Goal: Ask a question: Seek information or help from site administrators or community

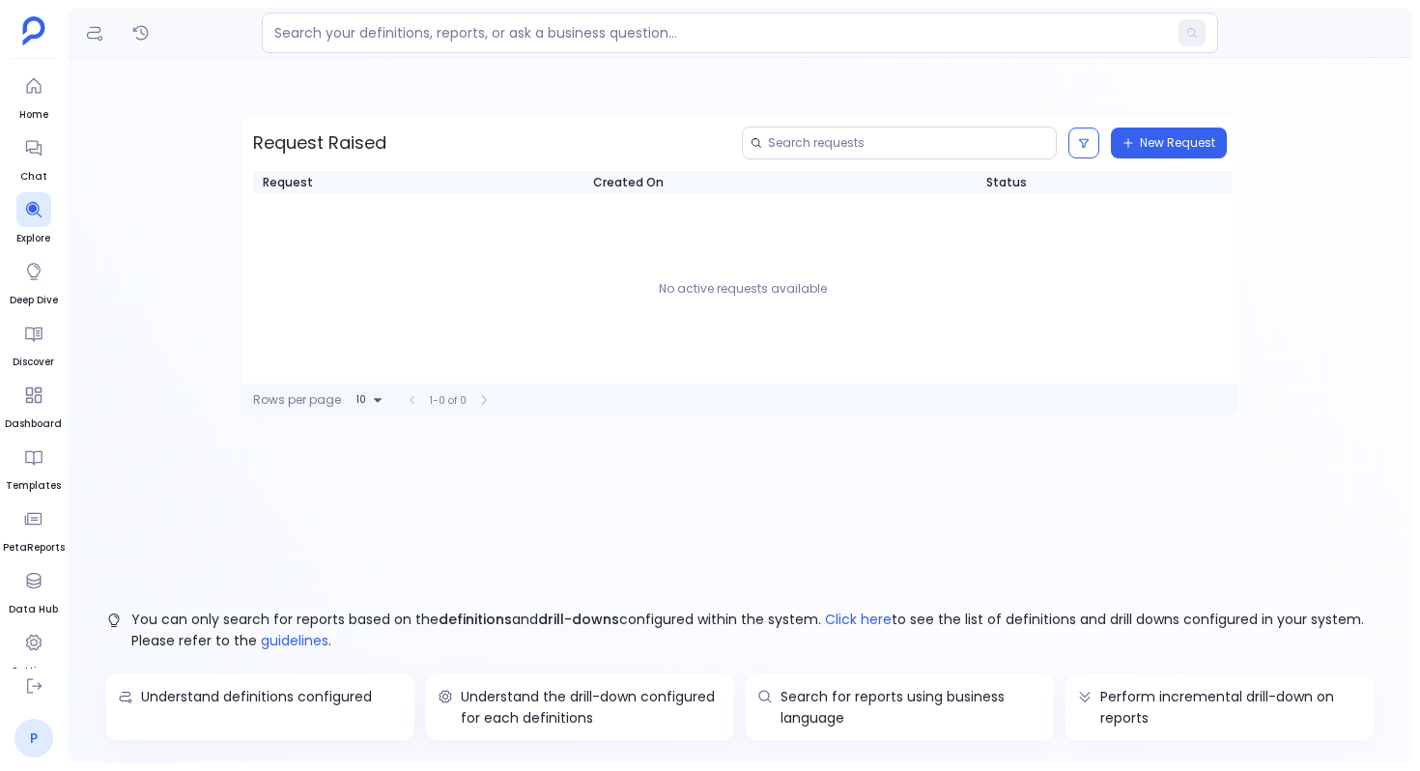
click at [25, 747] on link "P" at bounding box center [33, 738] width 39 height 39
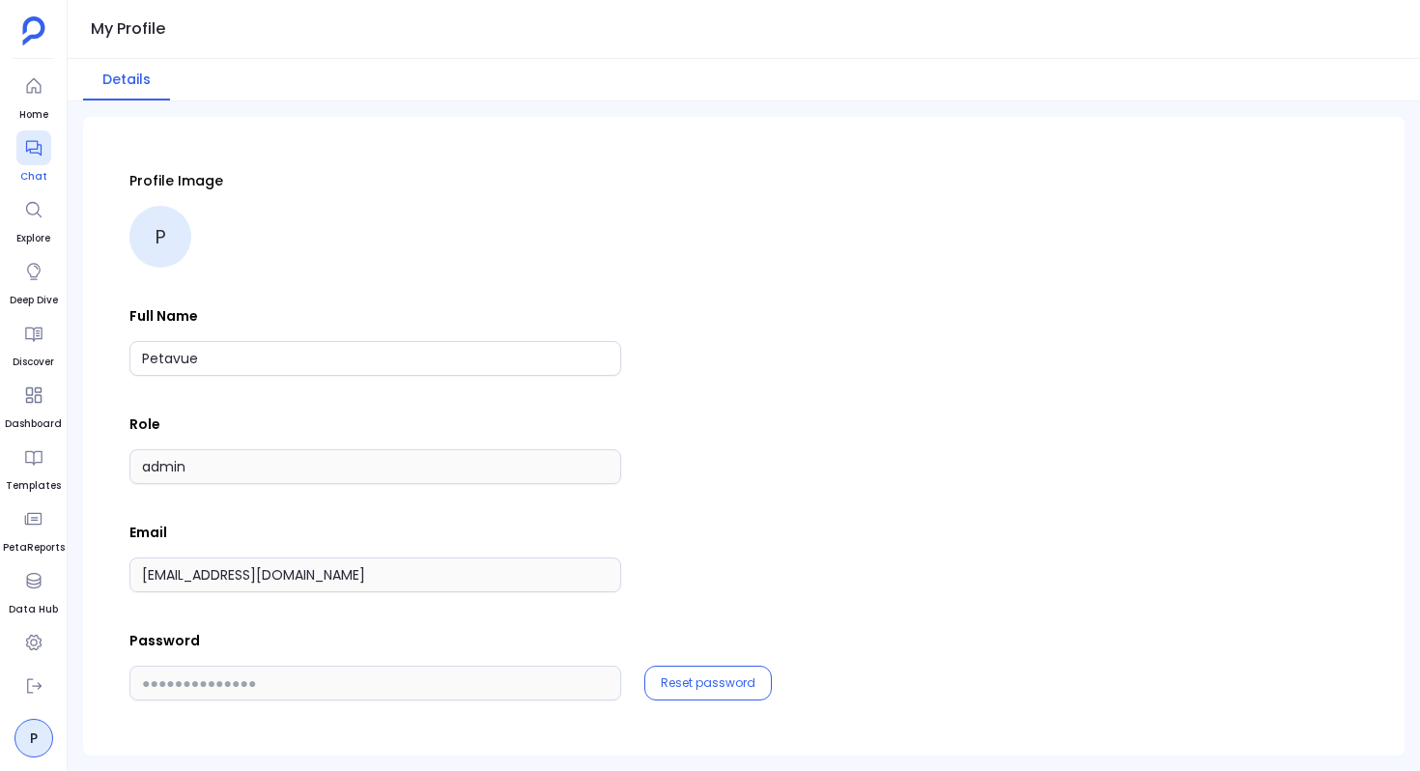
click at [33, 141] on icon at bounding box center [32, 148] width 15 height 15
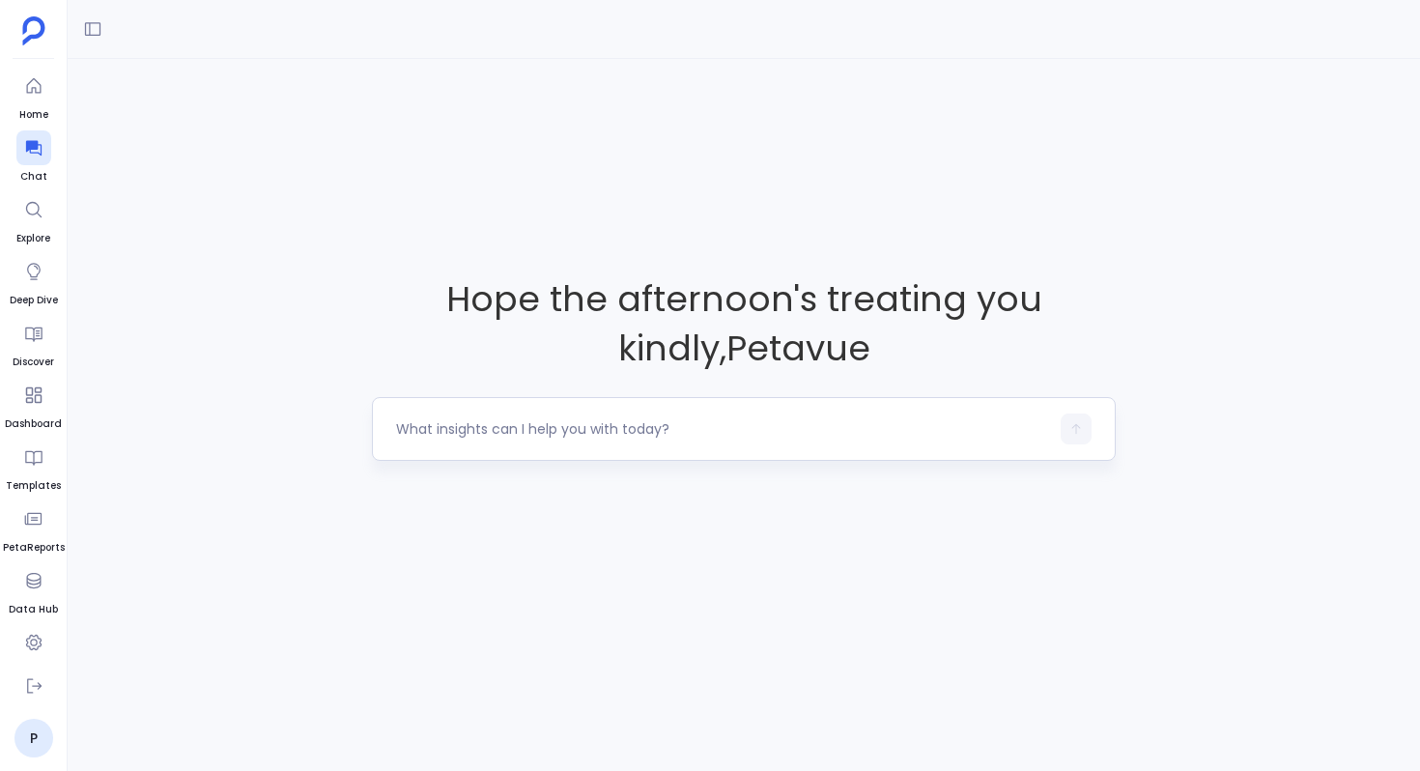
click at [455, 415] on div at bounding box center [722, 428] width 653 height 31
click at [425, 431] on textarea at bounding box center [722, 428] width 653 height 19
type textarea "P Create a month-over-month lead source attribution analysis showing growth/cha…"
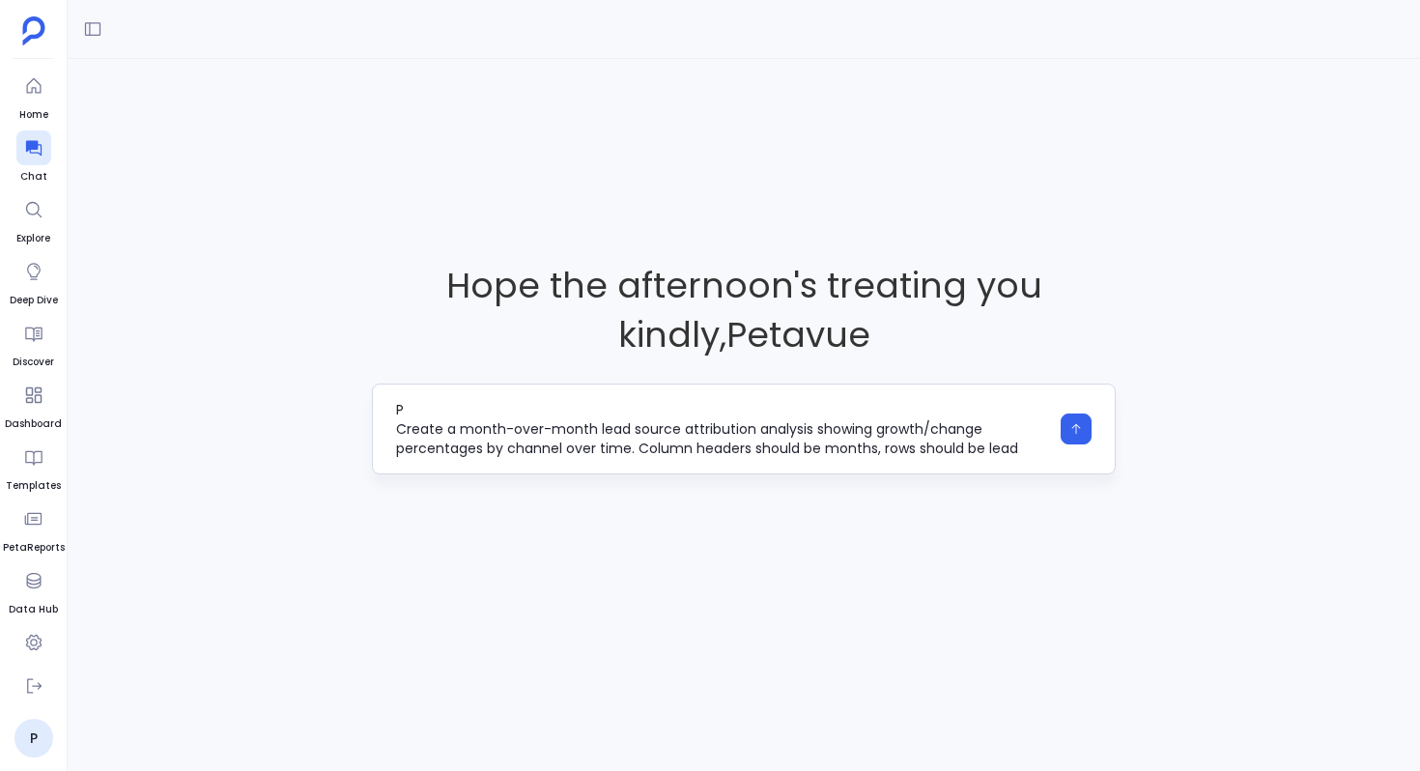
scroll to position [39, 0]
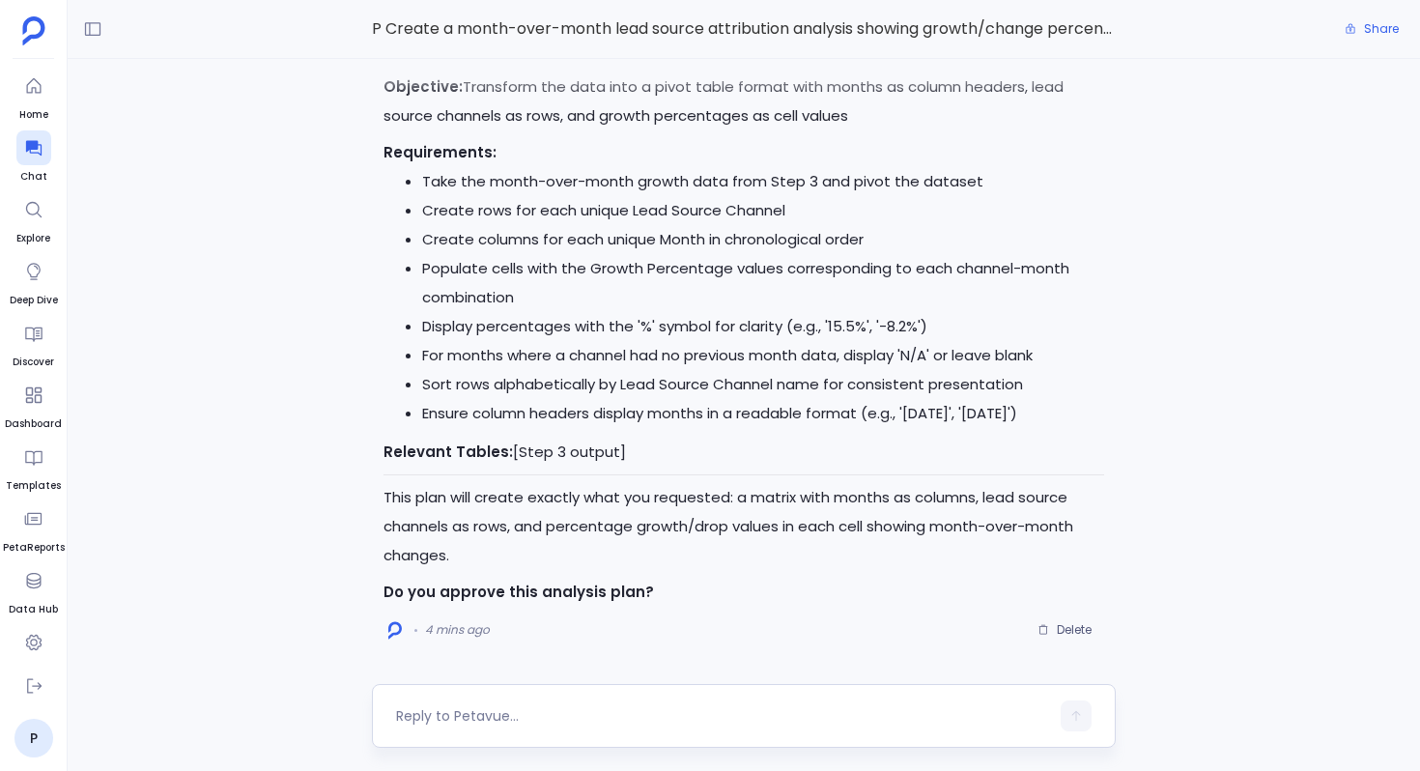
click at [478, 690] on div at bounding box center [744, 716] width 744 height 64
click at [480, 708] on textarea at bounding box center [722, 715] width 653 height 19
type textarea "Go ahead"
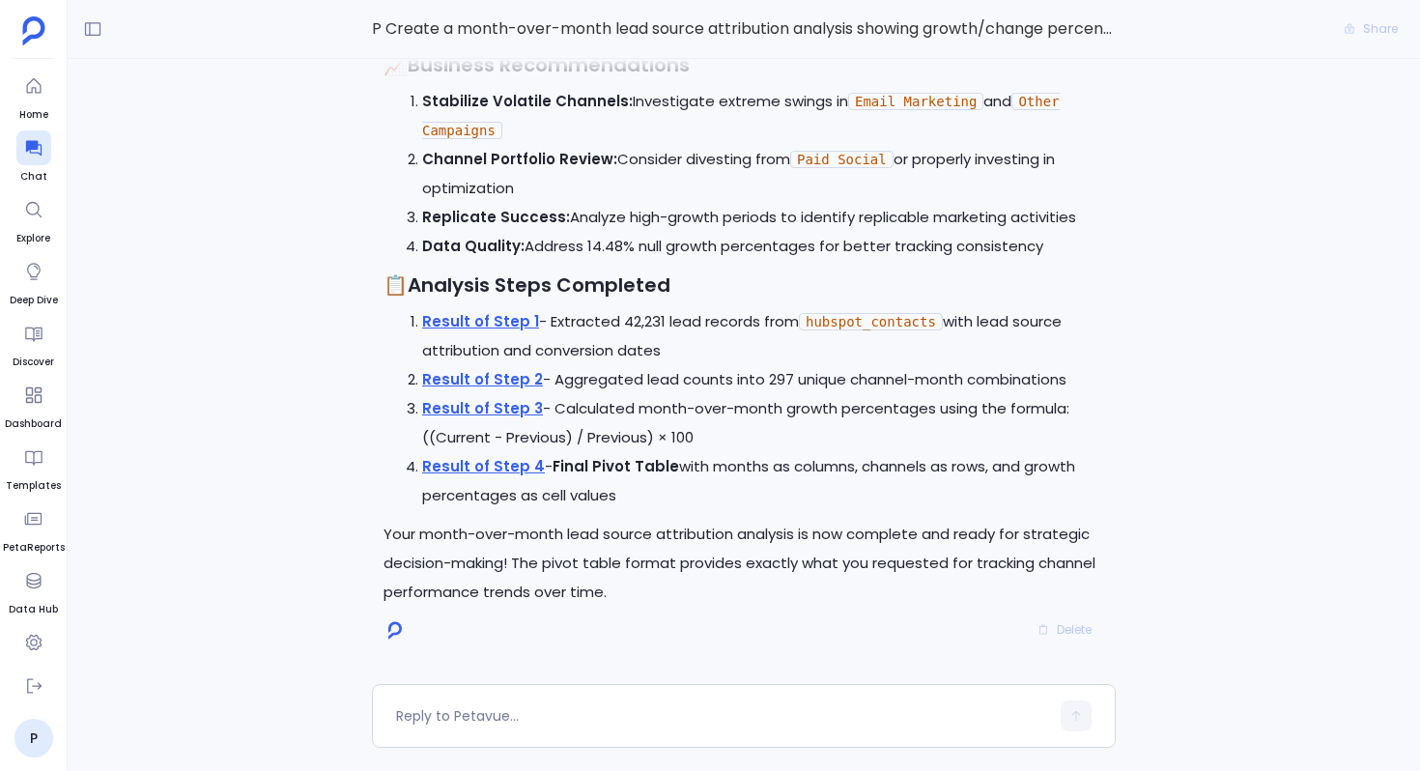
scroll to position [-20, 0]
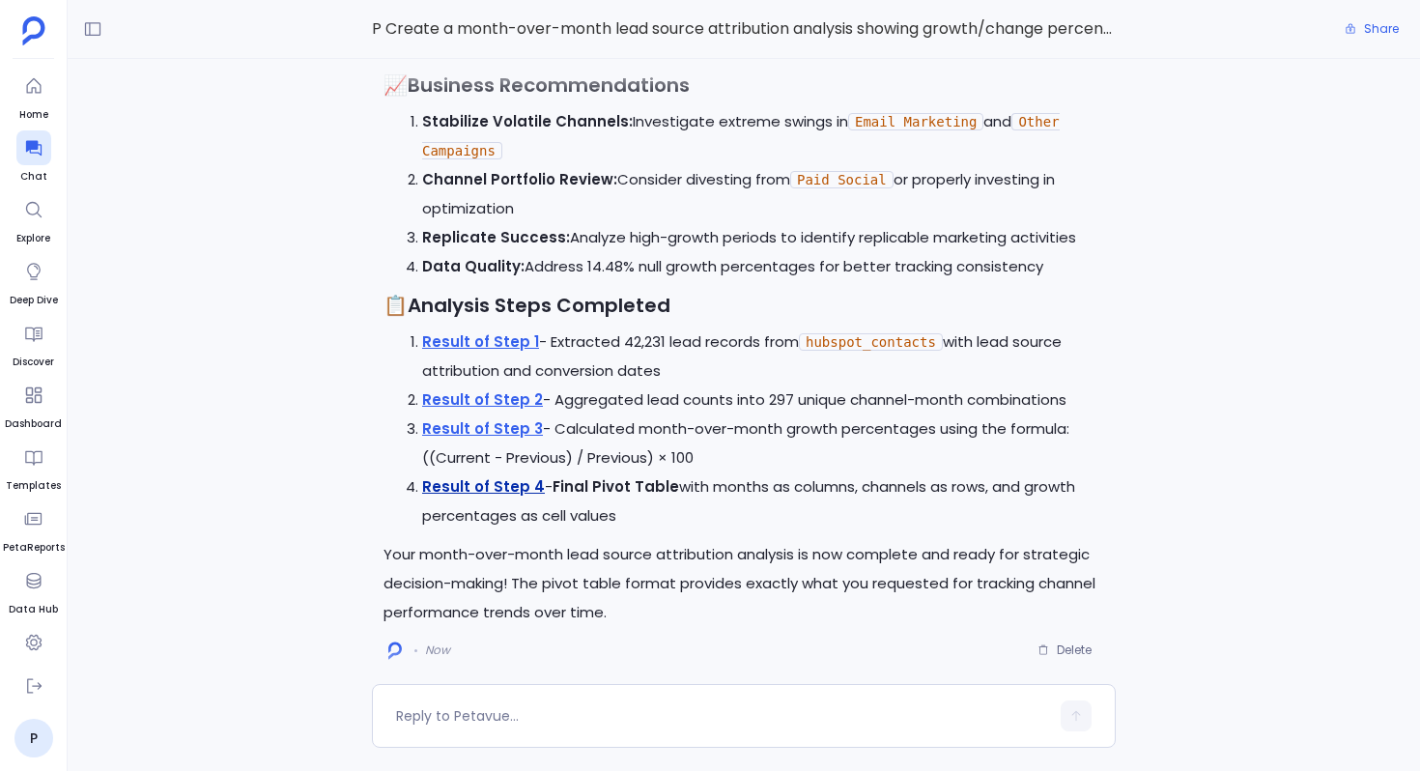
click at [498, 492] on link "Result of Step 4" at bounding box center [483, 486] width 123 height 20
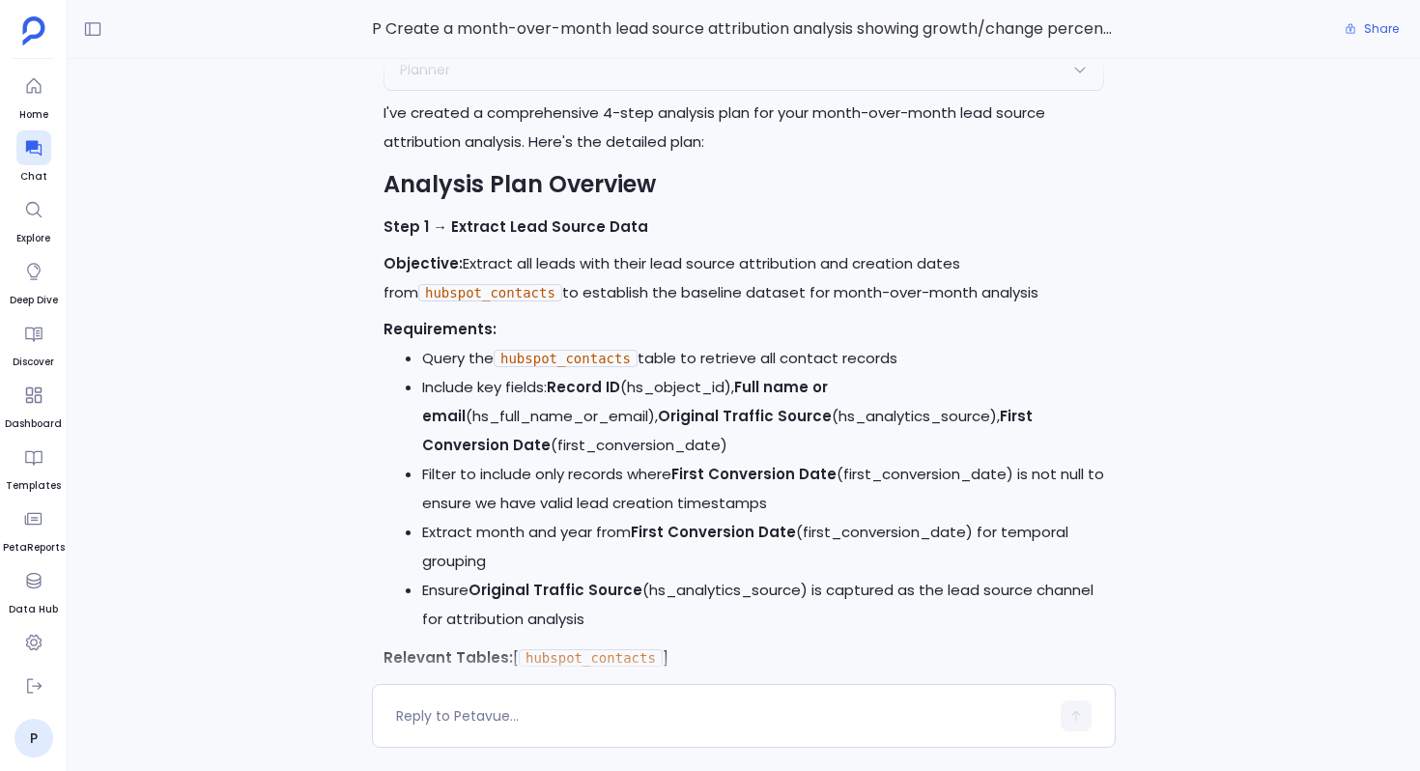
scroll to position [-4443, 0]
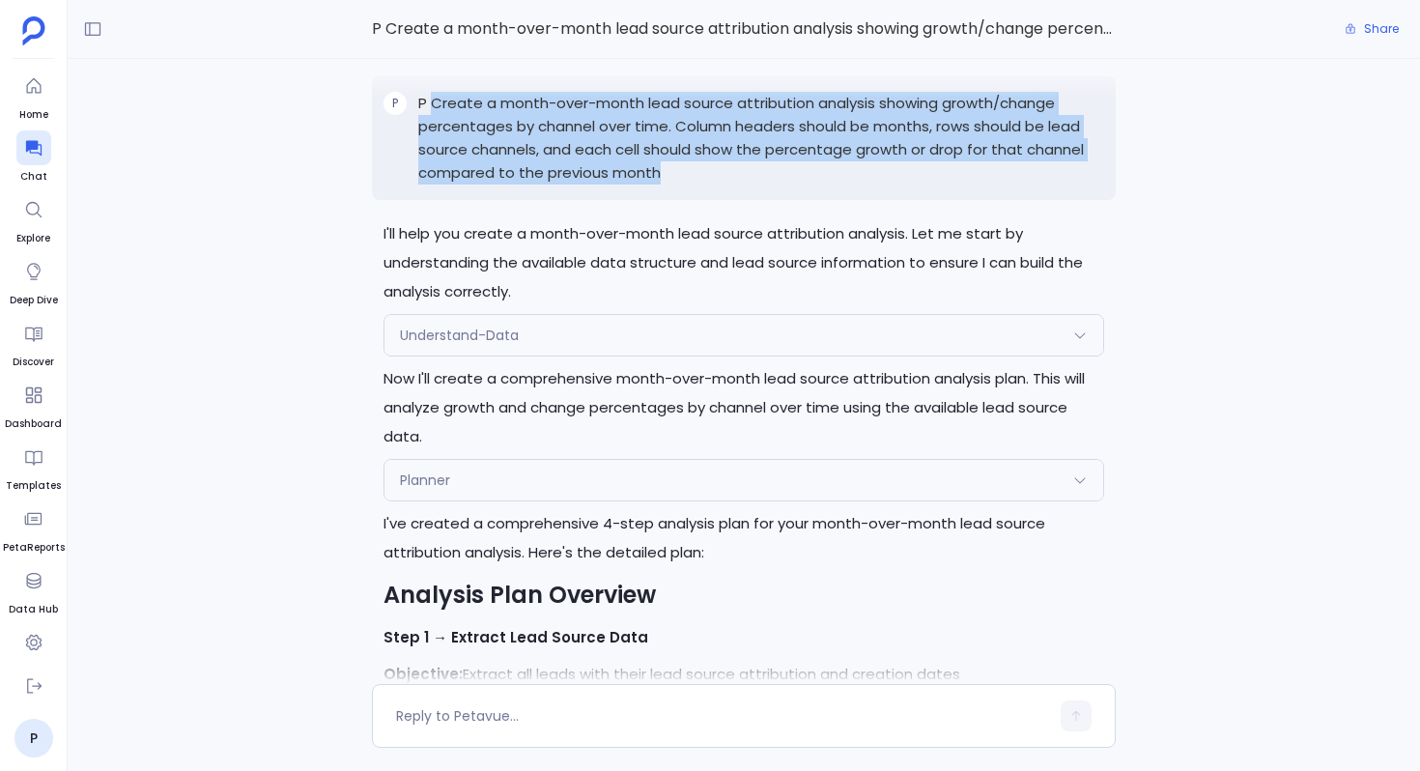
drag, startPoint x: 667, startPoint y: 197, endPoint x: 436, endPoint y: 127, distance: 242.3
click at [436, 127] on p "P Create a month-over-month lead source attribution analysis showing growth/cha…" at bounding box center [761, 138] width 686 height 93
copy p "Create a month-over-month lead source attribution analysis showing growth/chang…"
click at [35, 154] on icon at bounding box center [33, 147] width 19 height 19
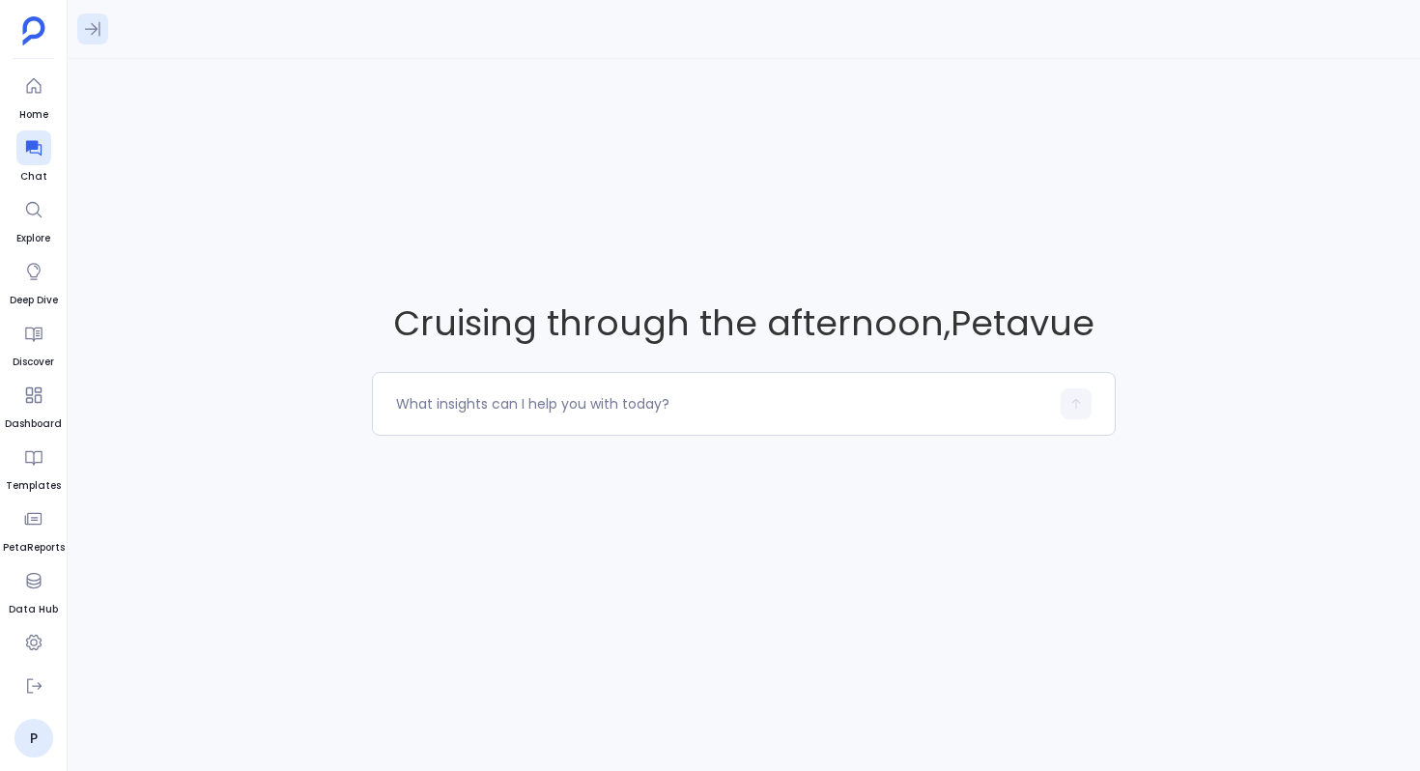
click at [91, 23] on icon at bounding box center [92, 29] width 15 height 14
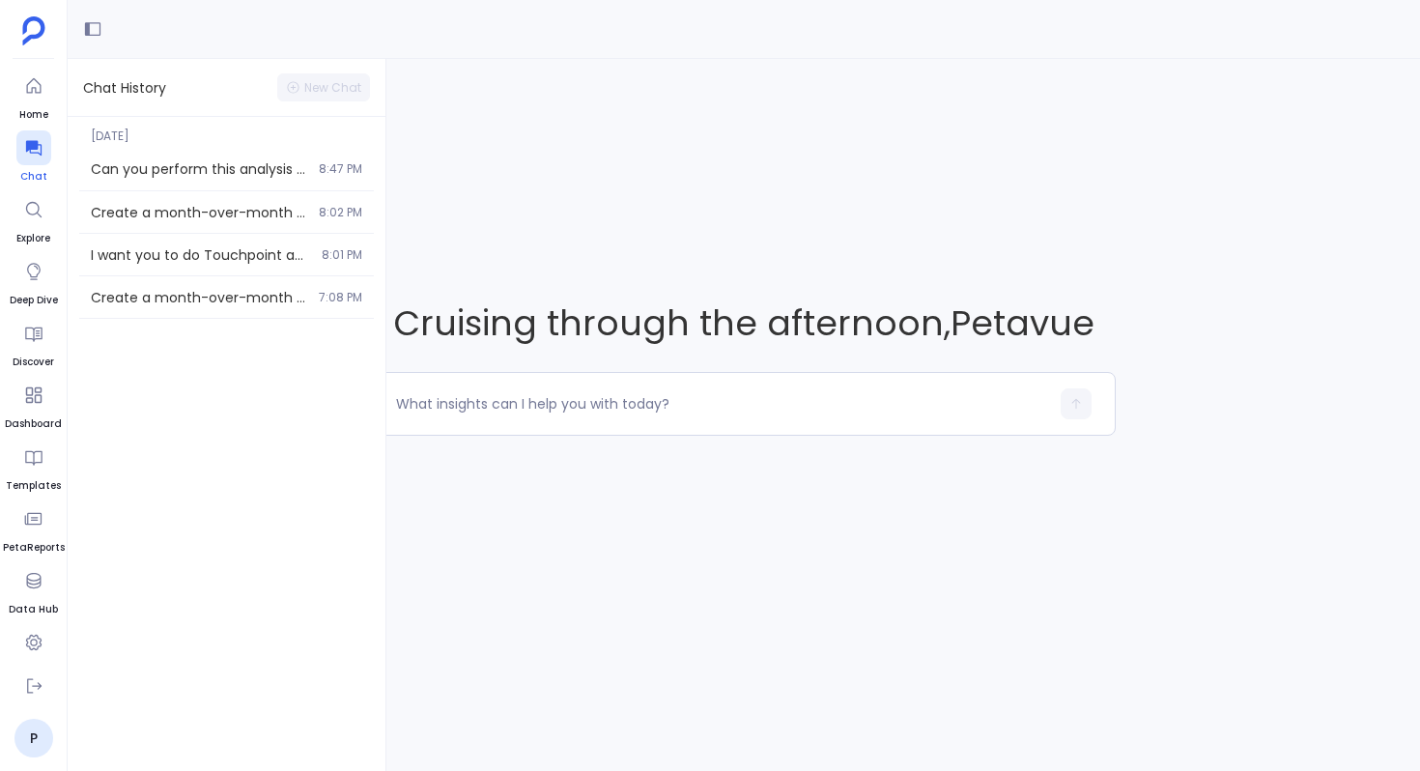
click at [46, 138] on div at bounding box center [33, 147] width 35 height 35
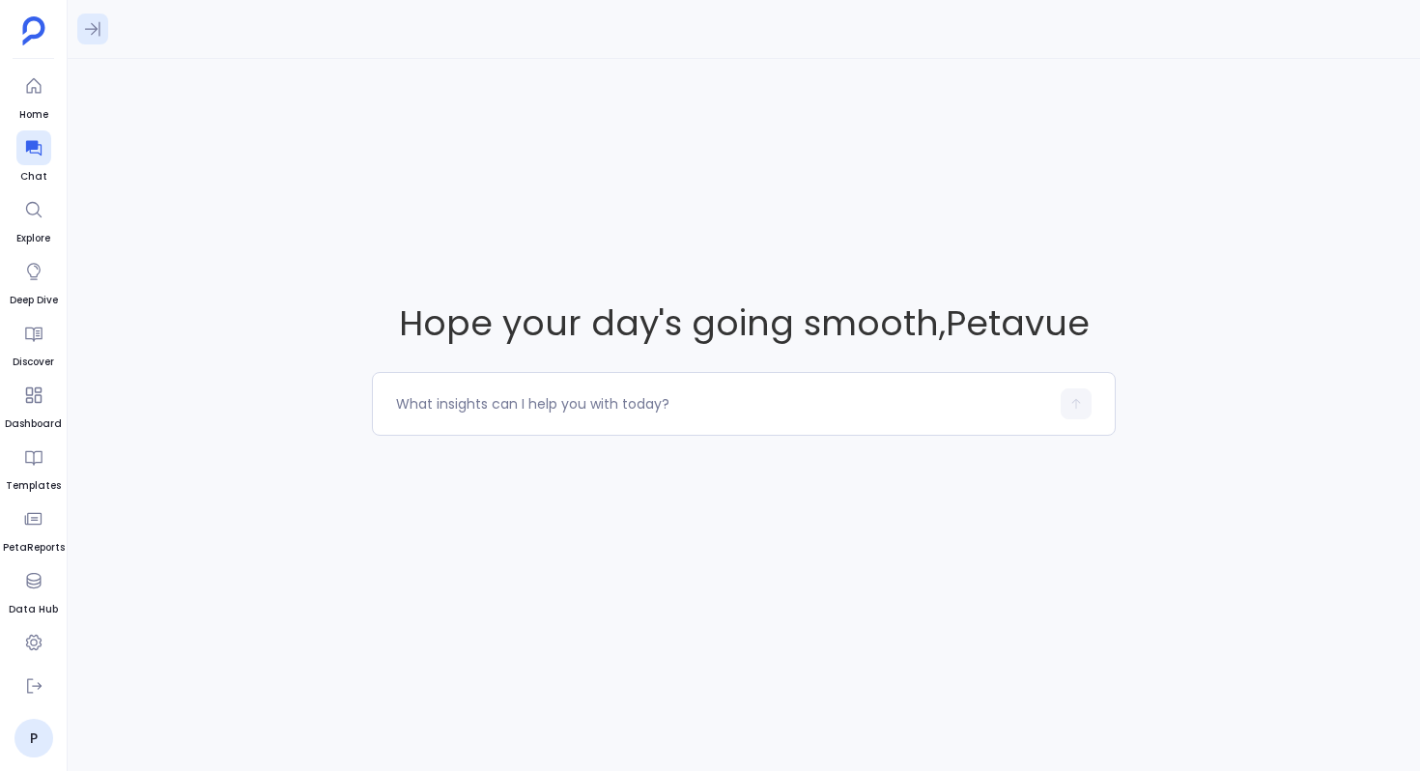
click at [99, 19] on icon at bounding box center [92, 28] width 19 height 19
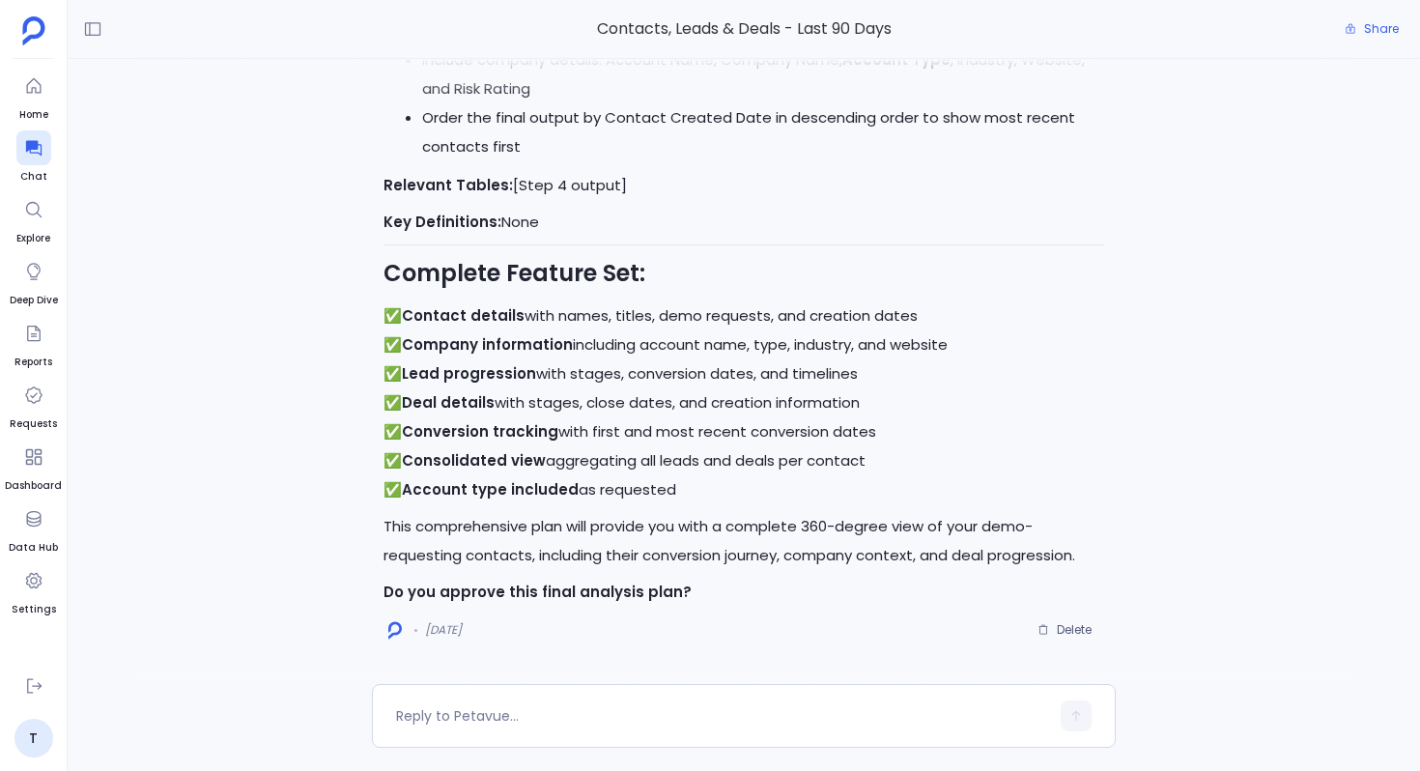
scroll to position [1261, 0]
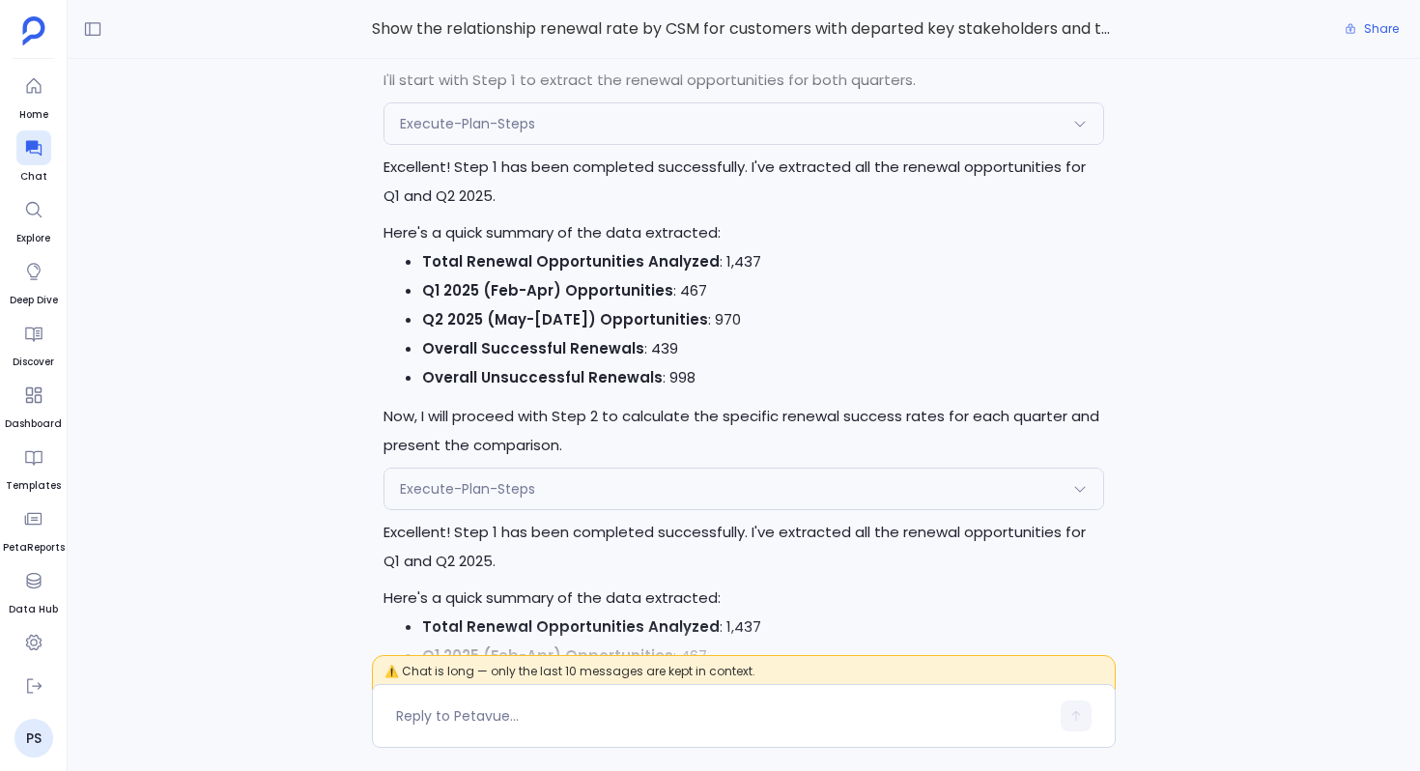
scroll to position [-1859, 0]
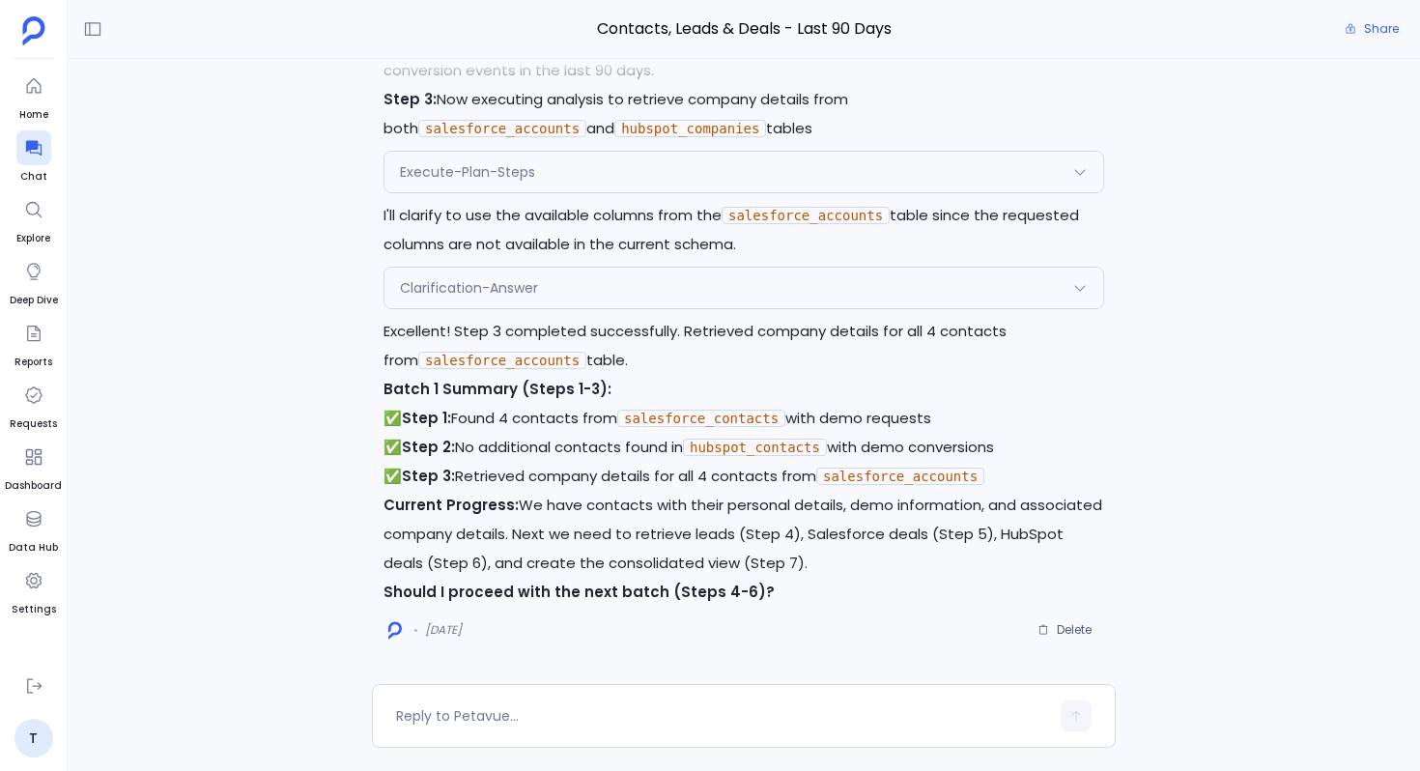
scroll to position [-3796, 0]
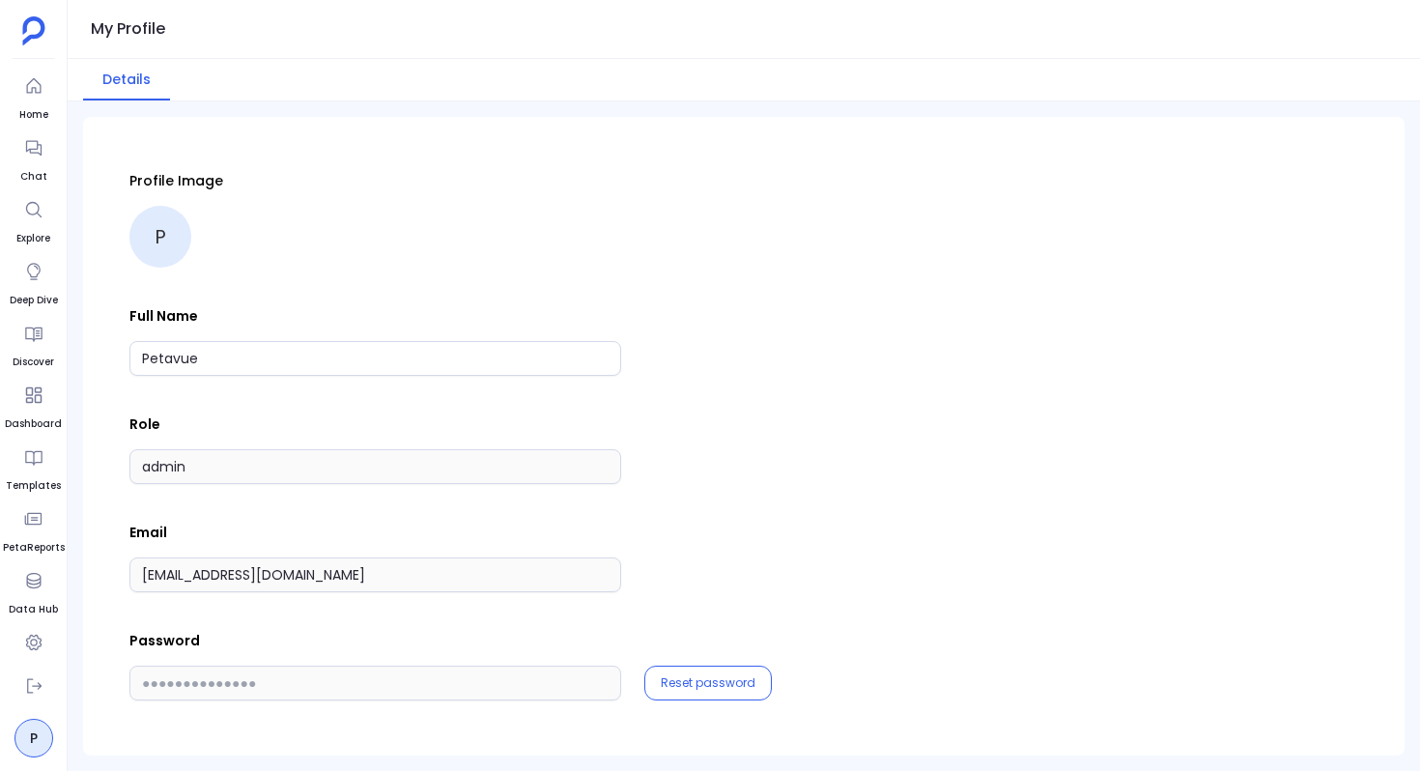
click at [14, 164] on ul "Home Chat Explore Deep Dive Discover Dashboard Templates PetaReports Data Hub S…" at bounding box center [34, 364] width 62 height 590
click at [34, 153] on icon at bounding box center [33, 147] width 19 height 19
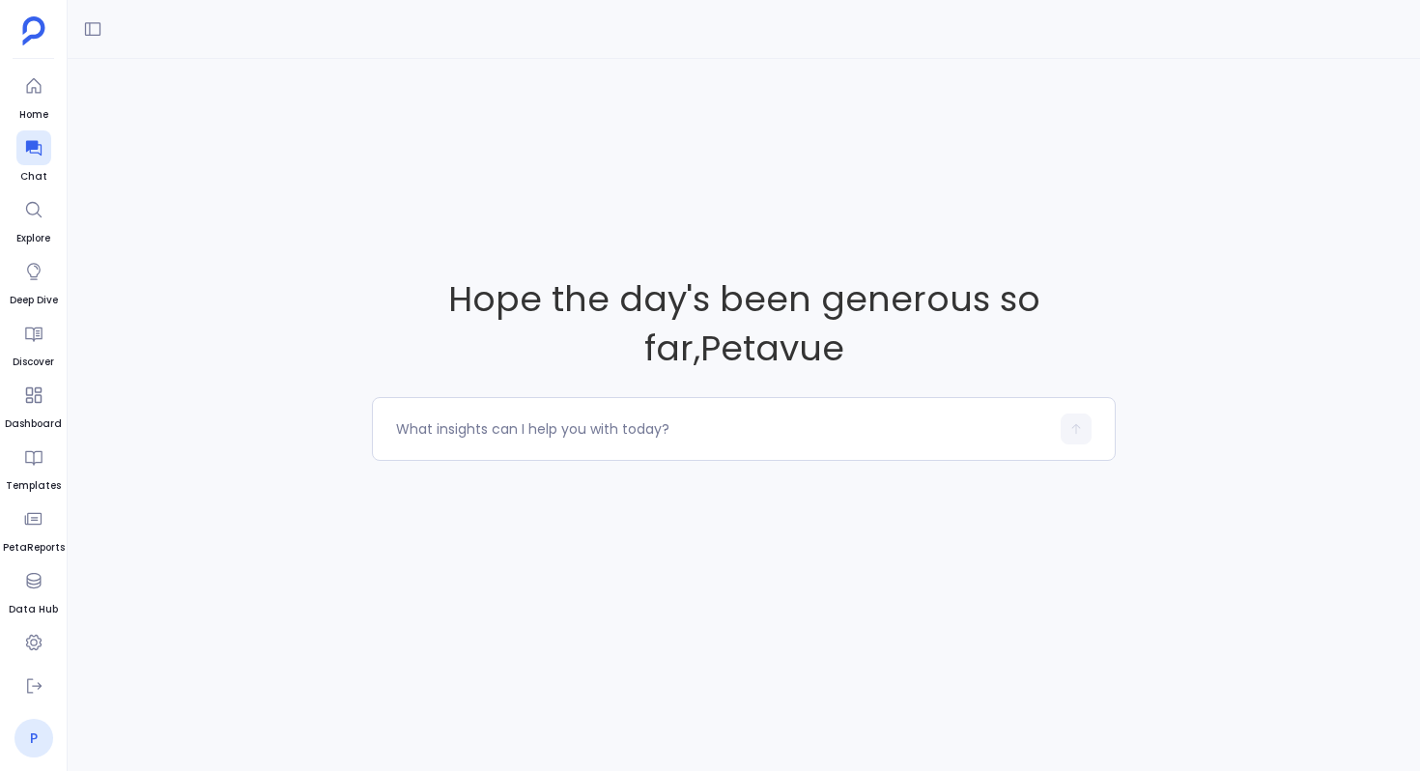
click at [35, 743] on link "P" at bounding box center [33, 738] width 39 height 39
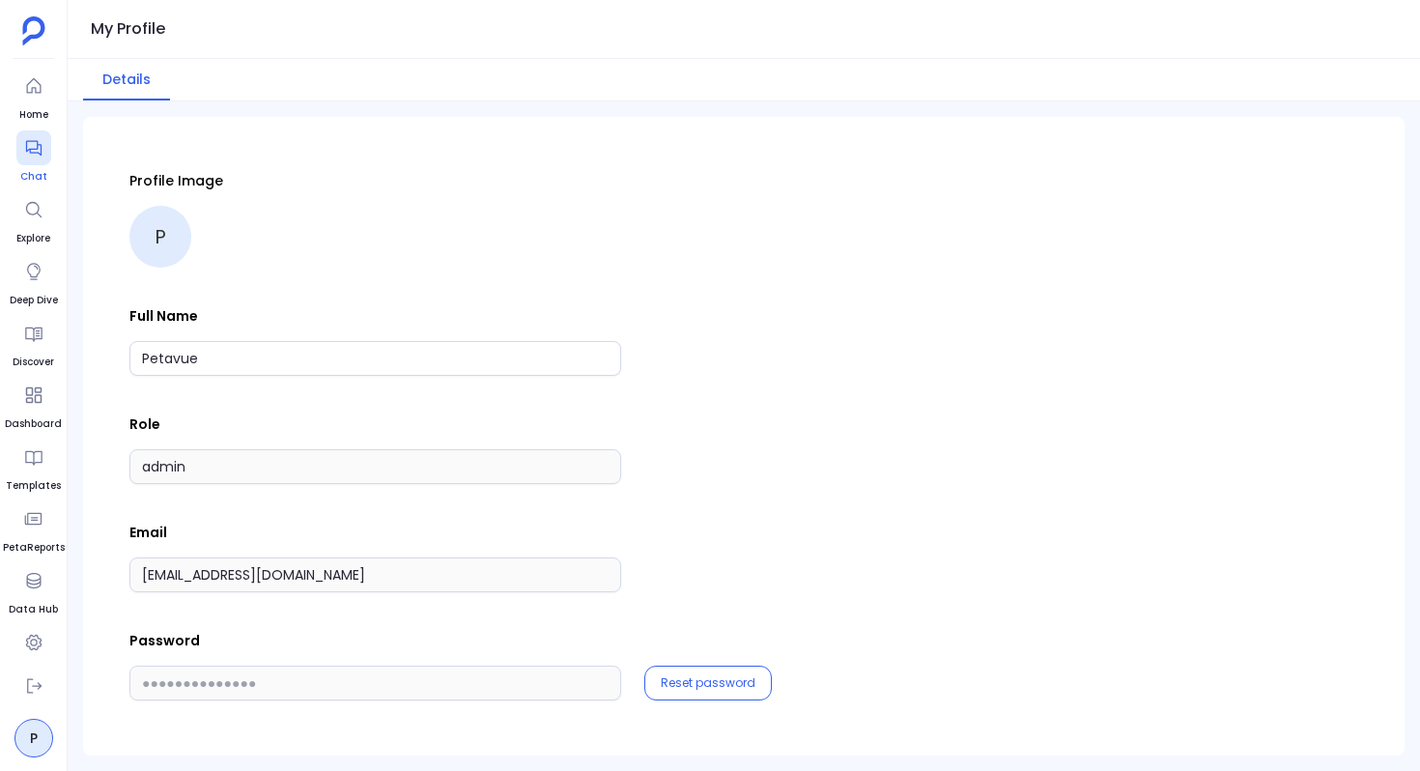
click at [42, 146] on div at bounding box center [33, 147] width 35 height 35
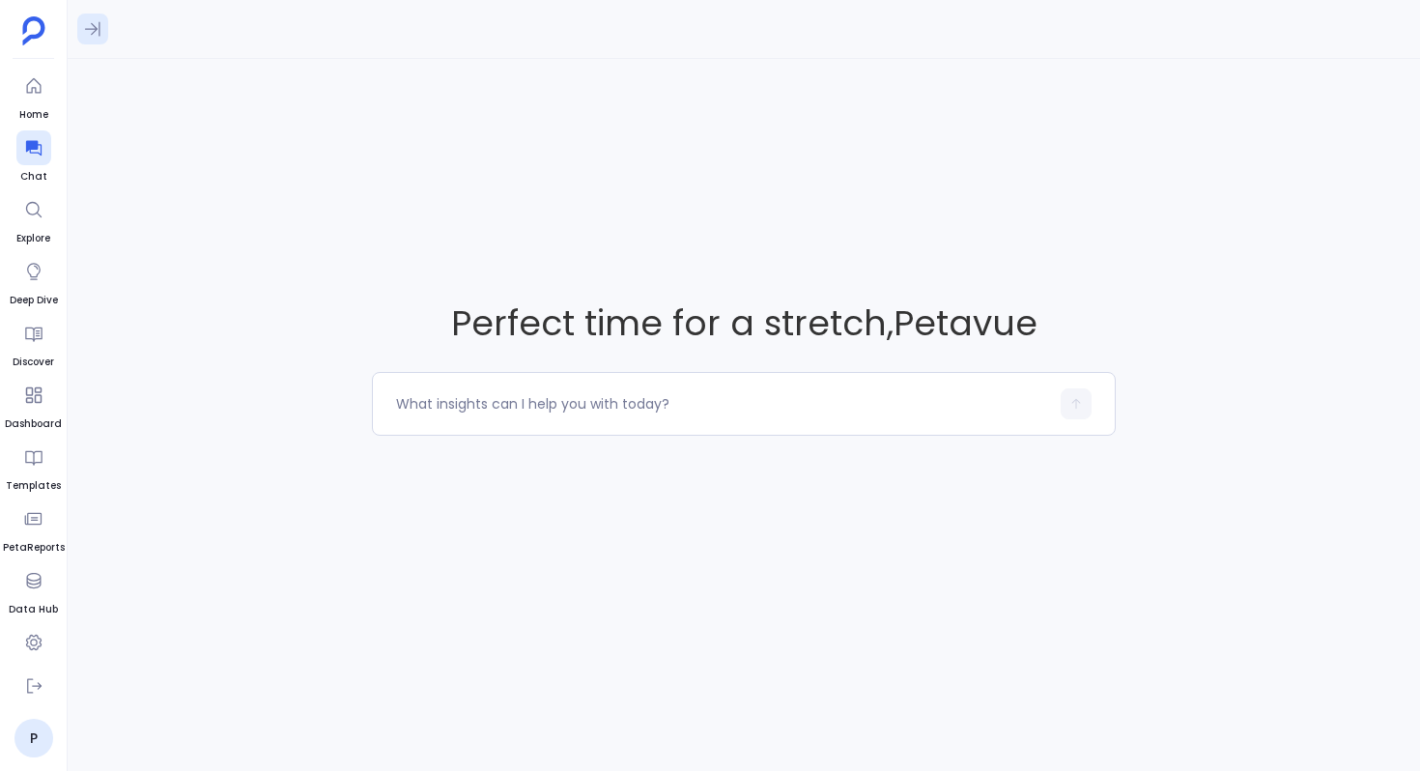
click at [94, 23] on icon at bounding box center [92, 28] width 19 height 19
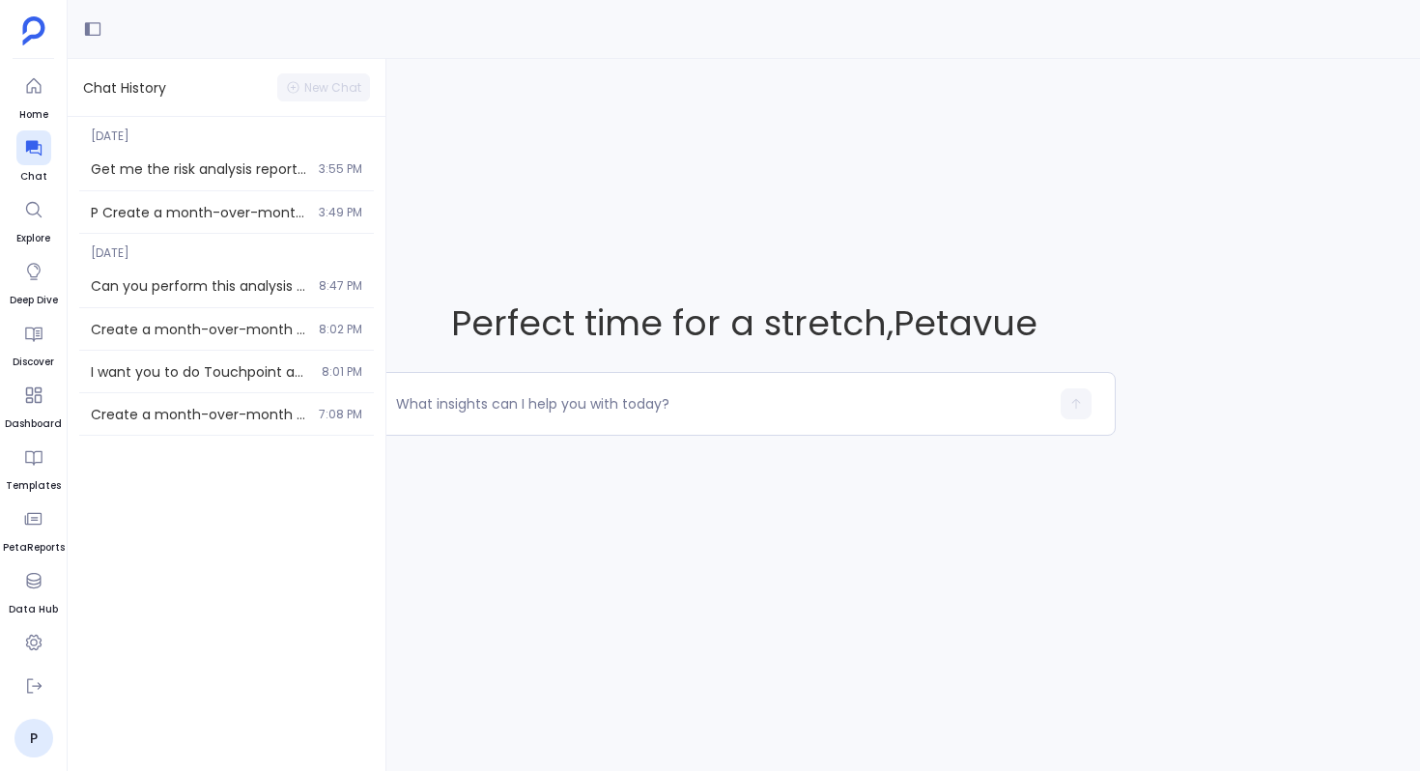
click at [14, 155] on ul "Home Chat Explore Deep Dive Discover Dashboard Templates PetaReports Data Hub S…" at bounding box center [34, 364] width 62 height 590
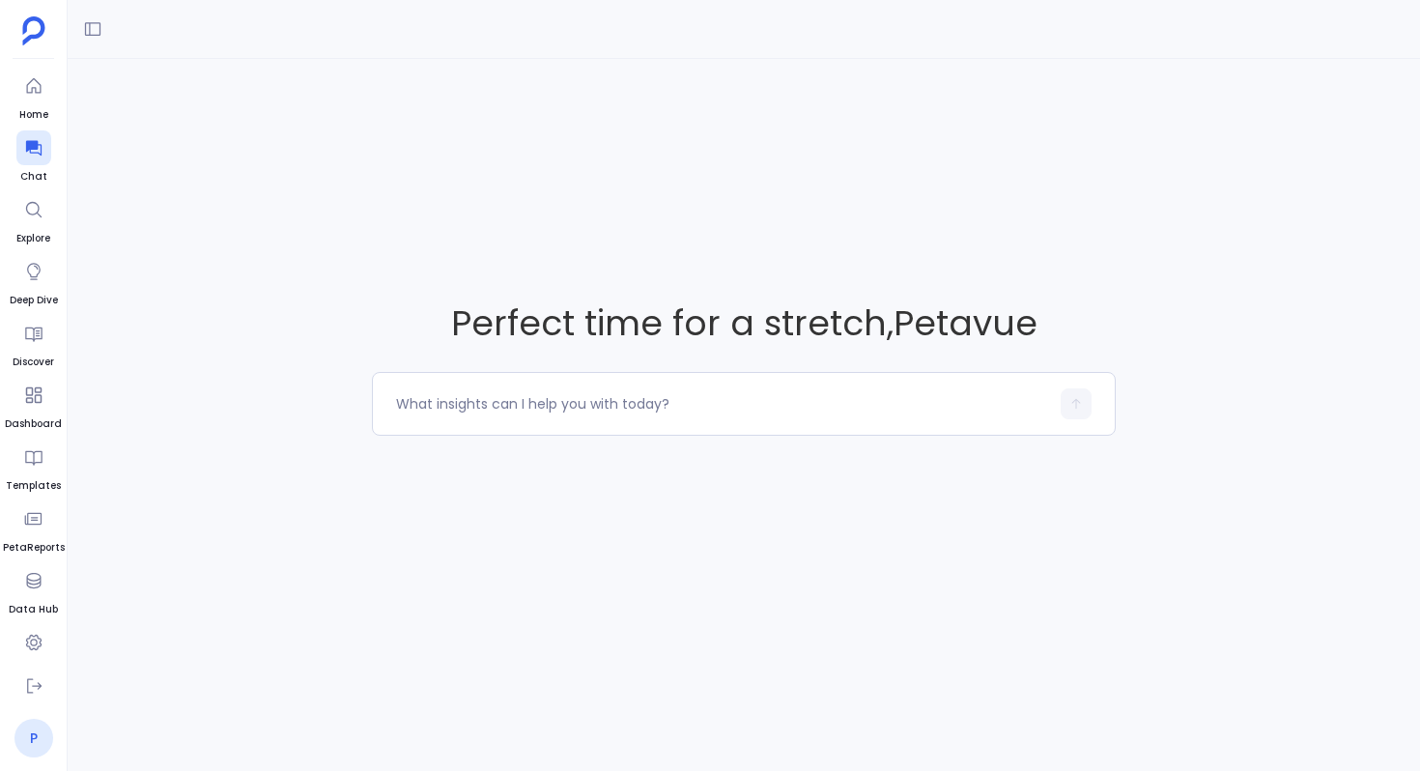
click at [41, 739] on link "P" at bounding box center [33, 738] width 39 height 39
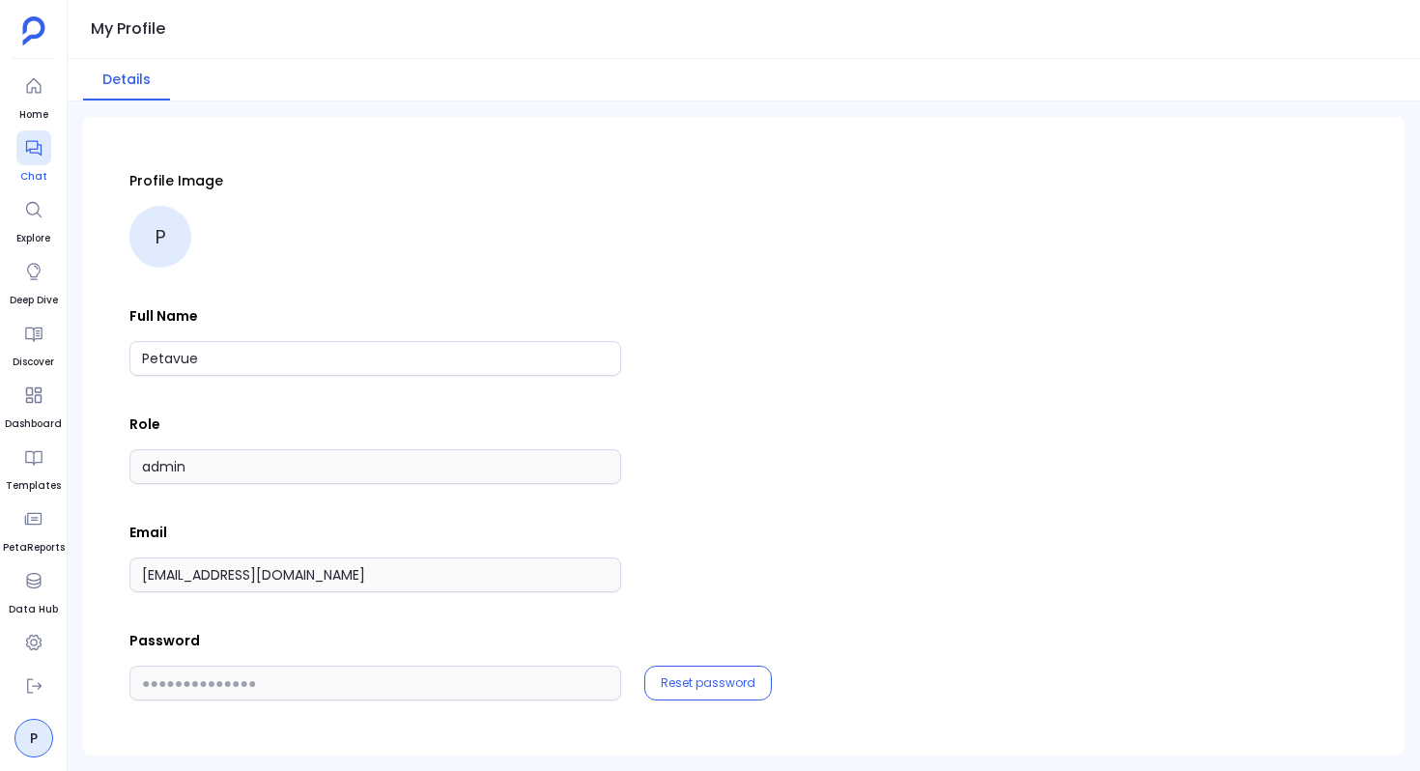
click at [38, 147] on icon at bounding box center [33, 147] width 19 height 19
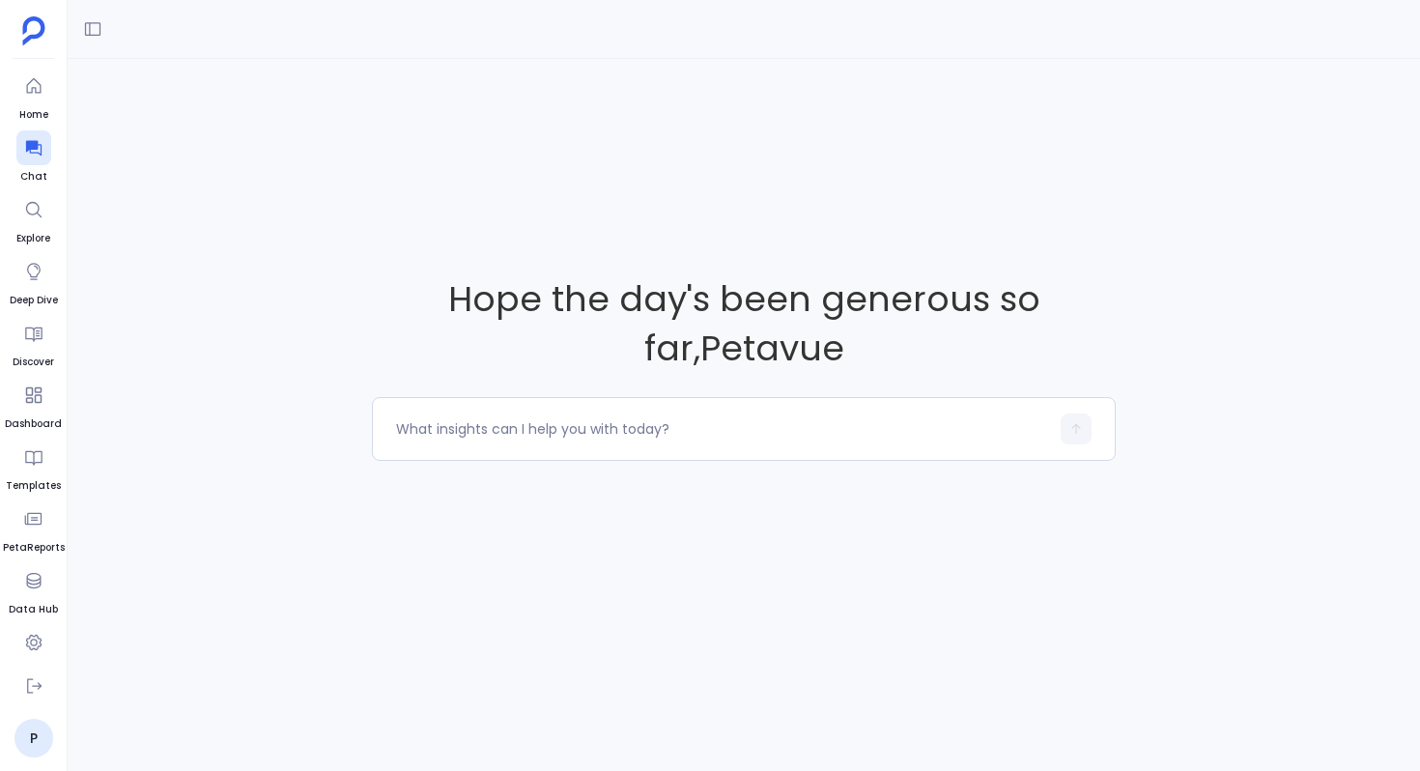
click at [162, 93] on div "Hope the day's been generous so far , Petavue" at bounding box center [744, 367] width 1352 height 616
click at [99, 15] on button at bounding box center [92, 29] width 31 height 31
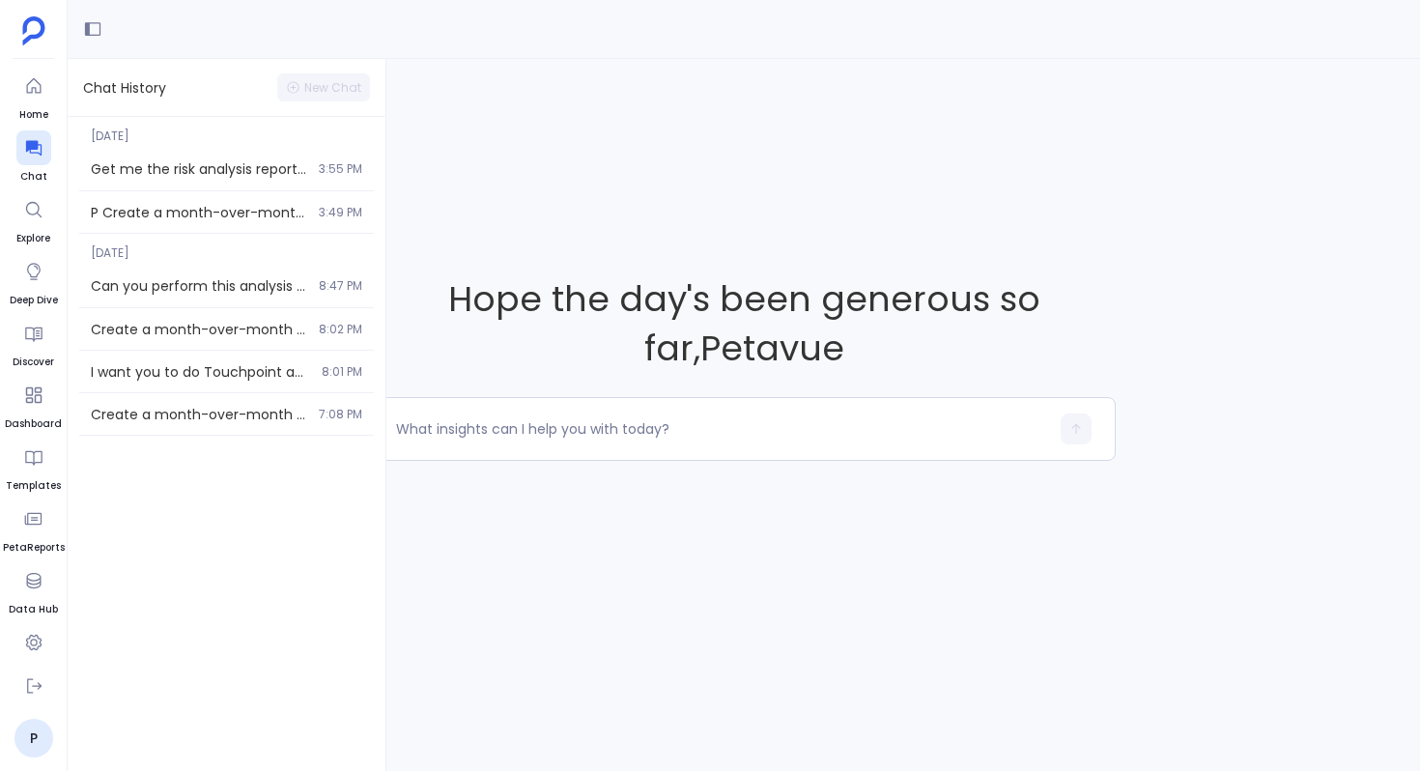
click at [543, 205] on div "Hope the day's been generous so far , Petavue" at bounding box center [744, 367] width 1352 height 616
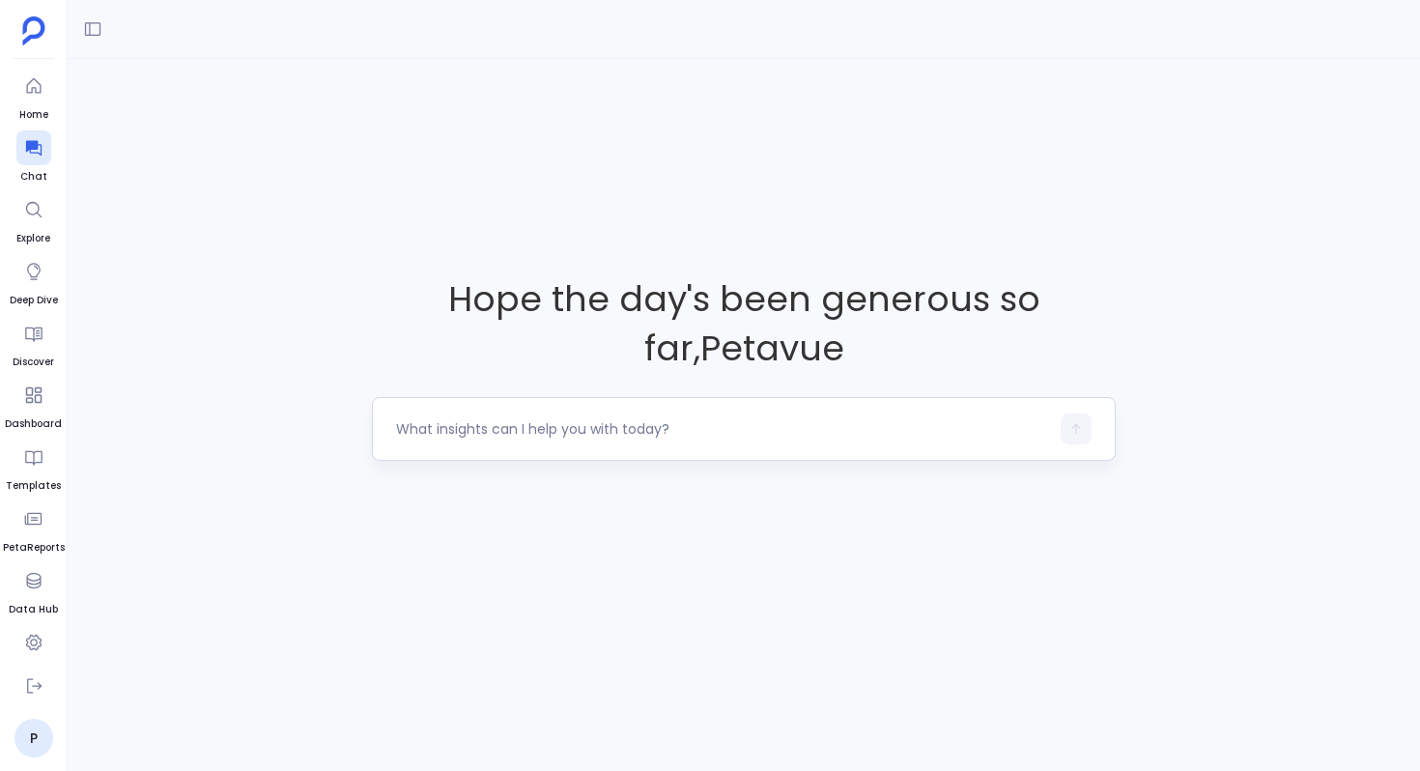
click at [440, 419] on textarea at bounding box center [722, 428] width 653 height 19
type textarea "Hows the customer journey looking like for deals lost in last two years?"
click at [860, 432] on textarea "Hows the customer journey looking like for deals lost in last two years?" at bounding box center [722, 428] width 653 height 19
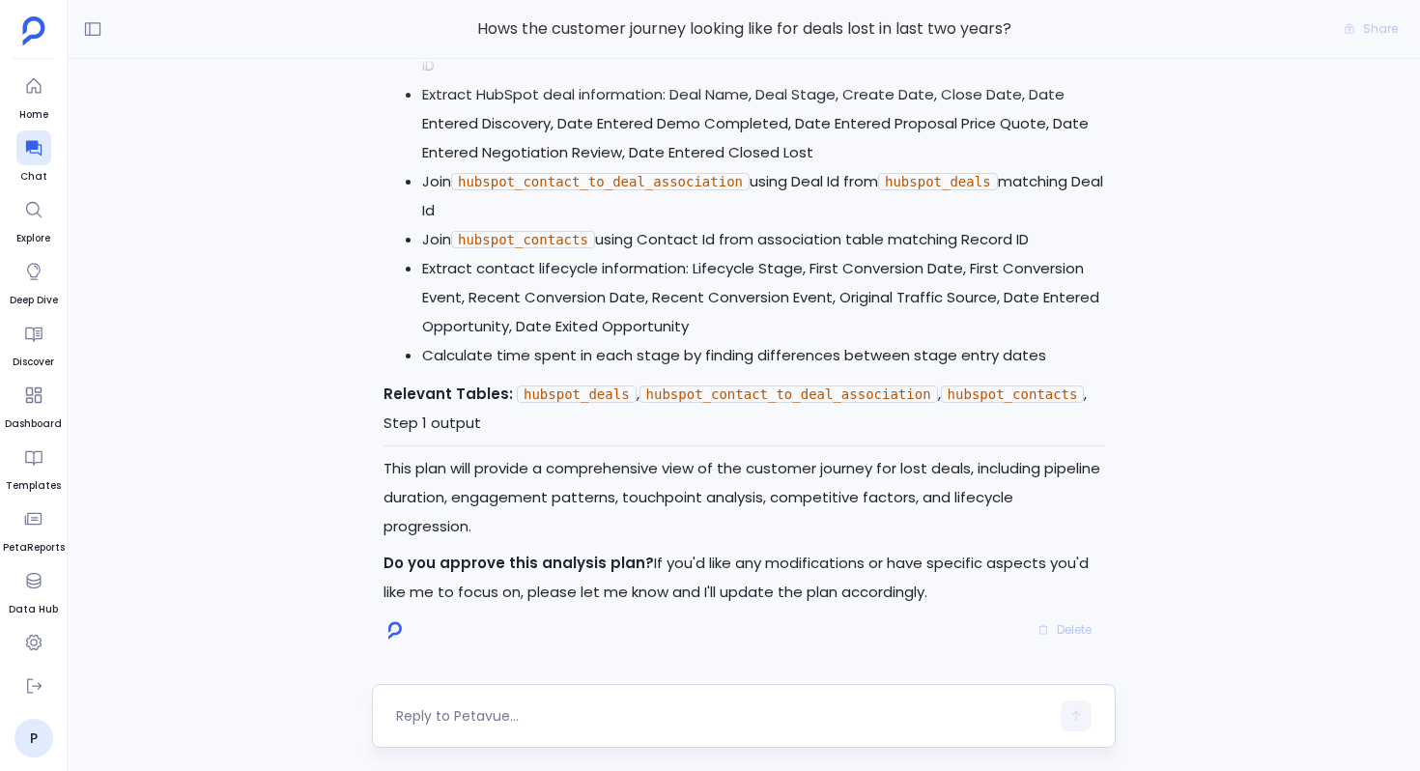
click at [593, 734] on div at bounding box center [744, 716] width 744 height 64
click at [573, 724] on textarea at bounding box center [722, 715] width 653 height 19
type textarea "H"
type textarea "Go ahead"
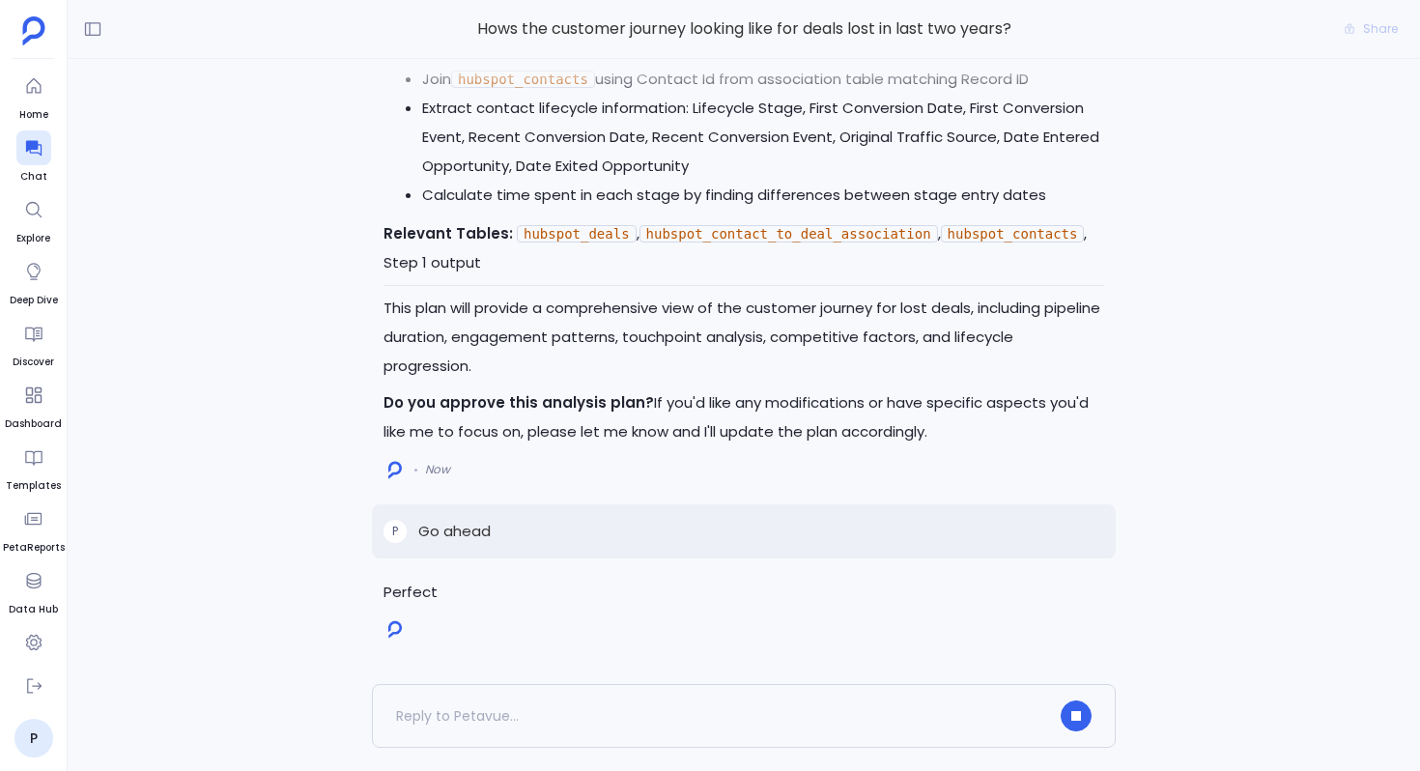
click at [459, 537] on p "Go ahead" at bounding box center [454, 531] width 72 height 23
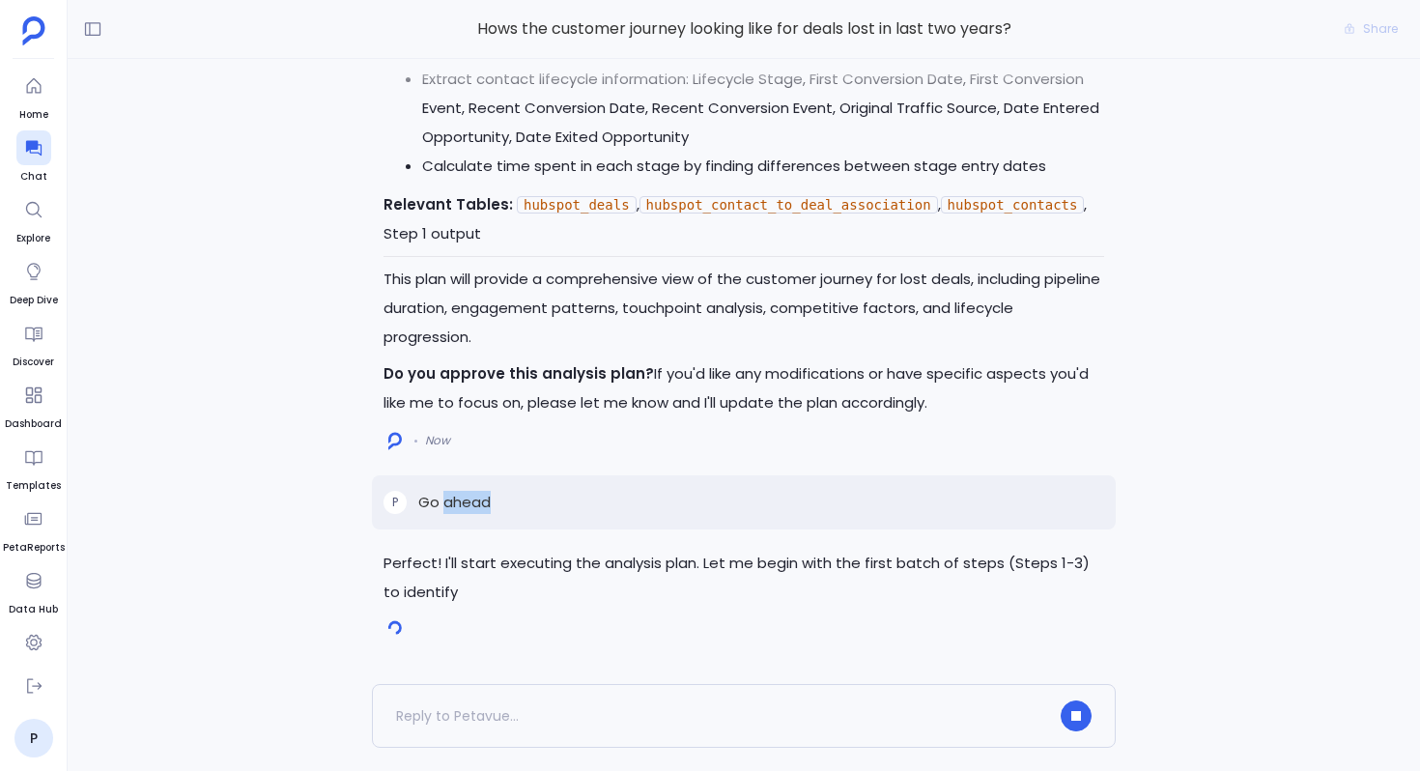
copy p "Go ahead"
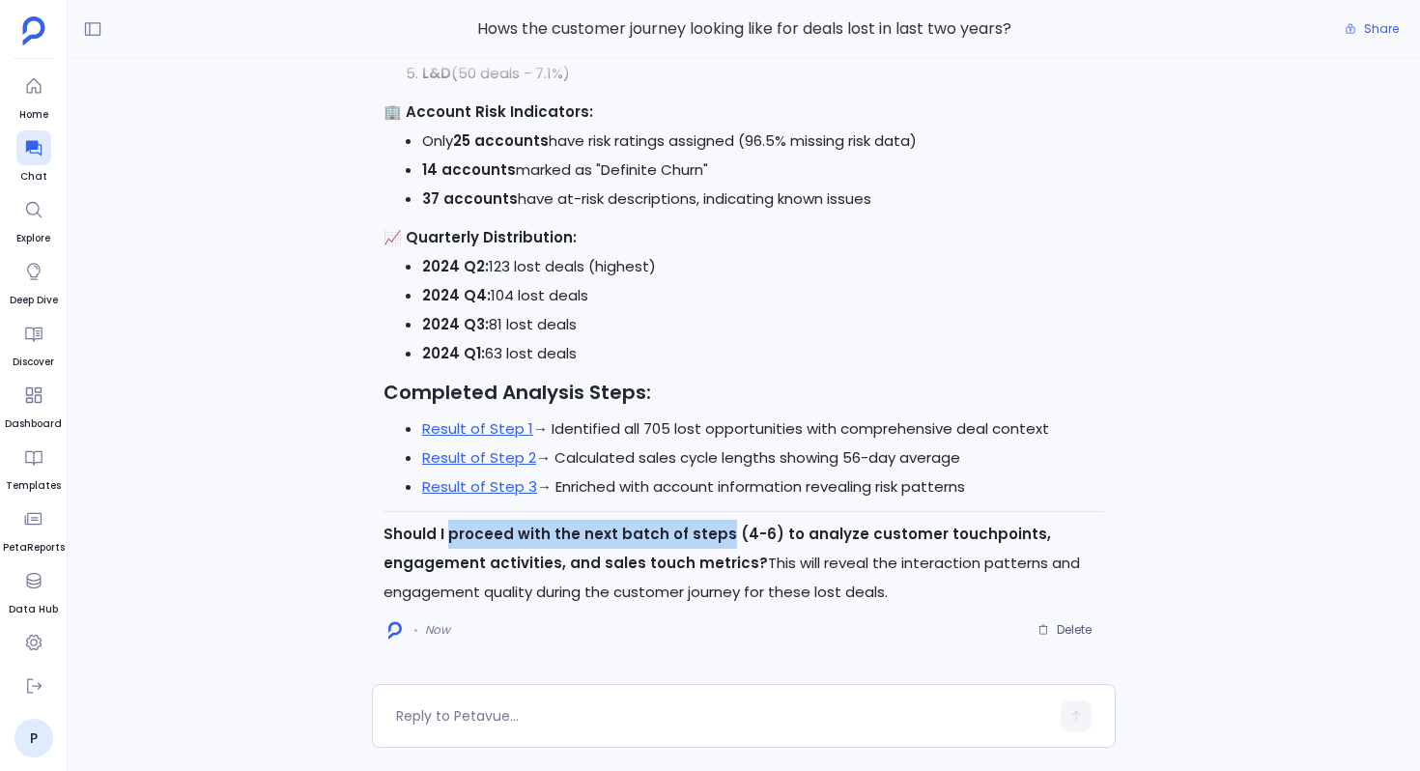
drag, startPoint x: 446, startPoint y: 535, endPoint x: 713, endPoint y: 530, distance: 266.6
click at [713, 530] on strong "Should I proceed with the next batch of steps (4-6) to analyze customer touchpo…" at bounding box center [716, 547] width 667 height 49
copy strong "proceed with the next batch of steps"
click at [548, 720] on textarea at bounding box center [722, 715] width 653 height 19
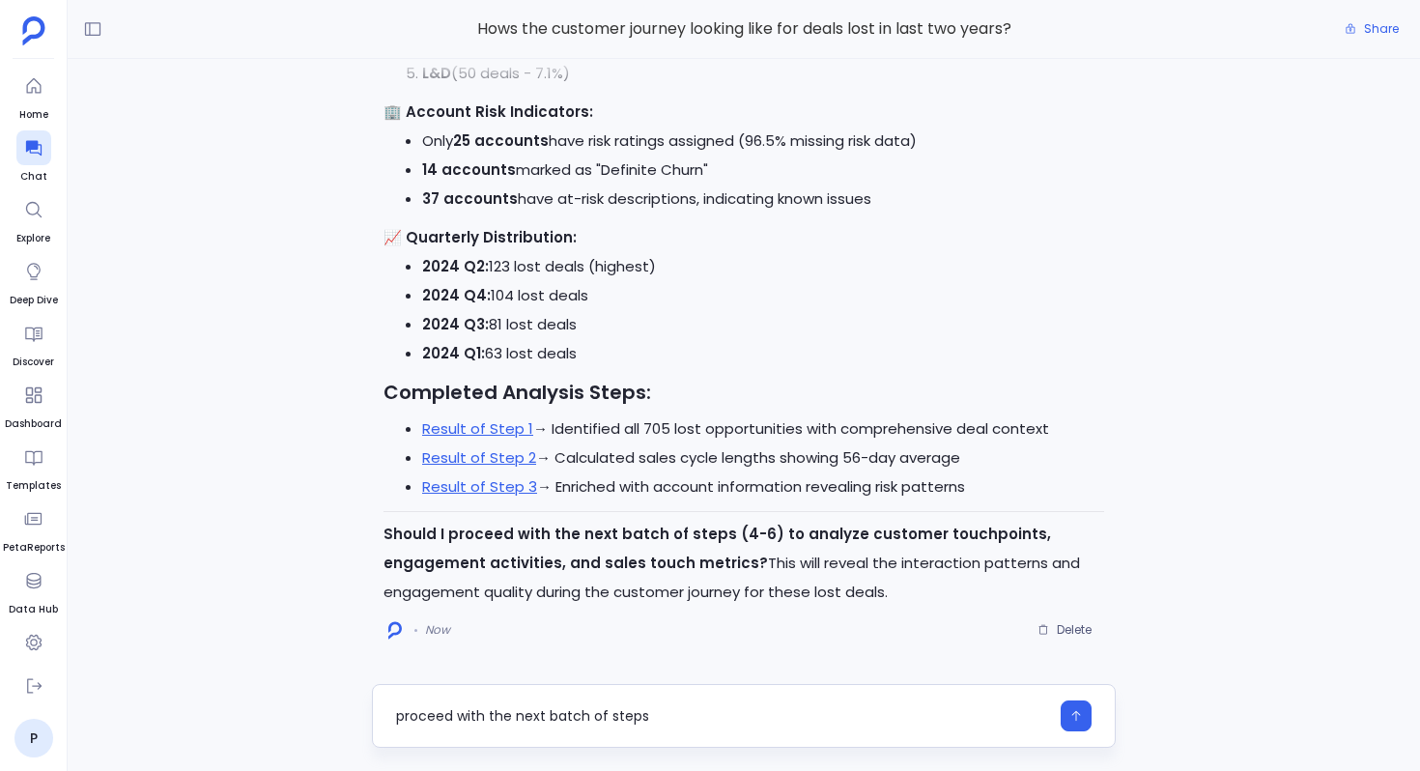
type textarea "proceed with the next batch of steps"
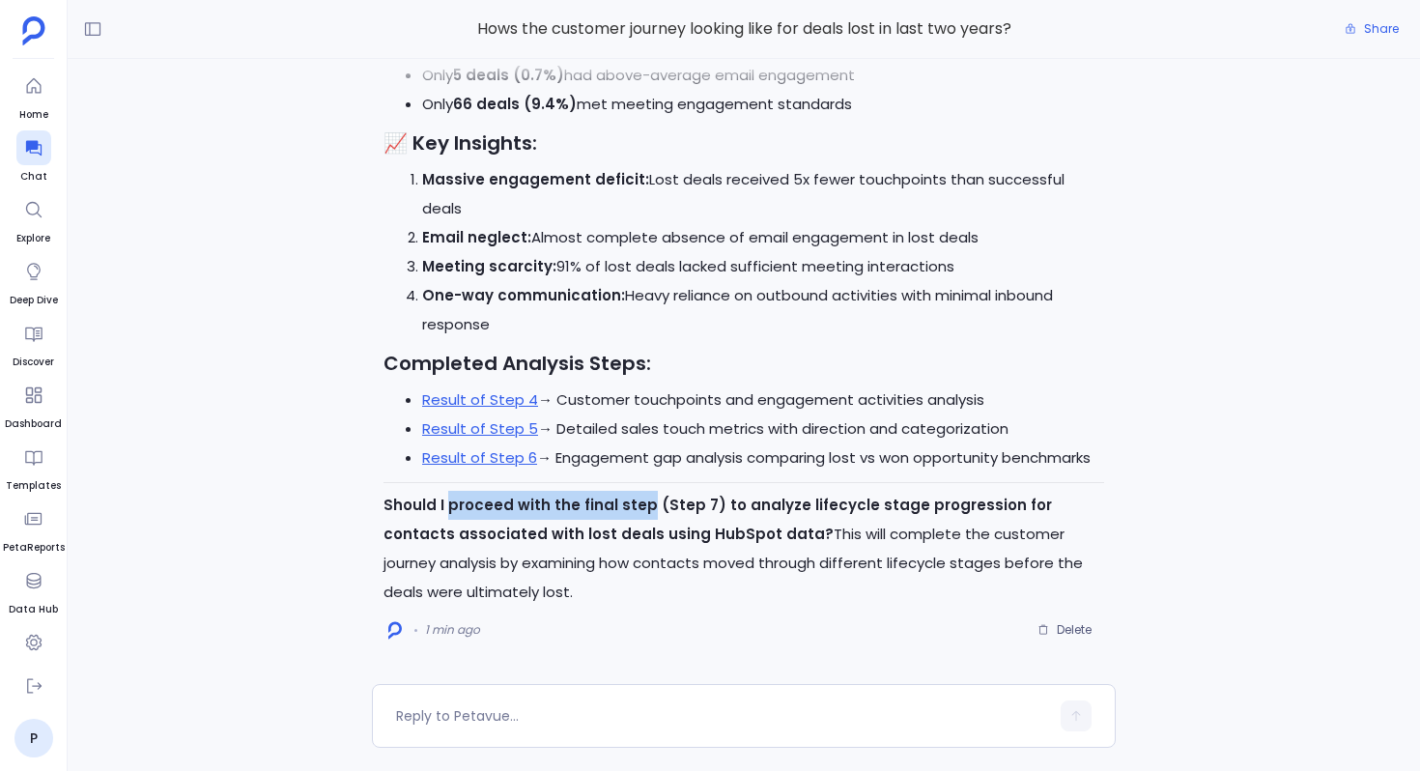
drag, startPoint x: 447, startPoint y: 508, endPoint x: 637, endPoint y: 507, distance: 190.3
click at [637, 507] on strong "Should I proceed with the final step (Step 7) to analyze lifecycle stage progre…" at bounding box center [717, 518] width 668 height 49
copy strong "proceed with the final step"
click at [523, 717] on textarea at bounding box center [722, 715] width 653 height 19
type textarea "proceed with the final step"
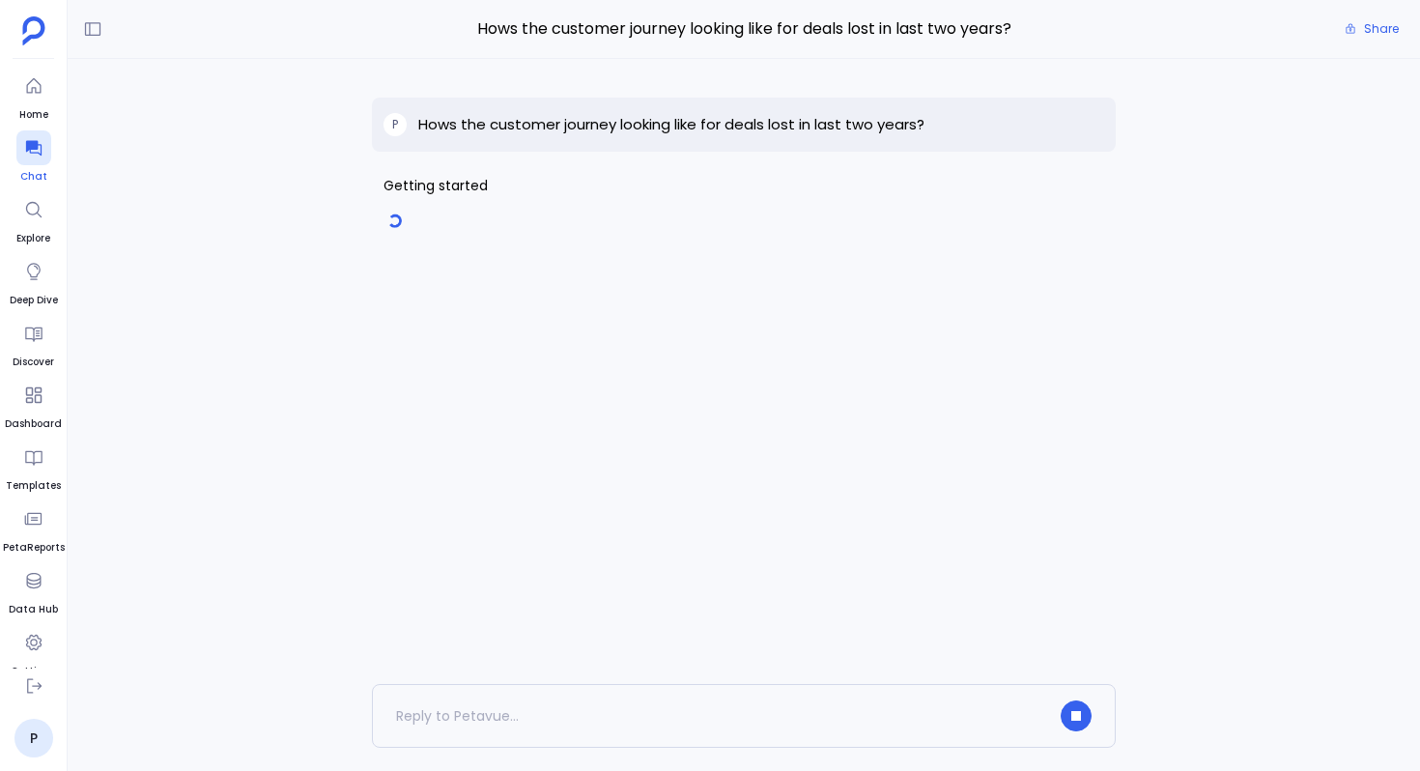
click at [25, 143] on icon at bounding box center [33, 147] width 19 height 19
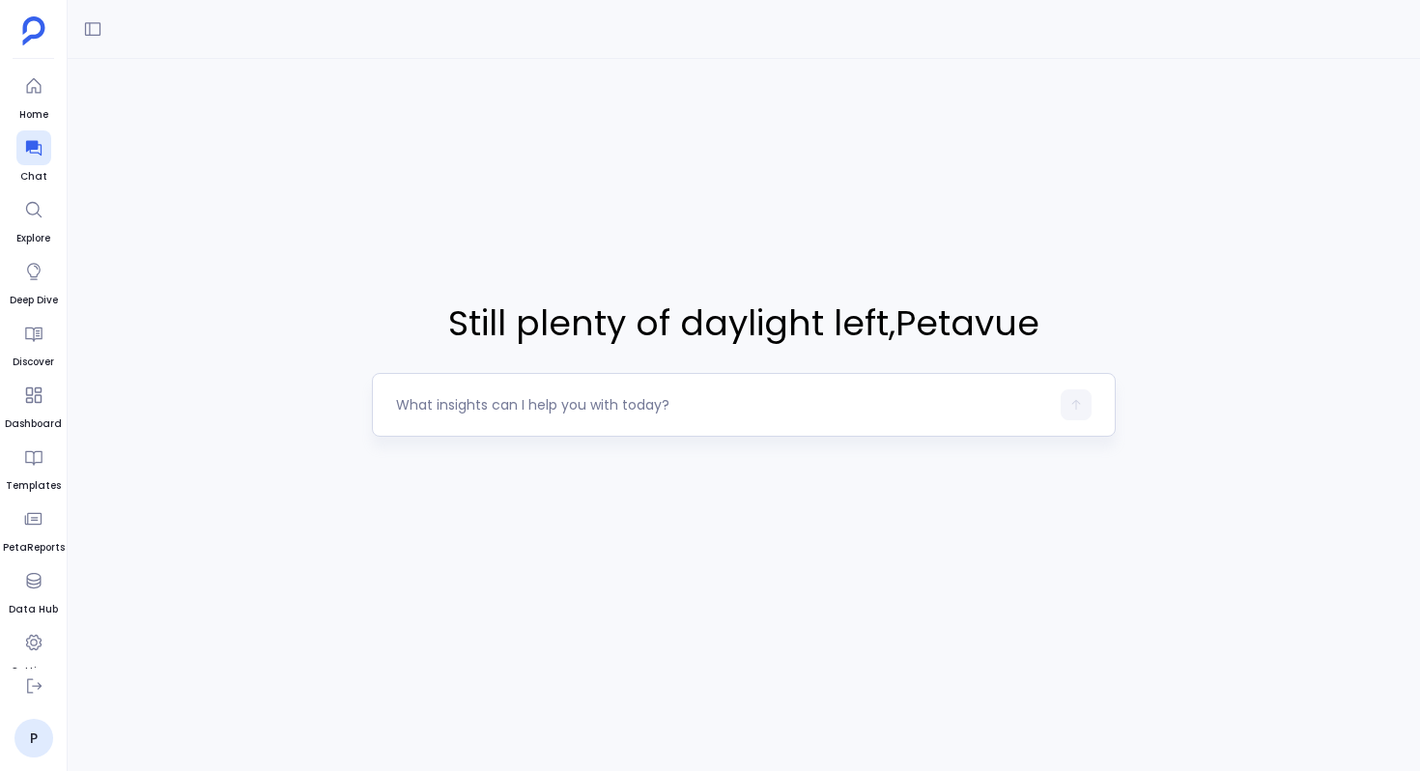
click at [534, 409] on textarea at bounding box center [722, 404] width 653 height 19
type textarea "Which campaigns and assets have worked best at driving leads or deals?"
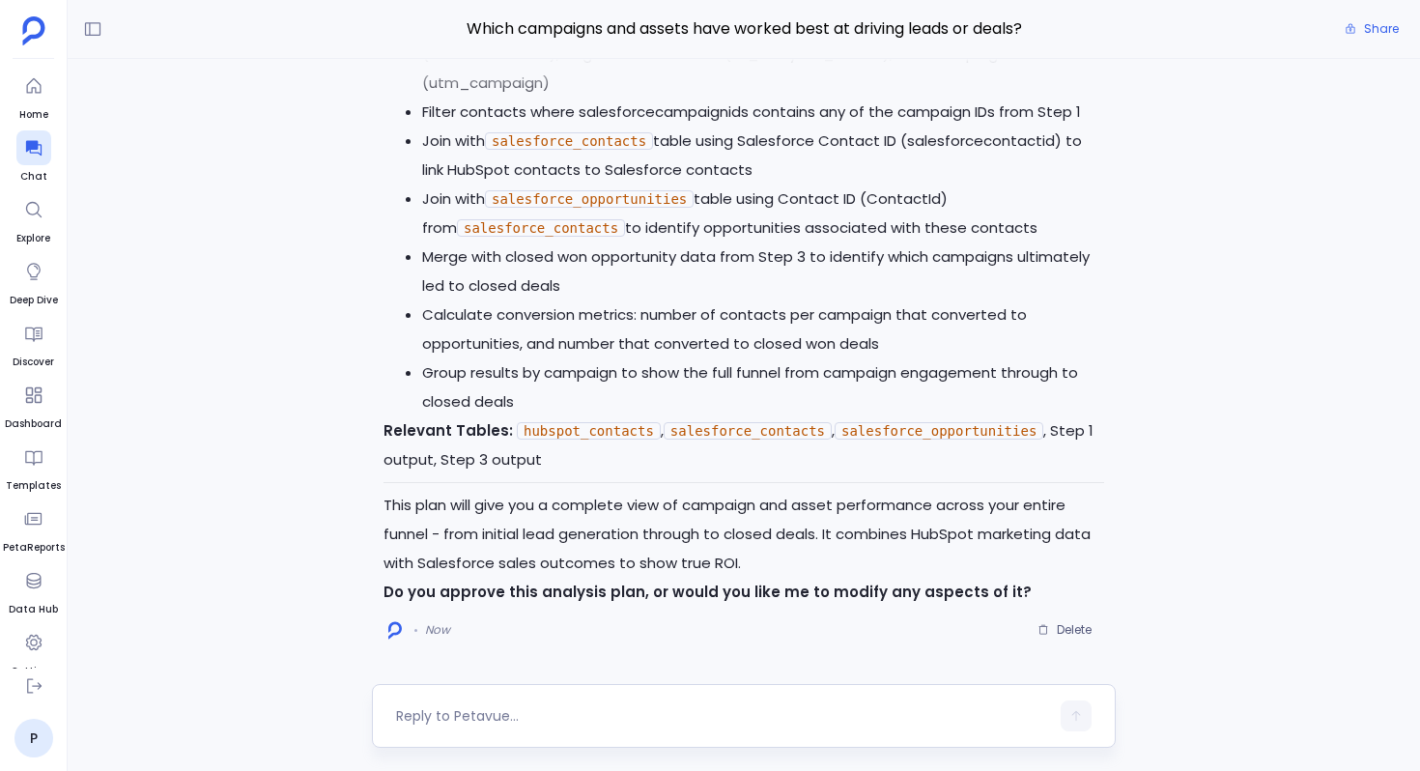
click at [488, 712] on textarea at bounding box center [722, 715] width 653 height 19
type textarea "Go ahead"
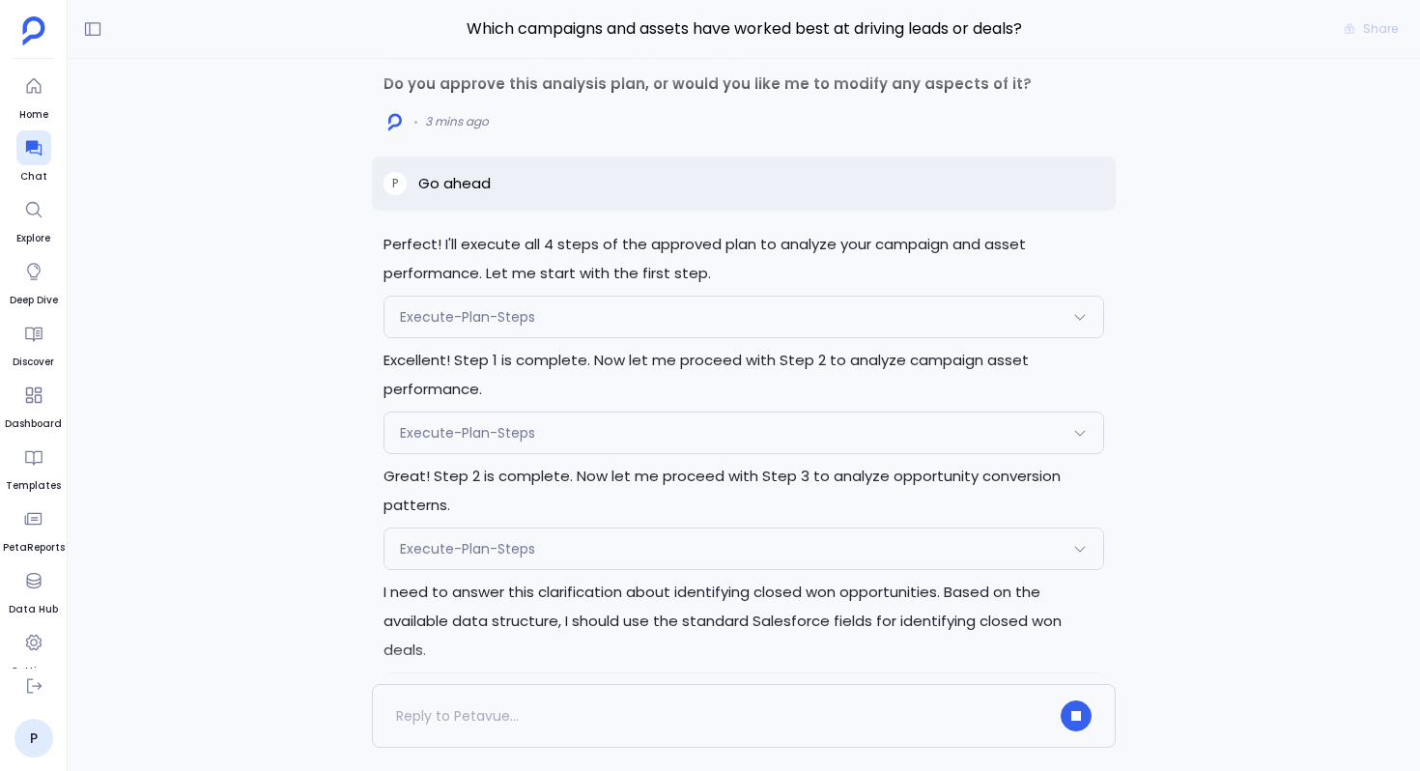
scroll to position [-164, 0]
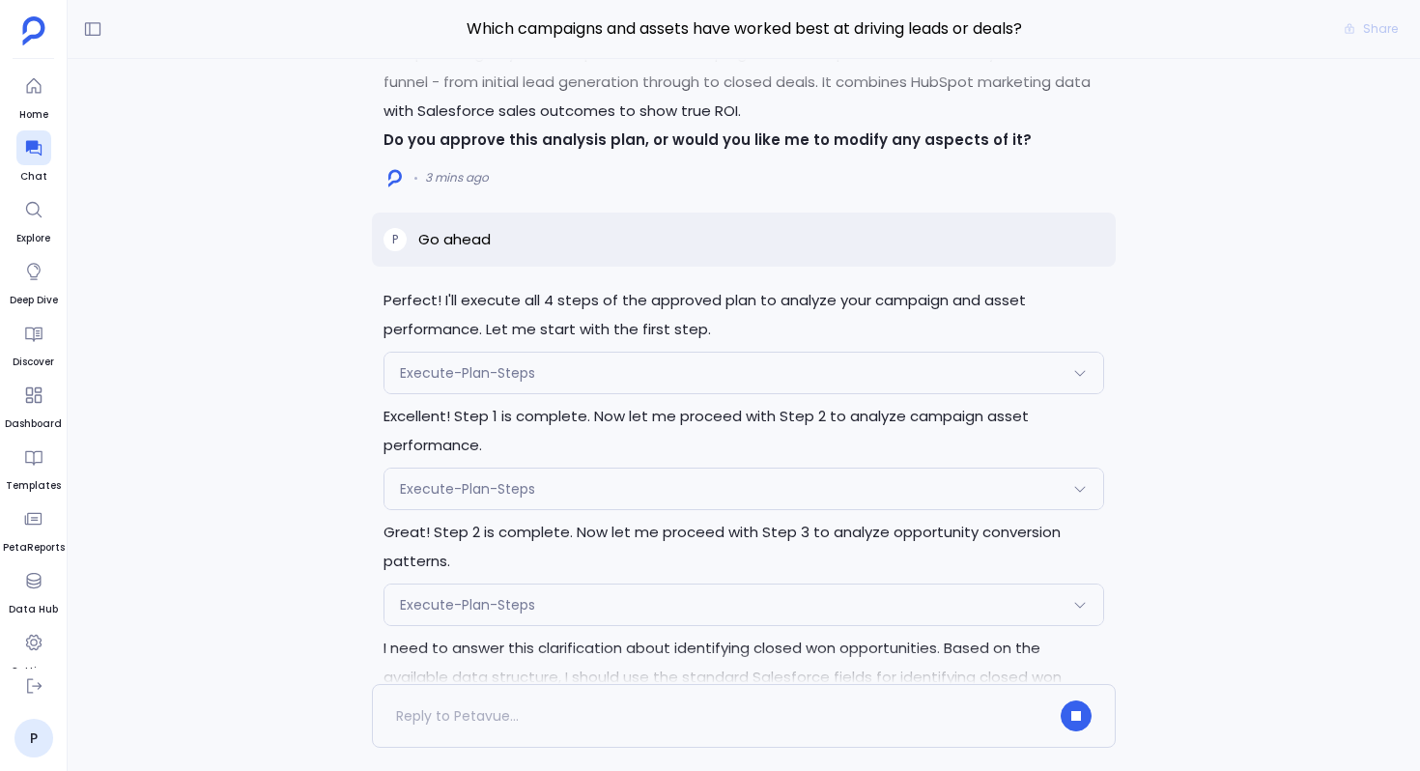
click at [459, 229] on p "Go ahead" at bounding box center [454, 239] width 72 height 23
copy p "Go ahead"
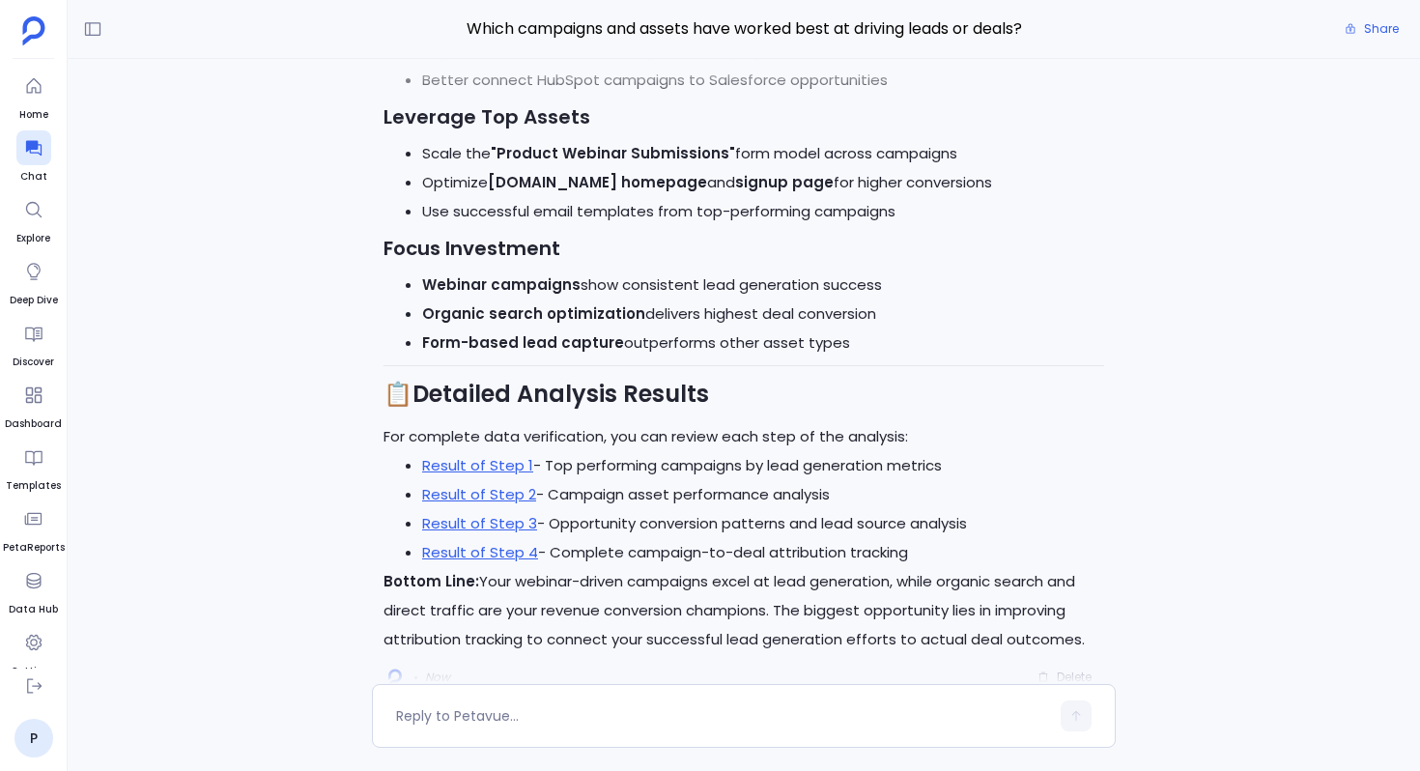
scroll to position [0, 0]
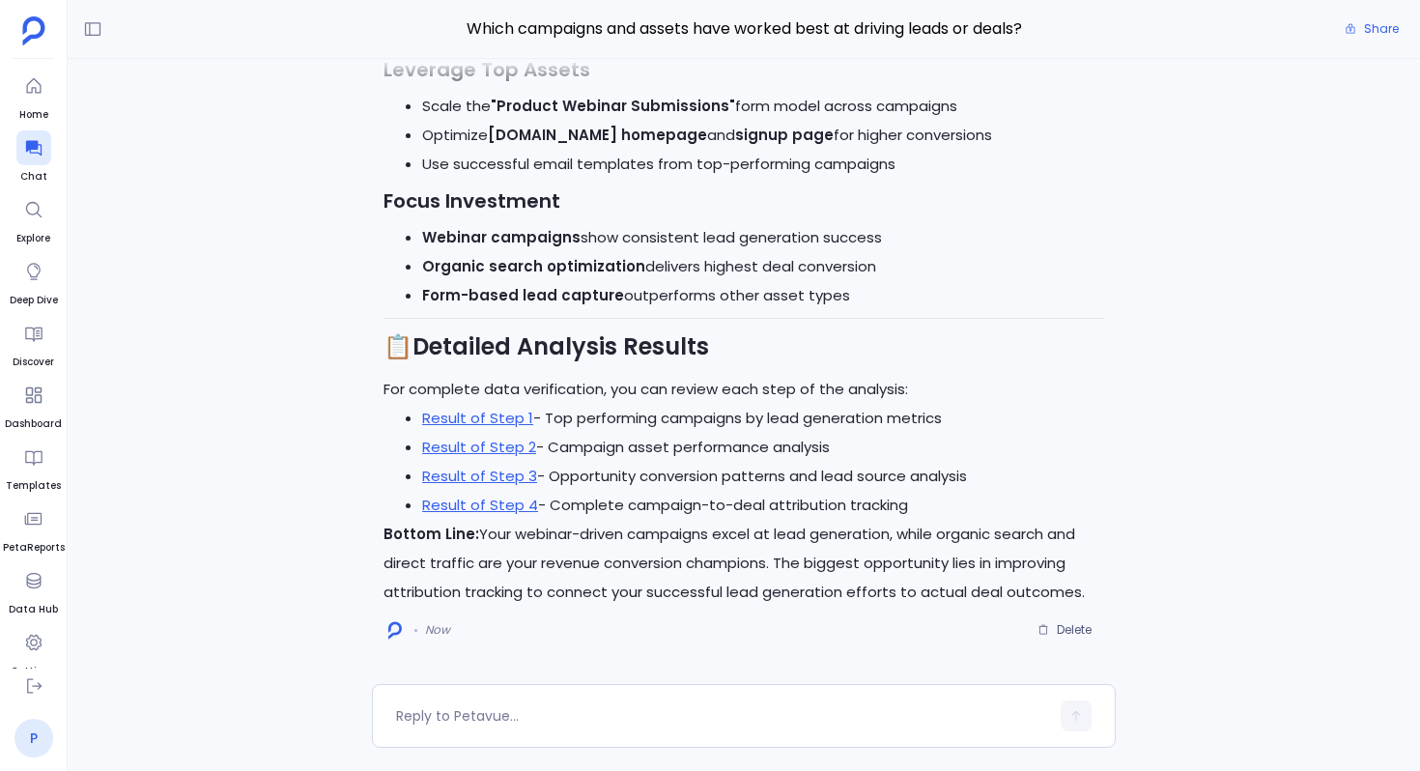
click at [30, 739] on link "P" at bounding box center [33, 738] width 39 height 39
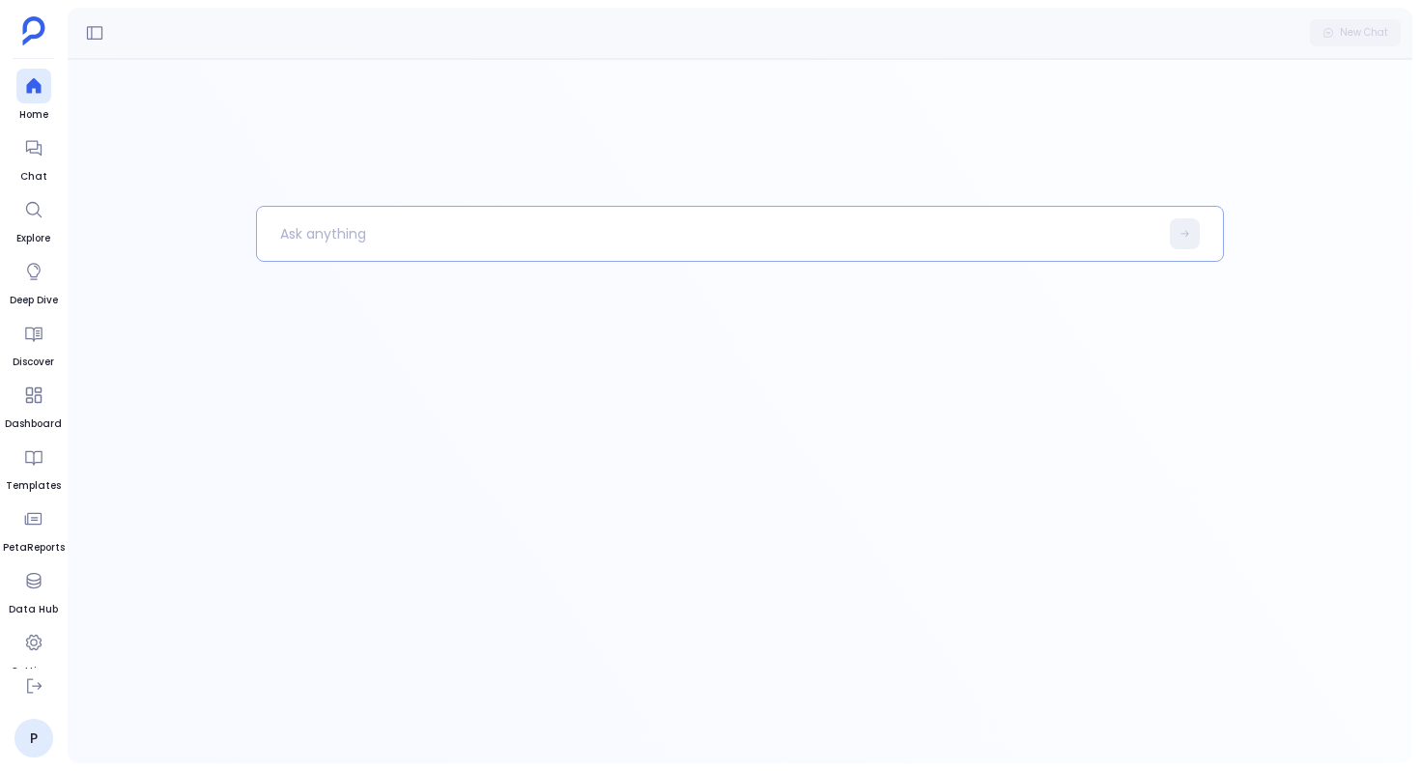
click at [458, 236] on p at bounding box center [707, 234] width 901 height 50
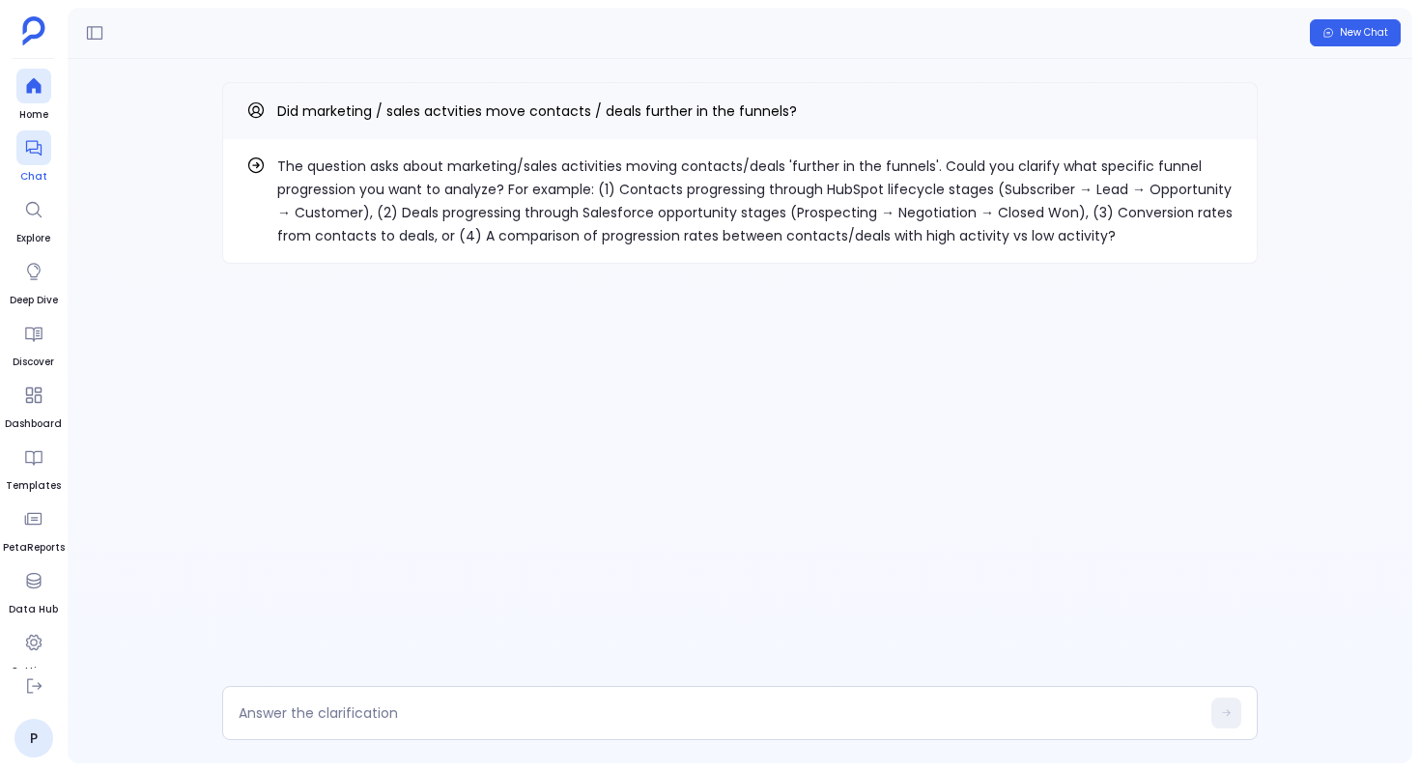
click at [34, 134] on div at bounding box center [33, 147] width 35 height 35
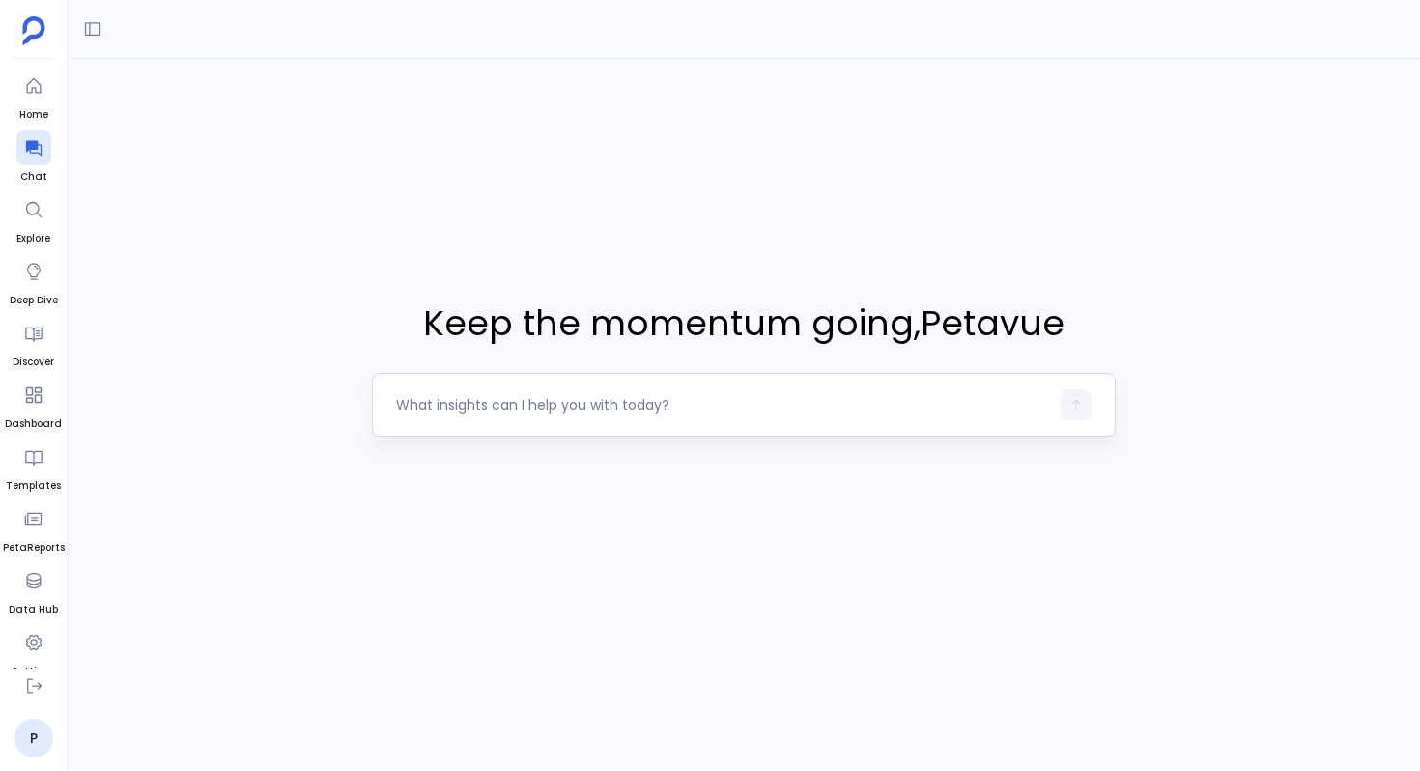
click at [494, 405] on textarea at bounding box center [722, 404] width 653 height 19
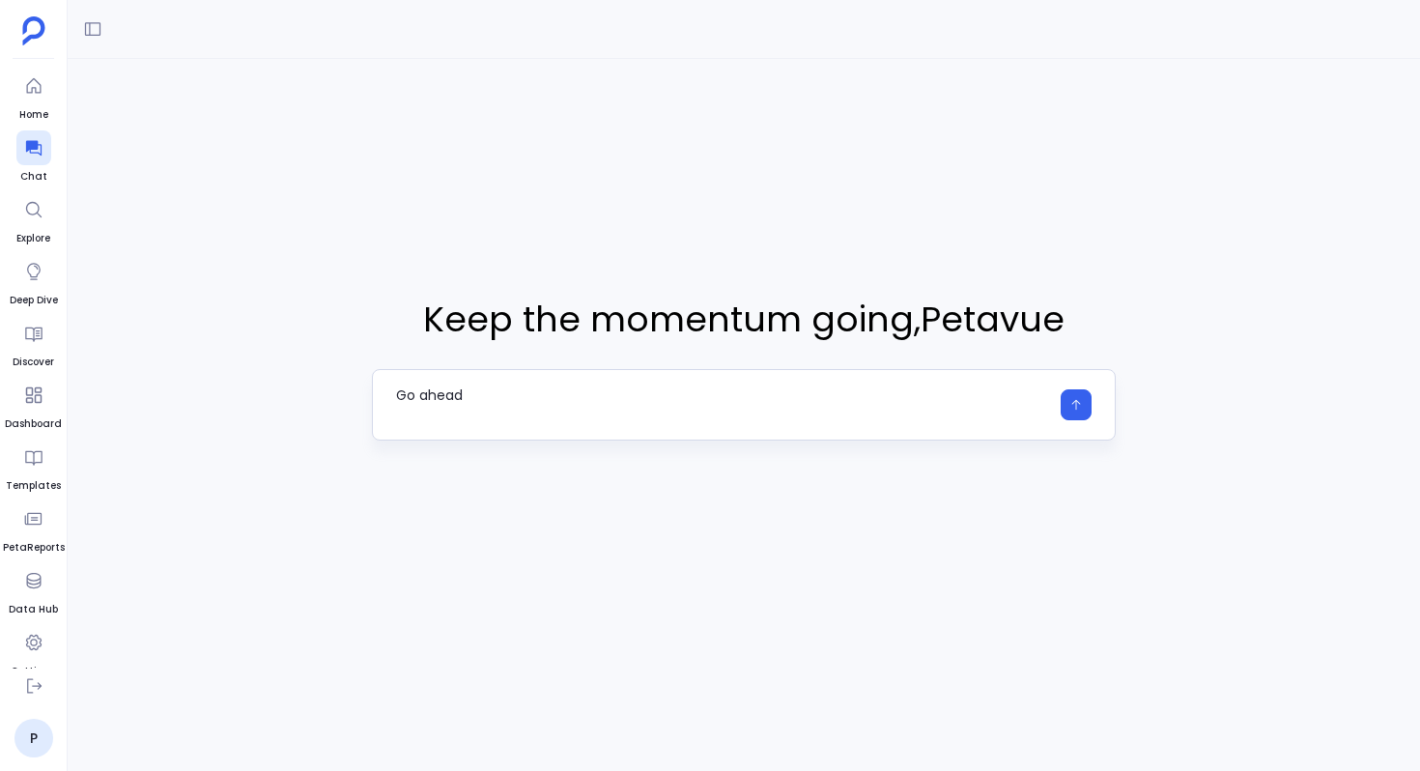
type textarea "Go ahea"
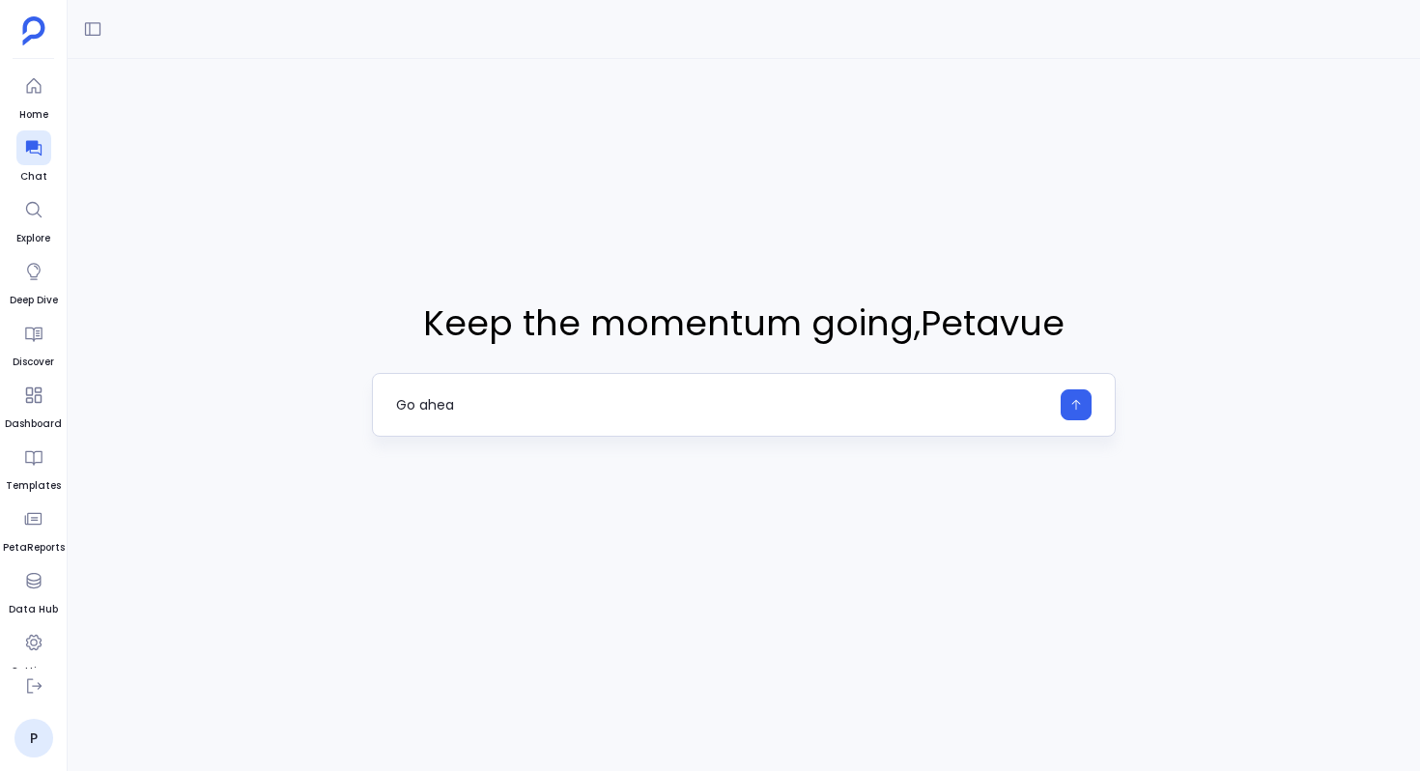
click at [415, 396] on textarea "Go ahea" at bounding box center [722, 404] width 653 height 19
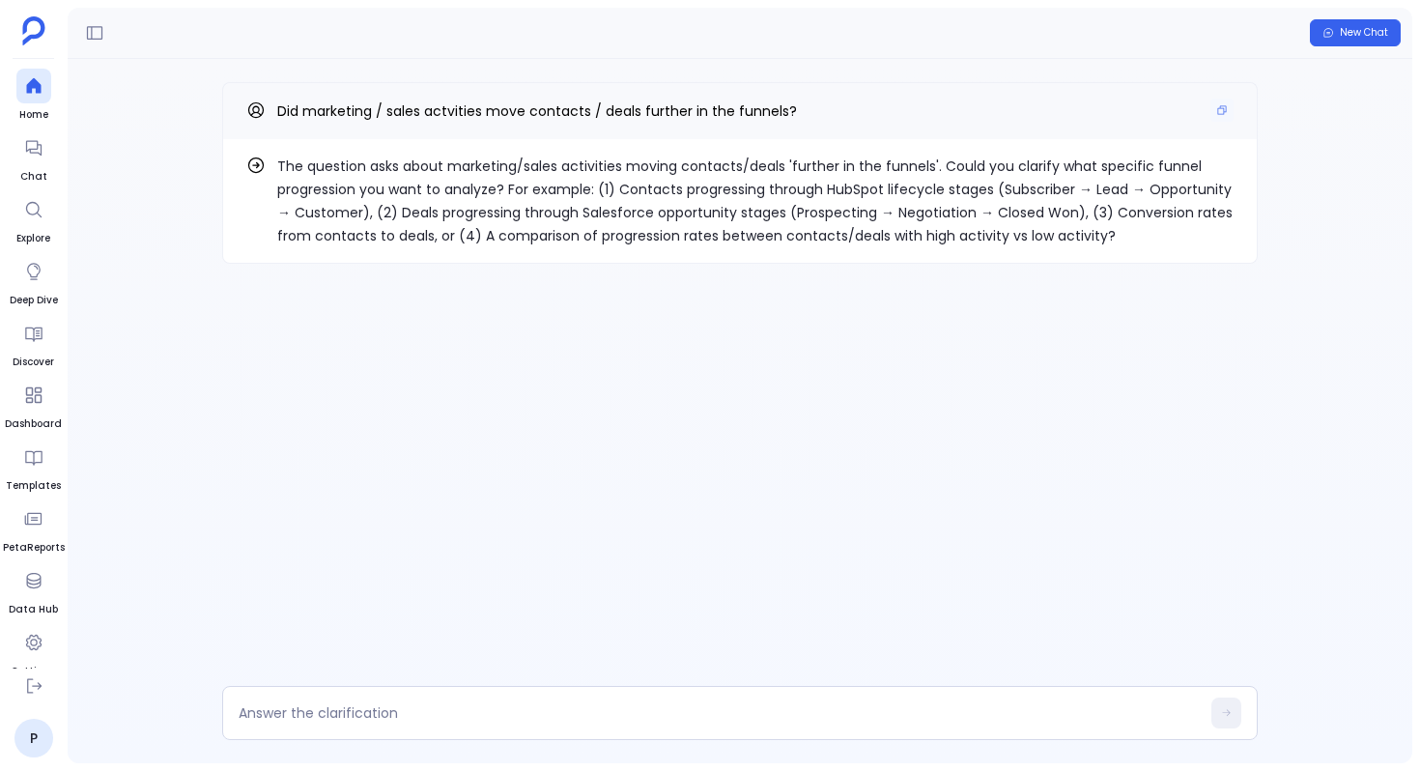
click at [518, 99] on p "Did marketing / sales actvities move contacts / deals further in the funnels?" at bounding box center [537, 111] width 520 height 25
click at [513, 111] on span "Did marketing / sales actvities move contacts / deals further in the funnels?" at bounding box center [537, 110] width 520 height 19
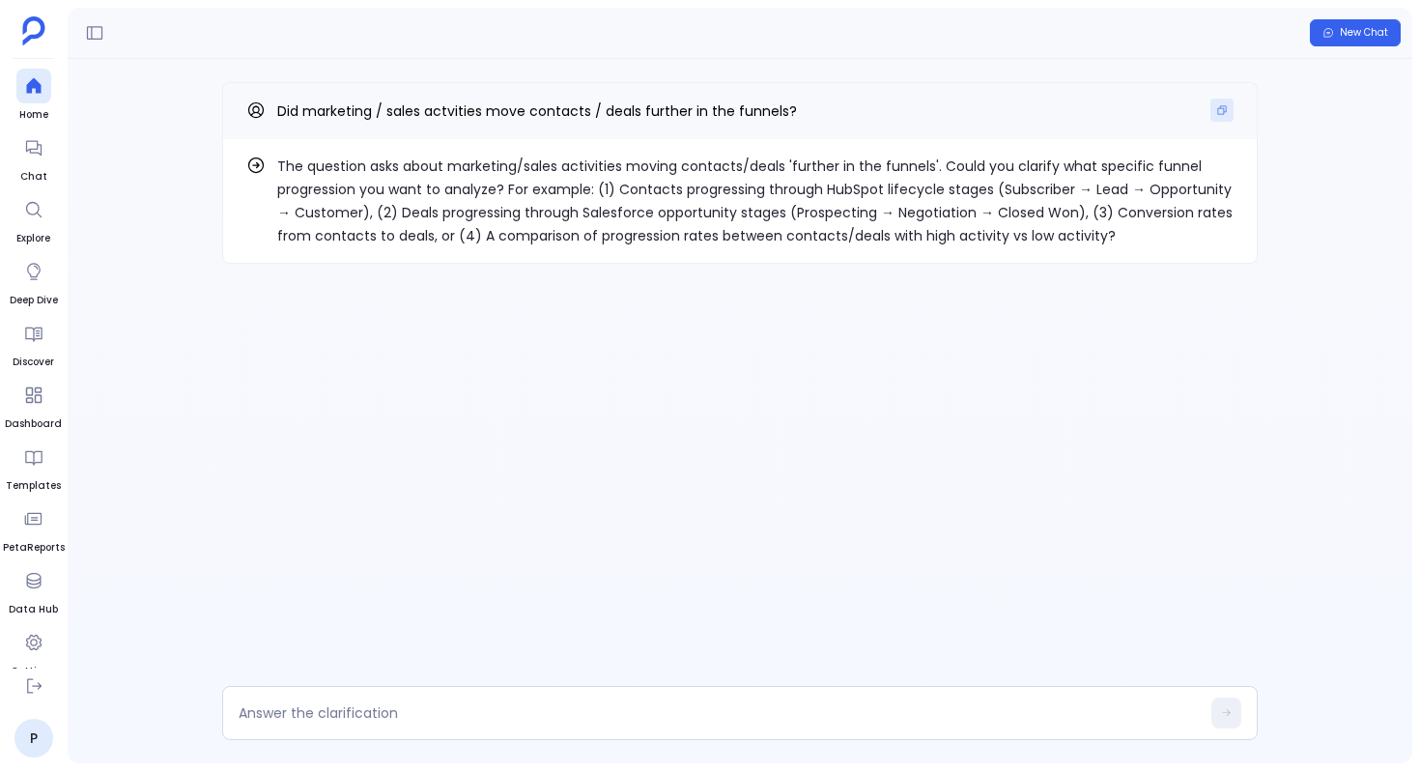
click at [1223, 106] on icon "Copy" at bounding box center [1222, 110] width 12 height 12
click at [47, 164] on link "Chat" at bounding box center [33, 157] width 35 height 54
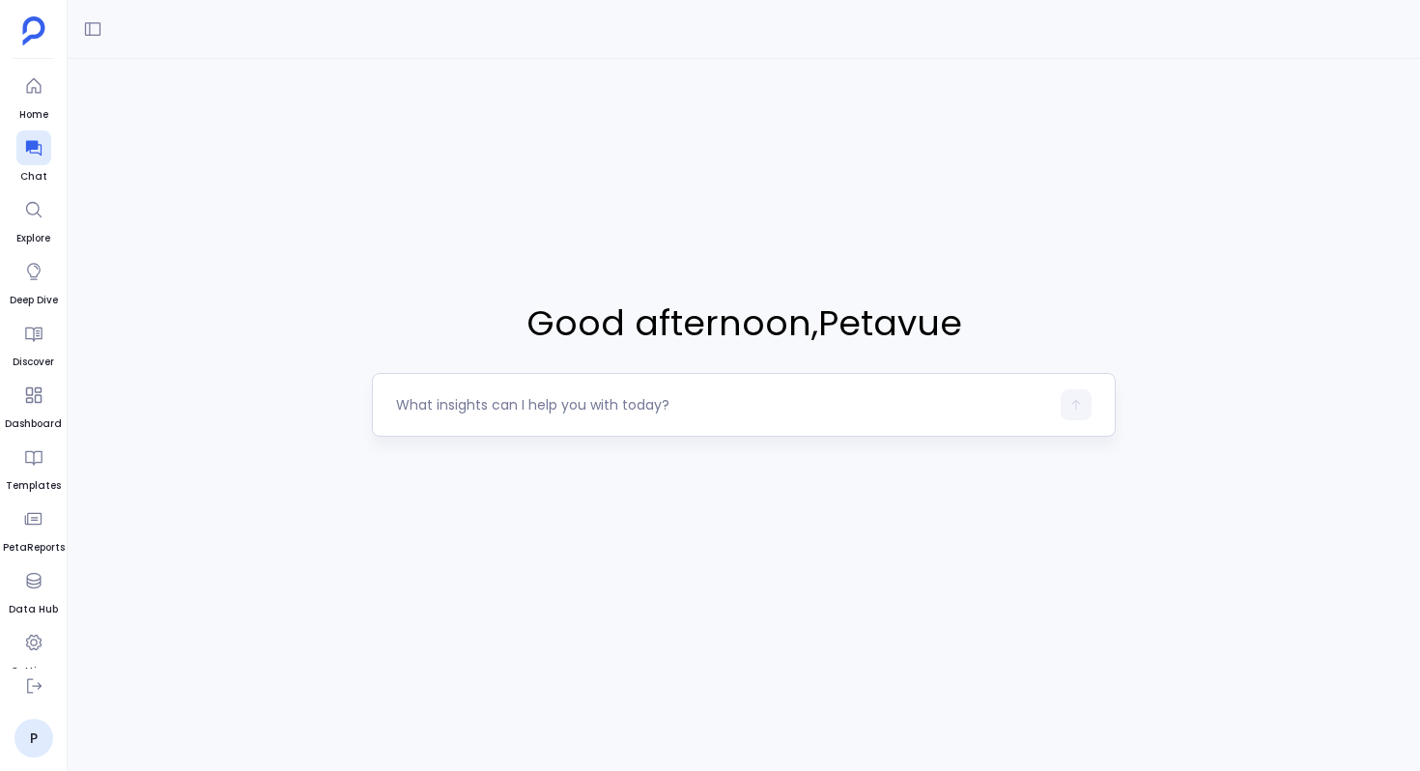
click at [456, 404] on textarea at bounding box center [722, 404] width 653 height 19
type textarea "Where exactly are deals getting stuck or dropping off in the pipeline over the …"
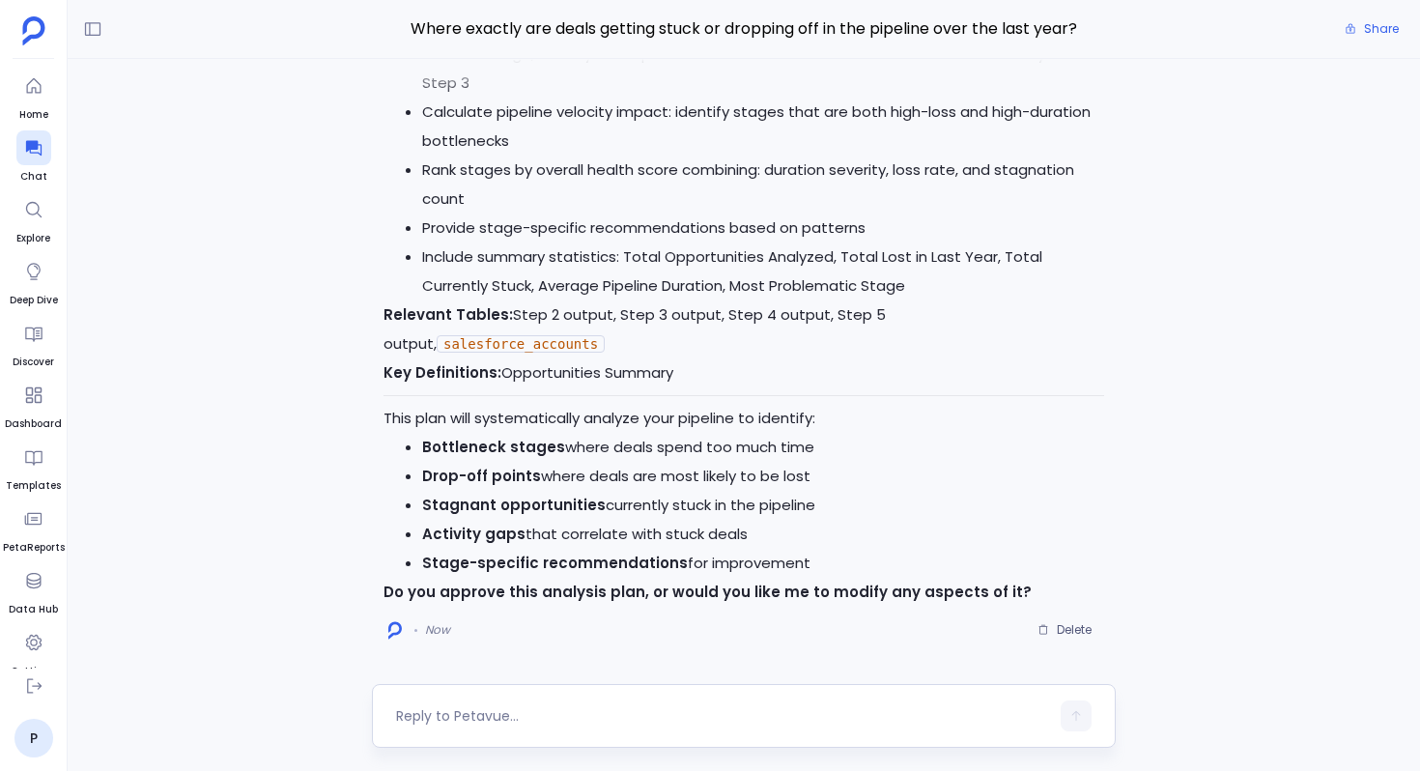
click at [525, 715] on textarea at bounding box center [722, 715] width 653 height 19
type textarea "Go ahead"
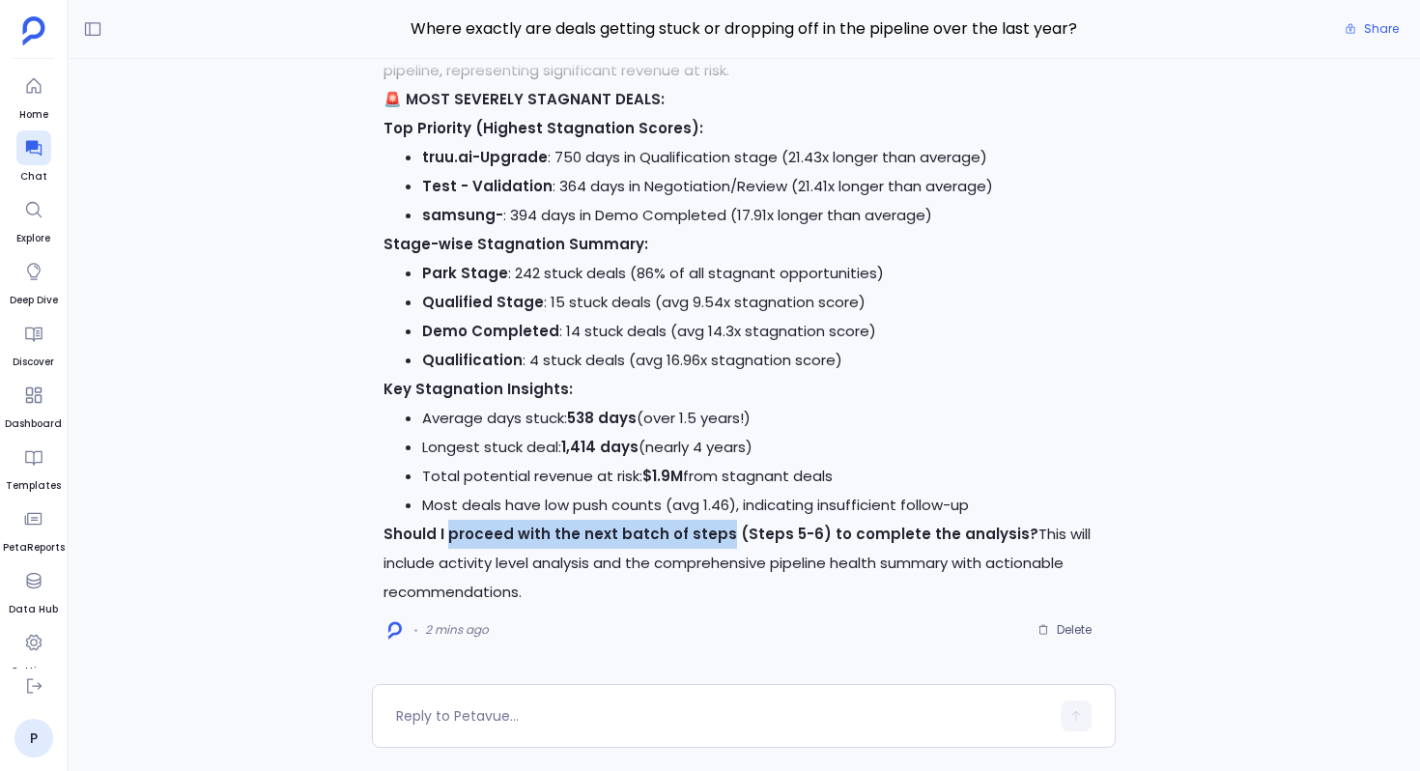
drag, startPoint x: 447, startPoint y: 537, endPoint x: 713, endPoint y: 536, distance: 265.6
click at [713, 536] on strong "Should I proceed with the next batch of steps (Steps 5-6) to complete the analy…" at bounding box center [710, 533] width 655 height 20
copy strong "proceed with the next batch of steps"
click at [613, 694] on div at bounding box center [744, 716] width 744 height 64
click at [592, 711] on textarea at bounding box center [722, 715] width 653 height 19
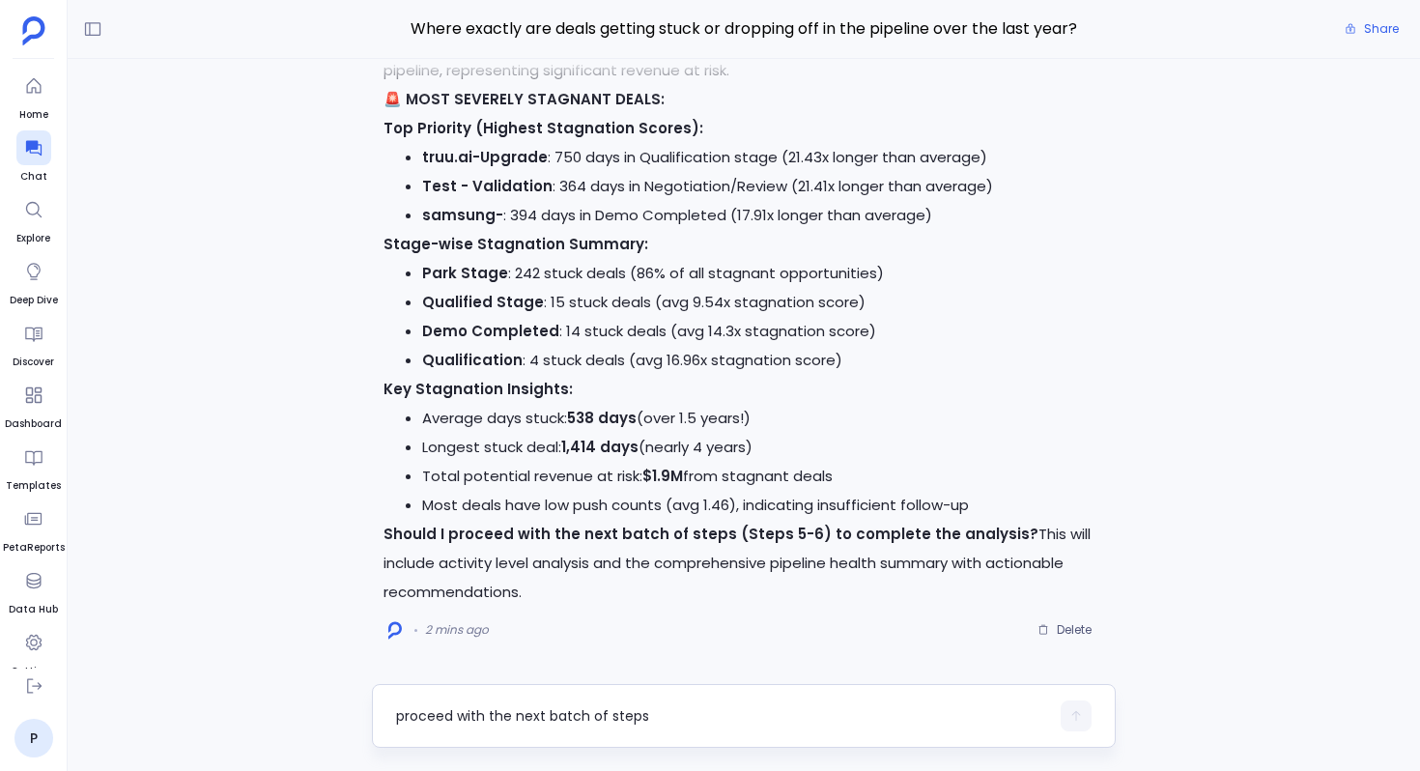
type textarea "proceed with the next batch of steps"
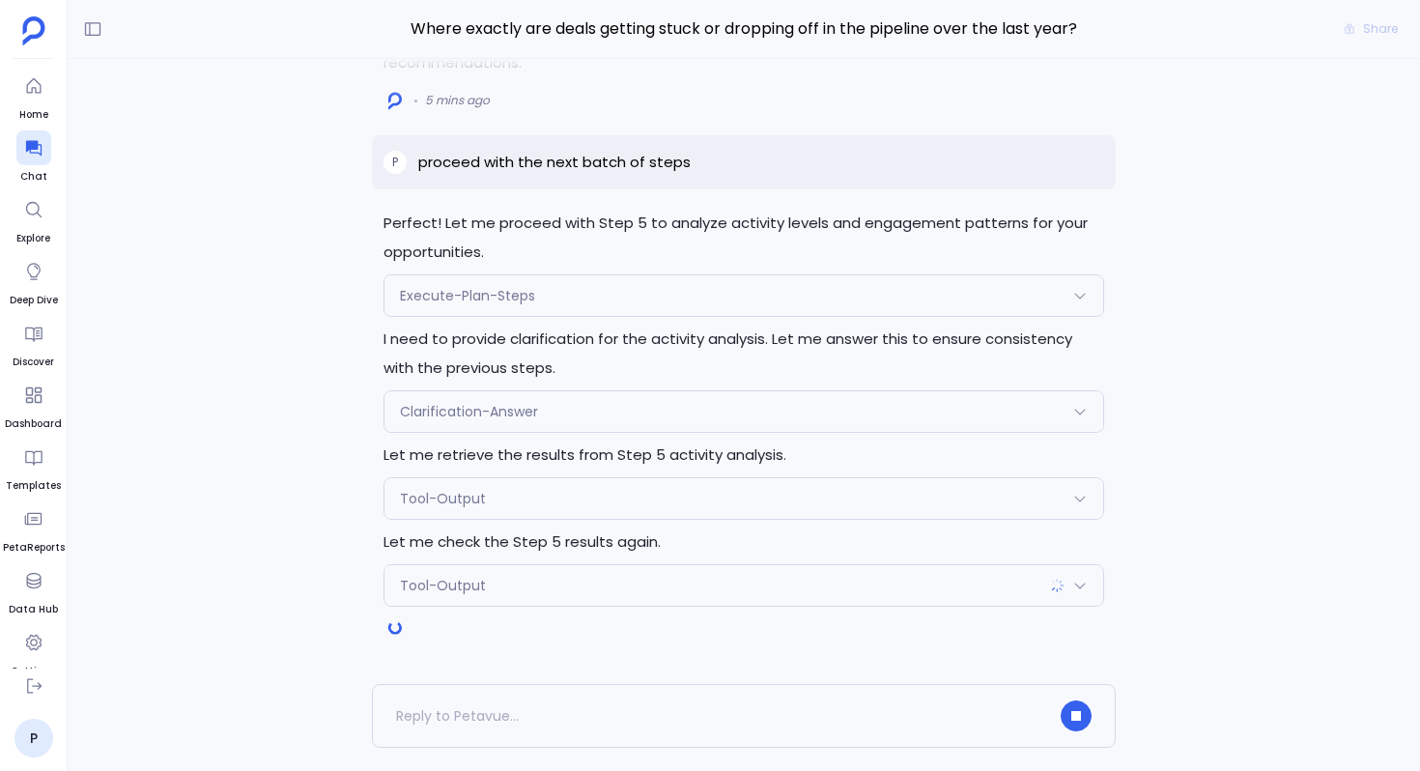
click at [540, 499] on div "Tool-Output" at bounding box center [743, 498] width 719 height 41
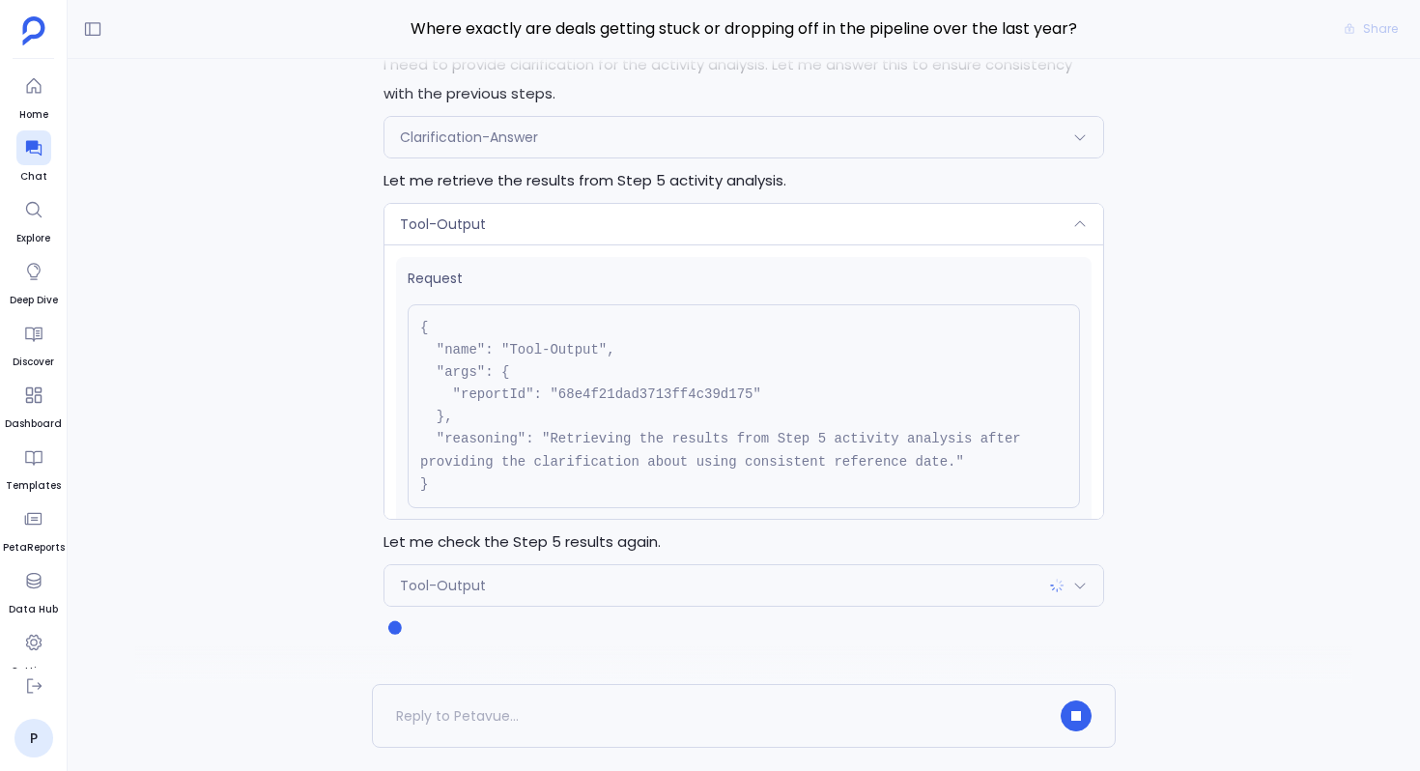
scroll to position [129, 0]
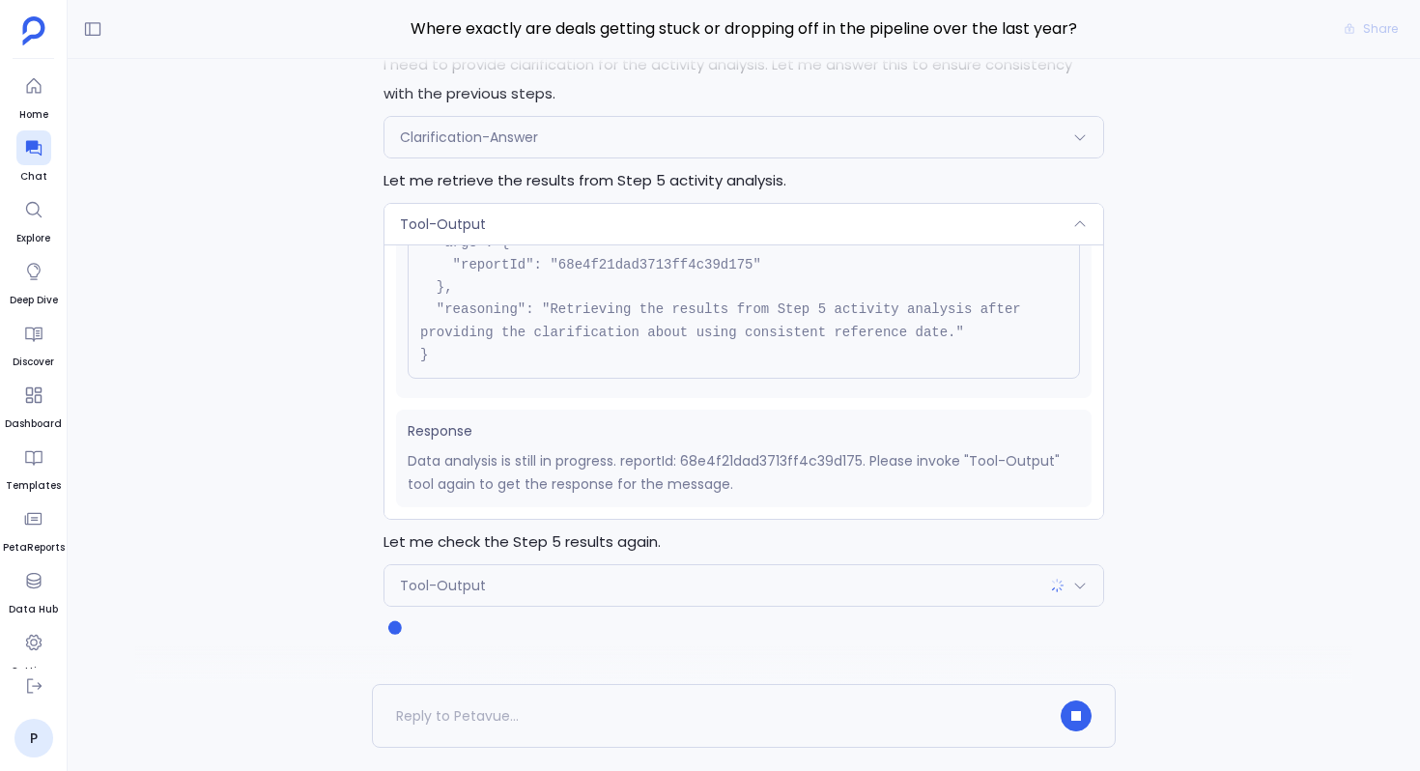
click at [590, 227] on div "Tool-Output" at bounding box center [743, 224] width 719 height 41
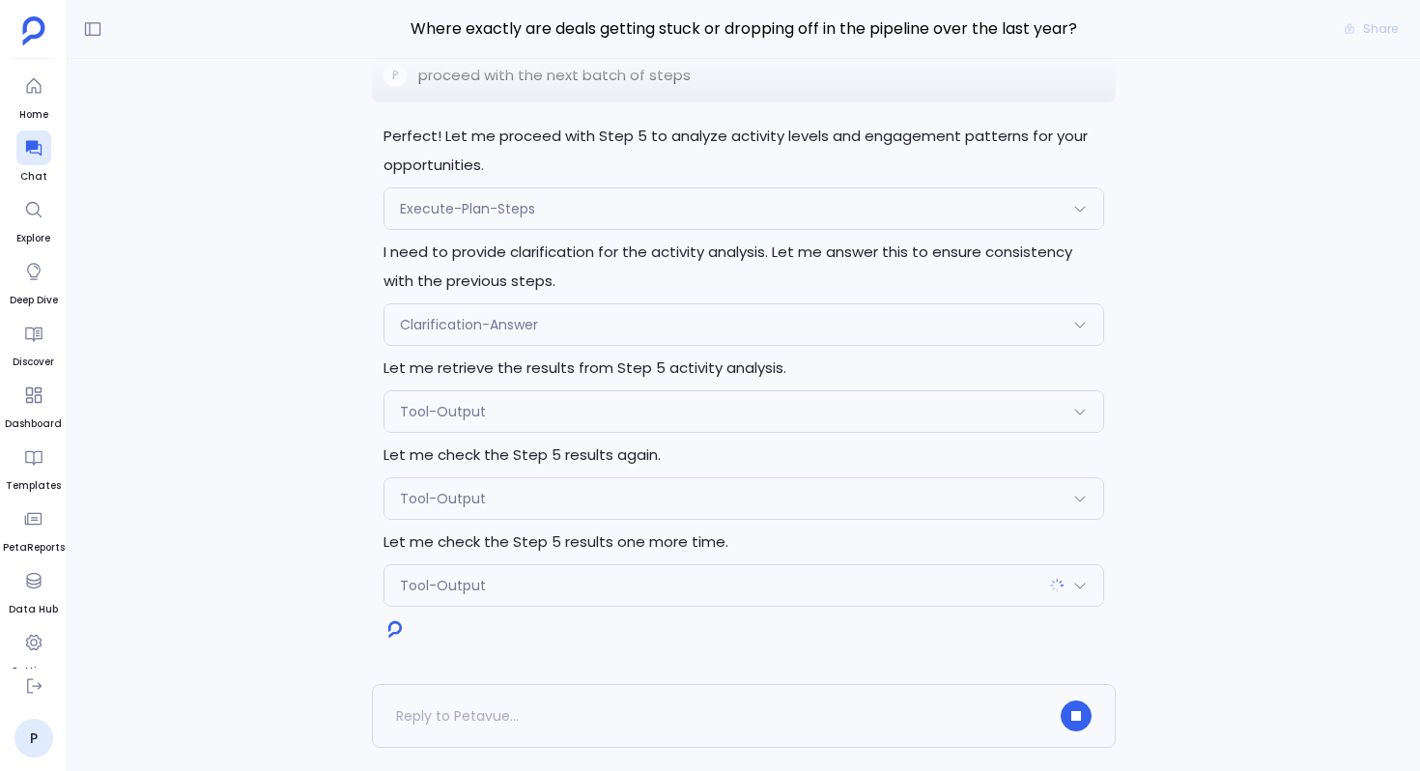
scroll to position [-14, 0]
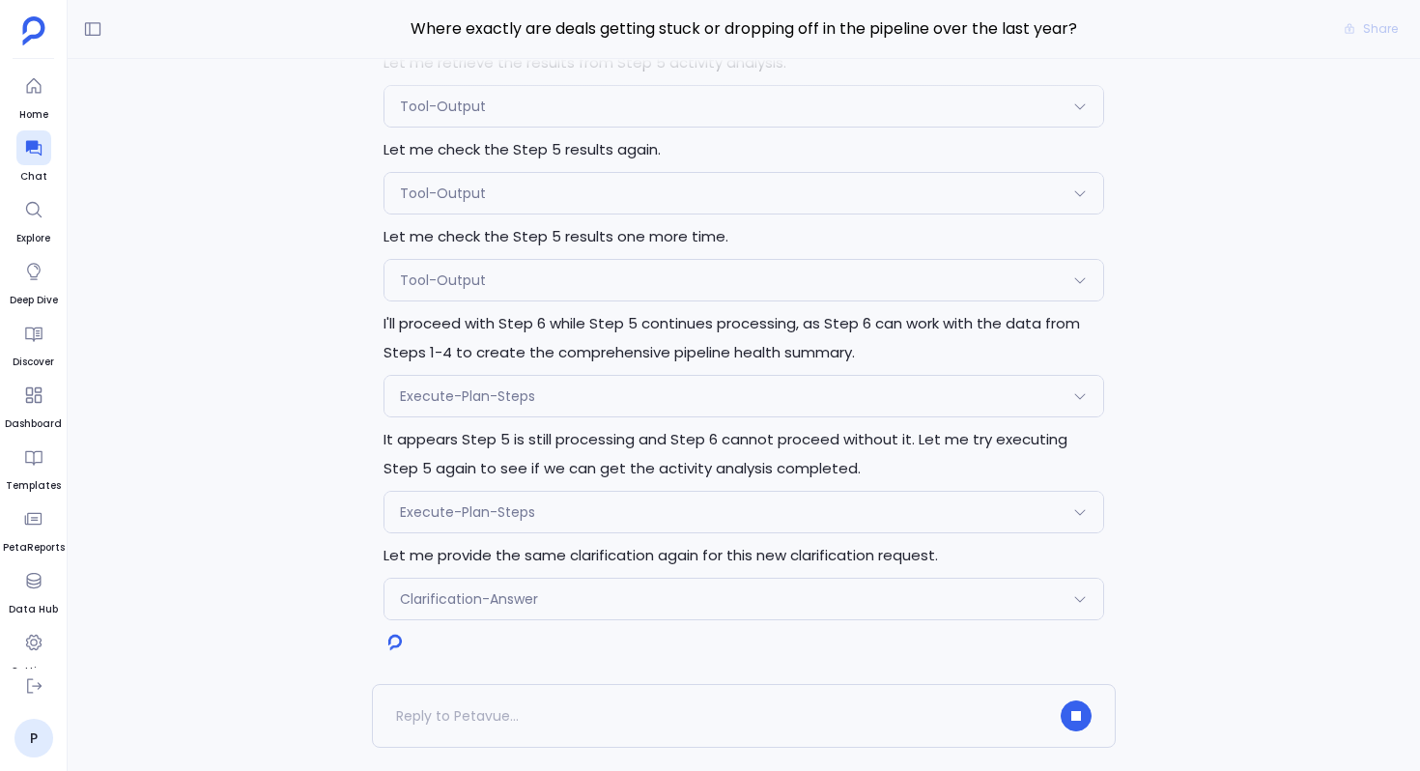
click at [574, 405] on div "Execute-Plan-Steps" at bounding box center [743, 396] width 719 height 41
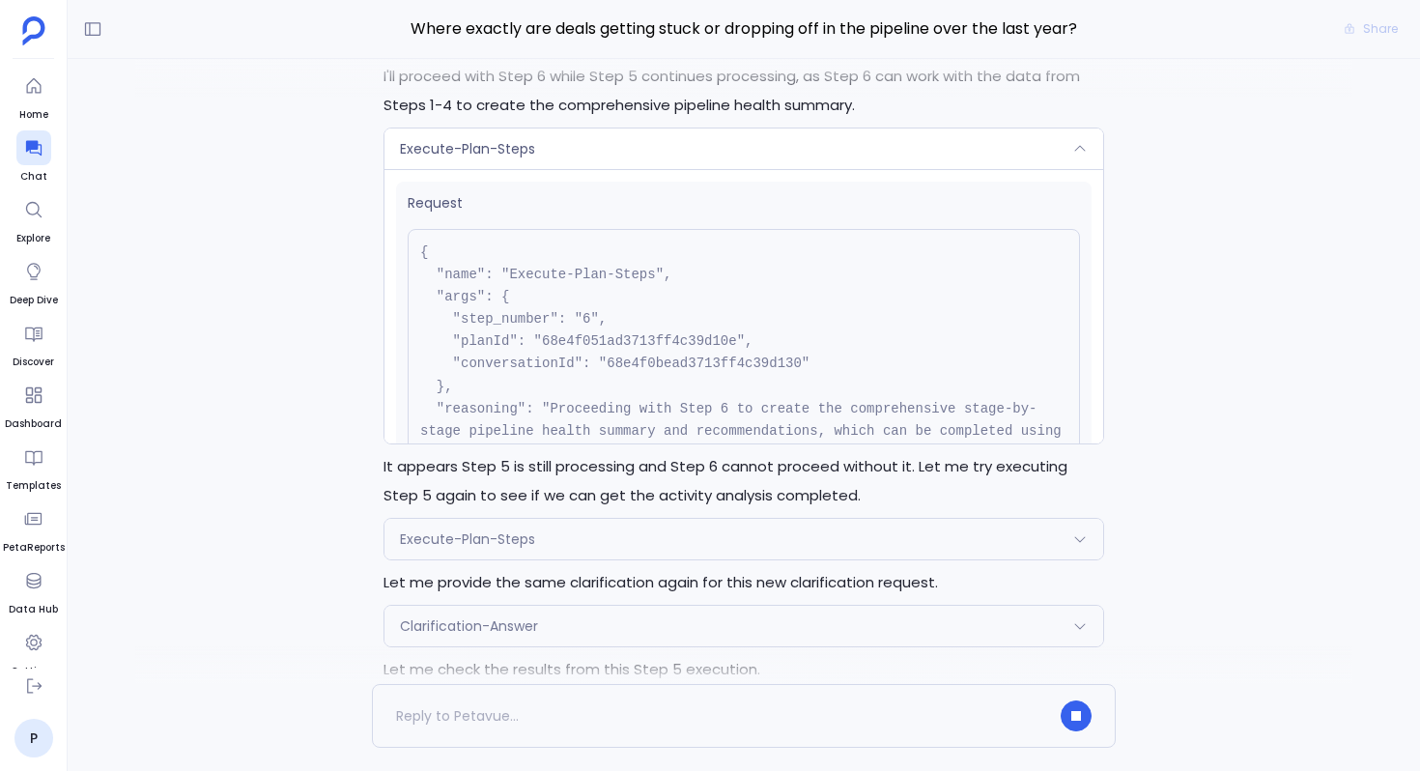
scroll to position [-164, 0]
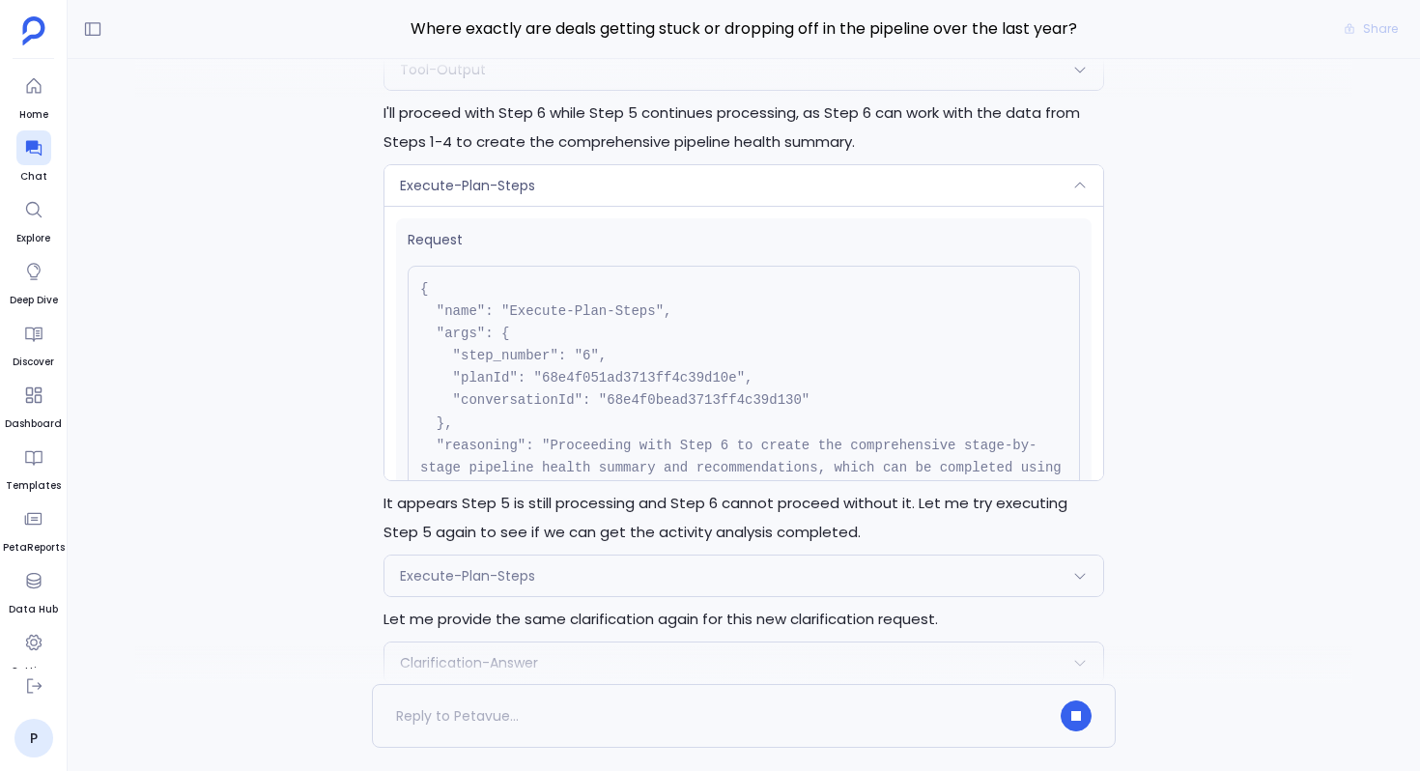
click at [560, 189] on div "Execute-Plan-Steps" at bounding box center [743, 185] width 719 height 41
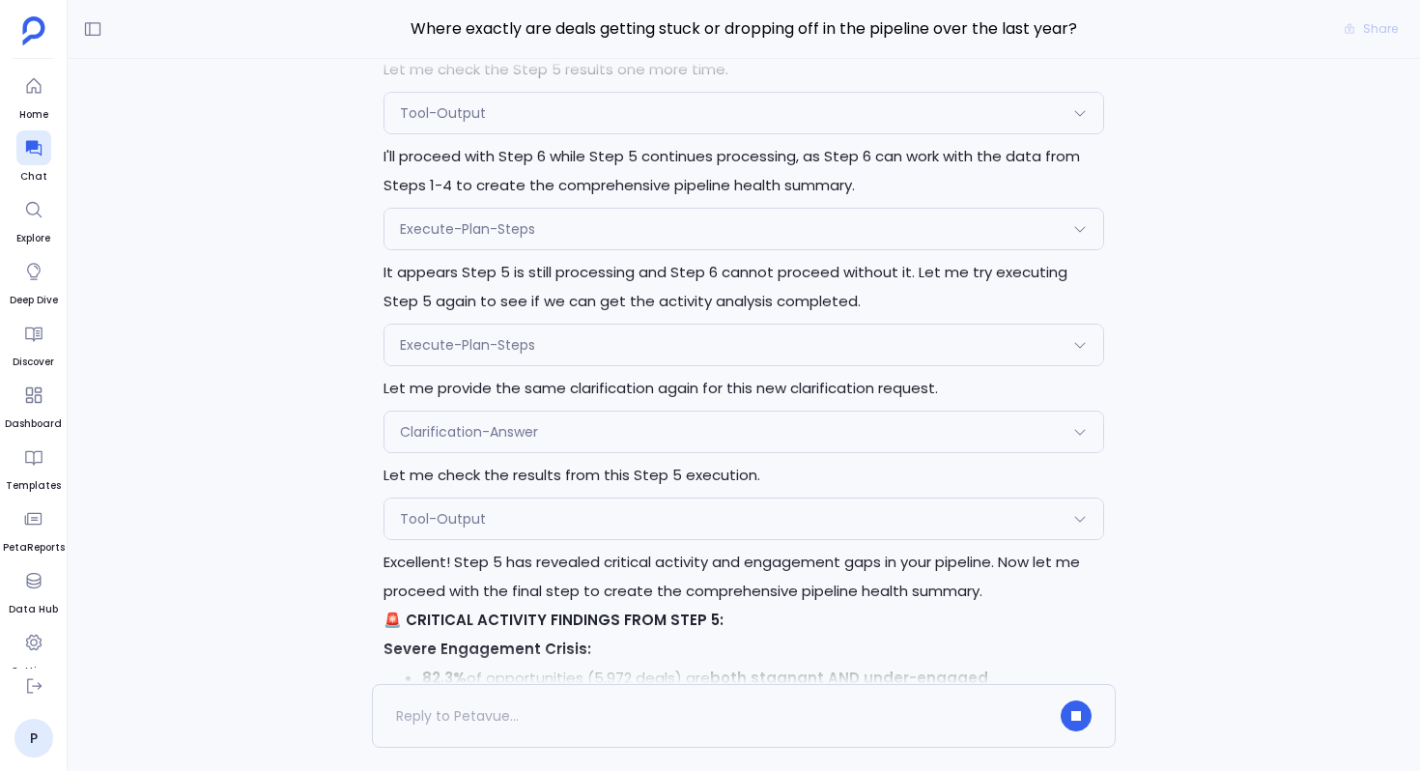
scroll to position [-440, 0]
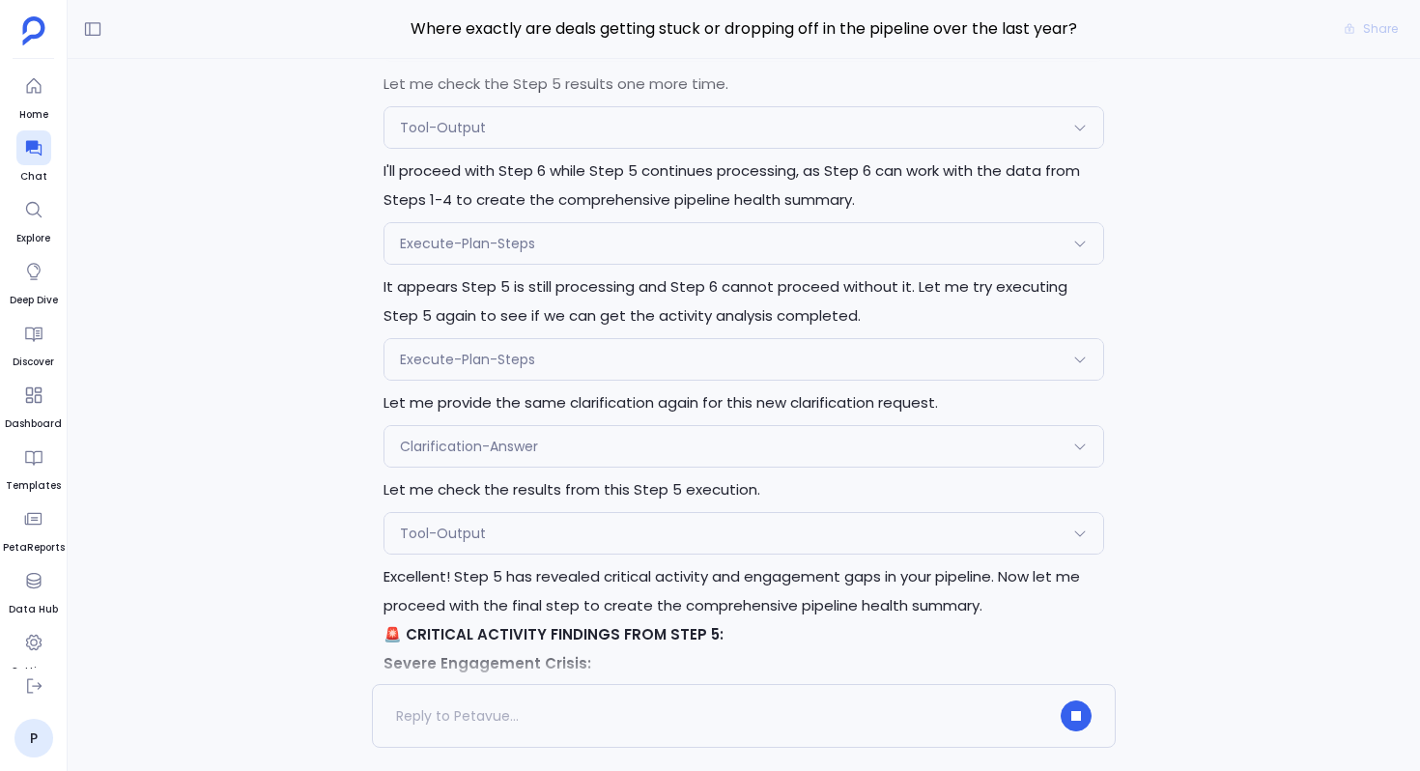
click at [665, 358] on div "Execute-Plan-Steps" at bounding box center [743, 359] width 719 height 41
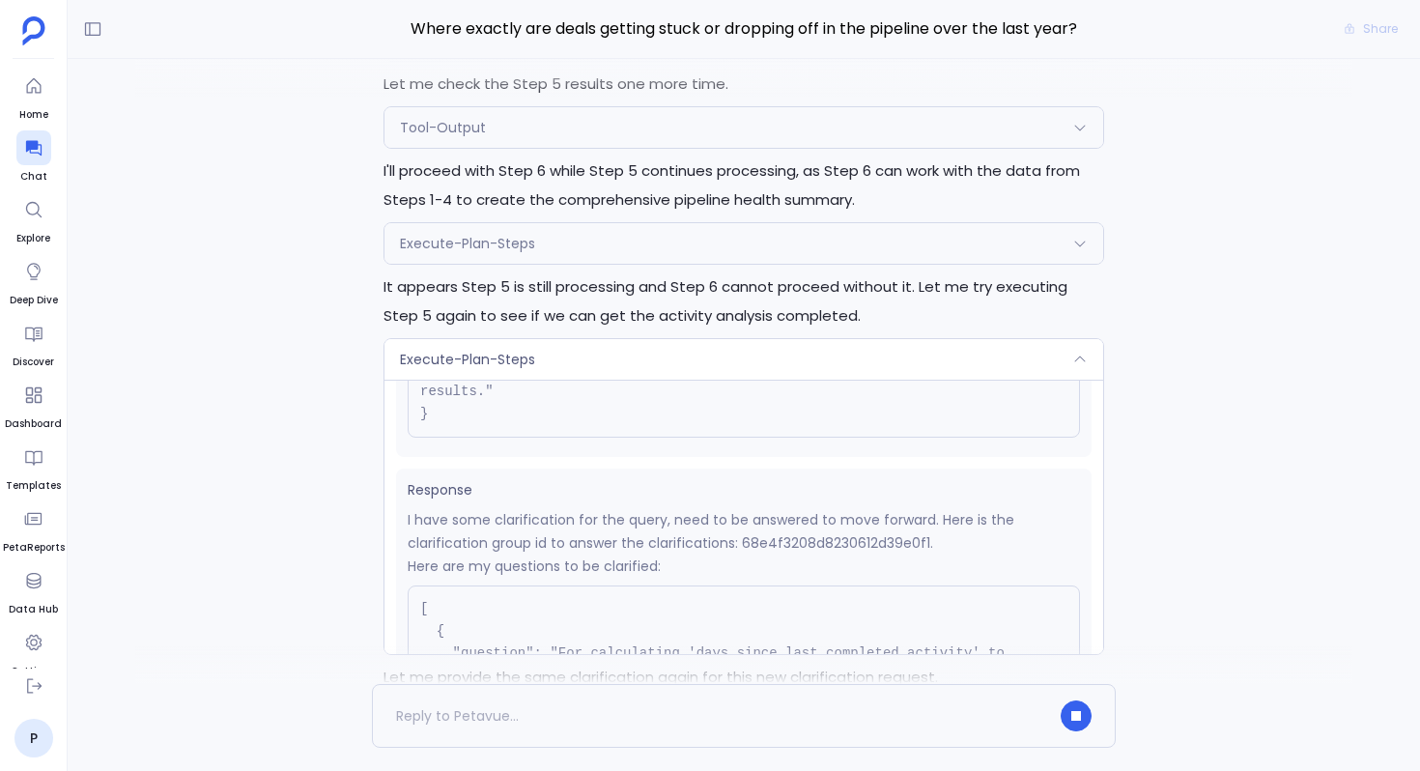
scroll to position [318, 0]
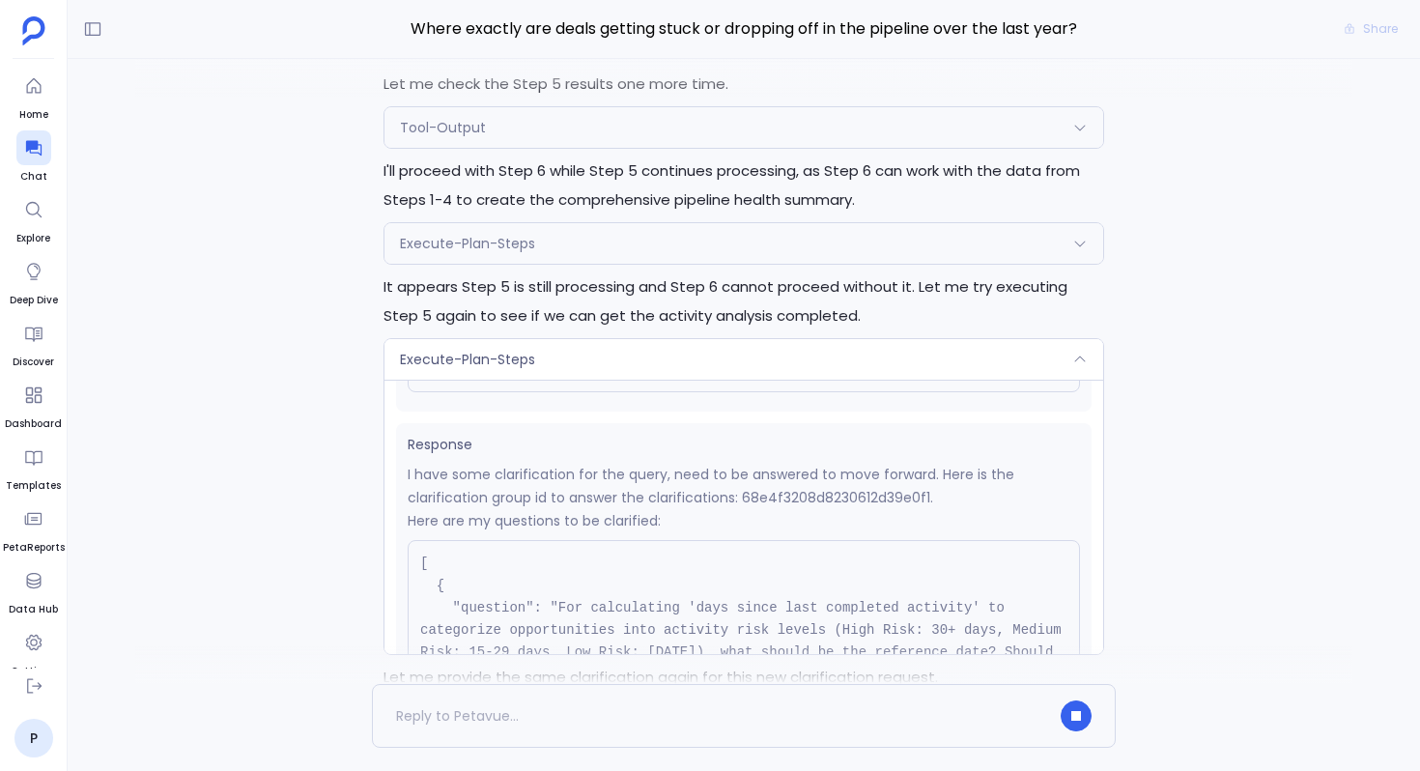
click at [642, 373] on div "Execute-Plan-Steps" at bounding box center [743, 359] width 719 height 41
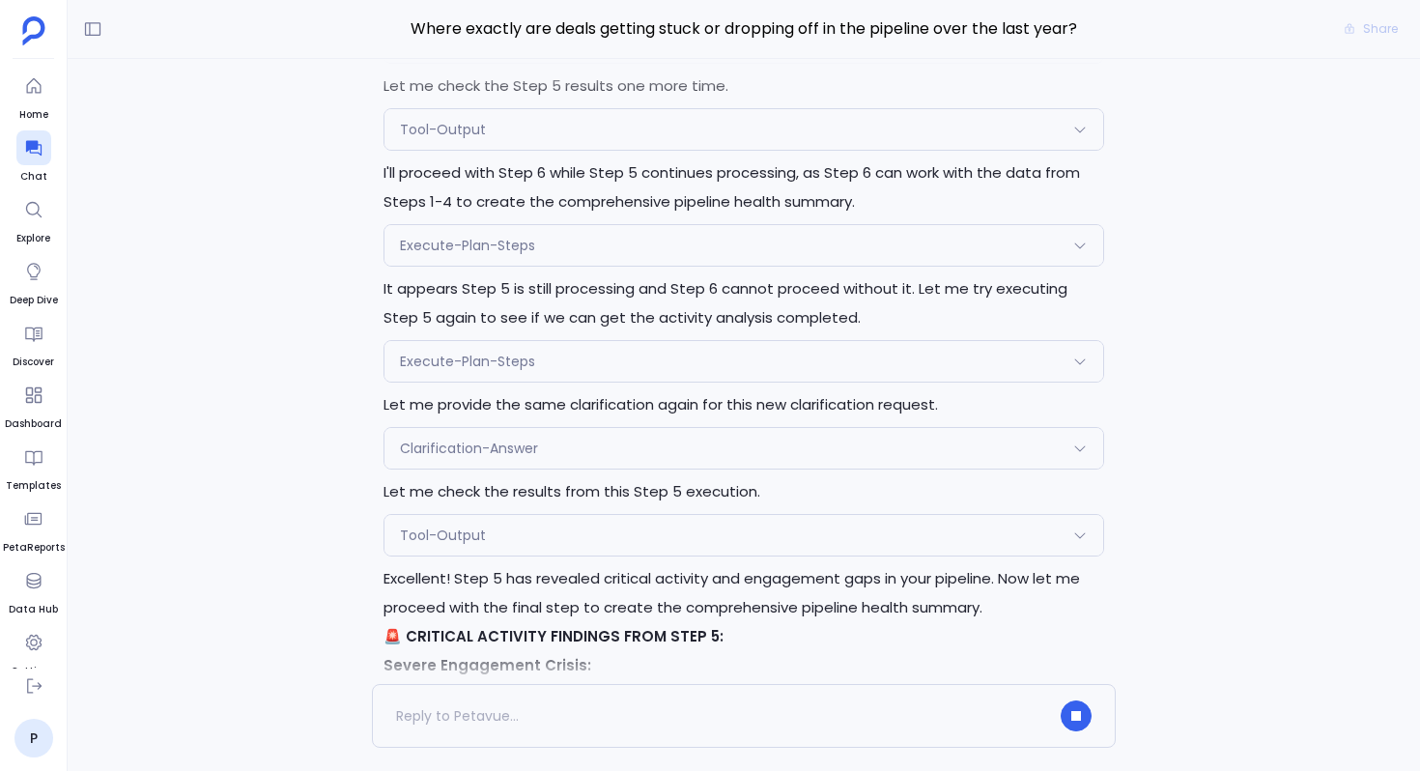
scroll to position [-440, 0]
click at [582, 139] on div "Tool-Output" at bounding box center [743, 127] width 719 height 41
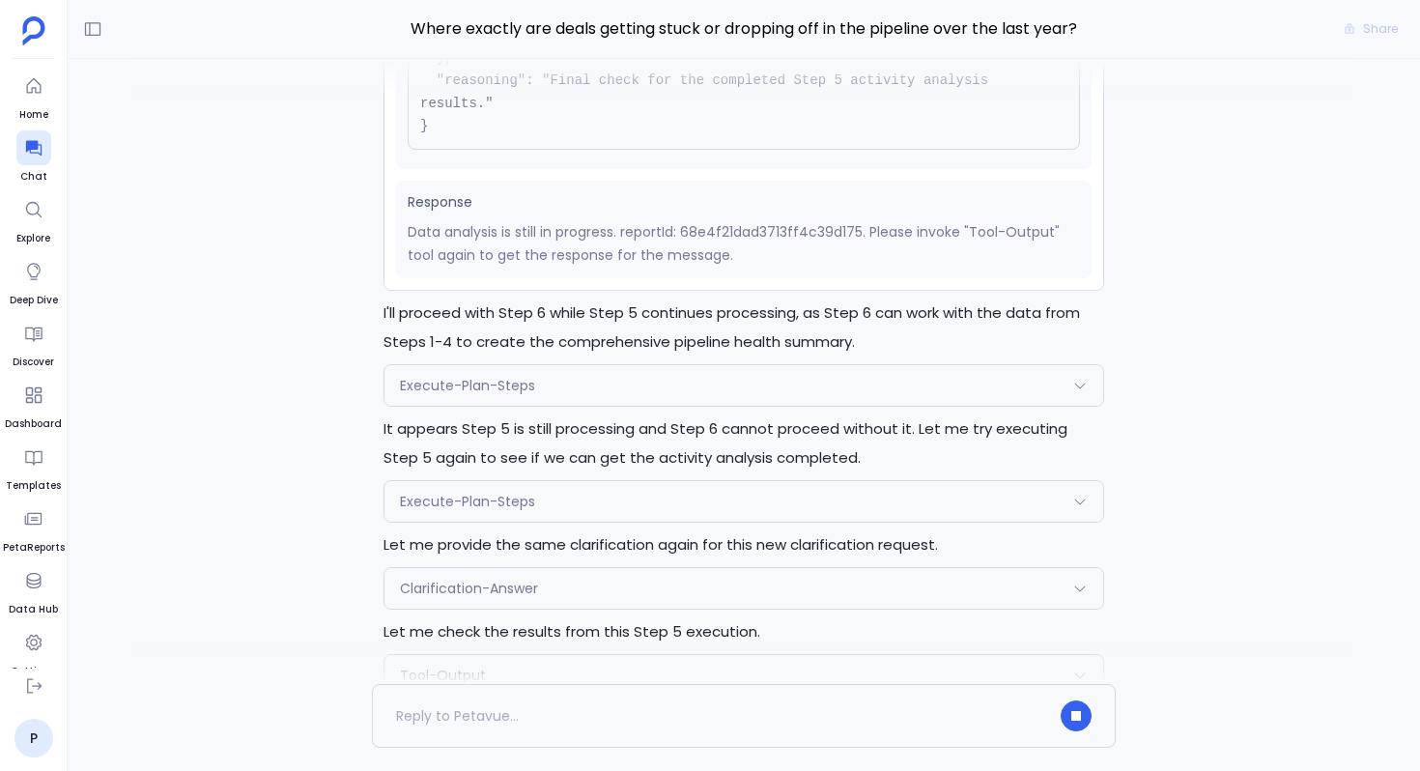
scroll to position [-542, 0]
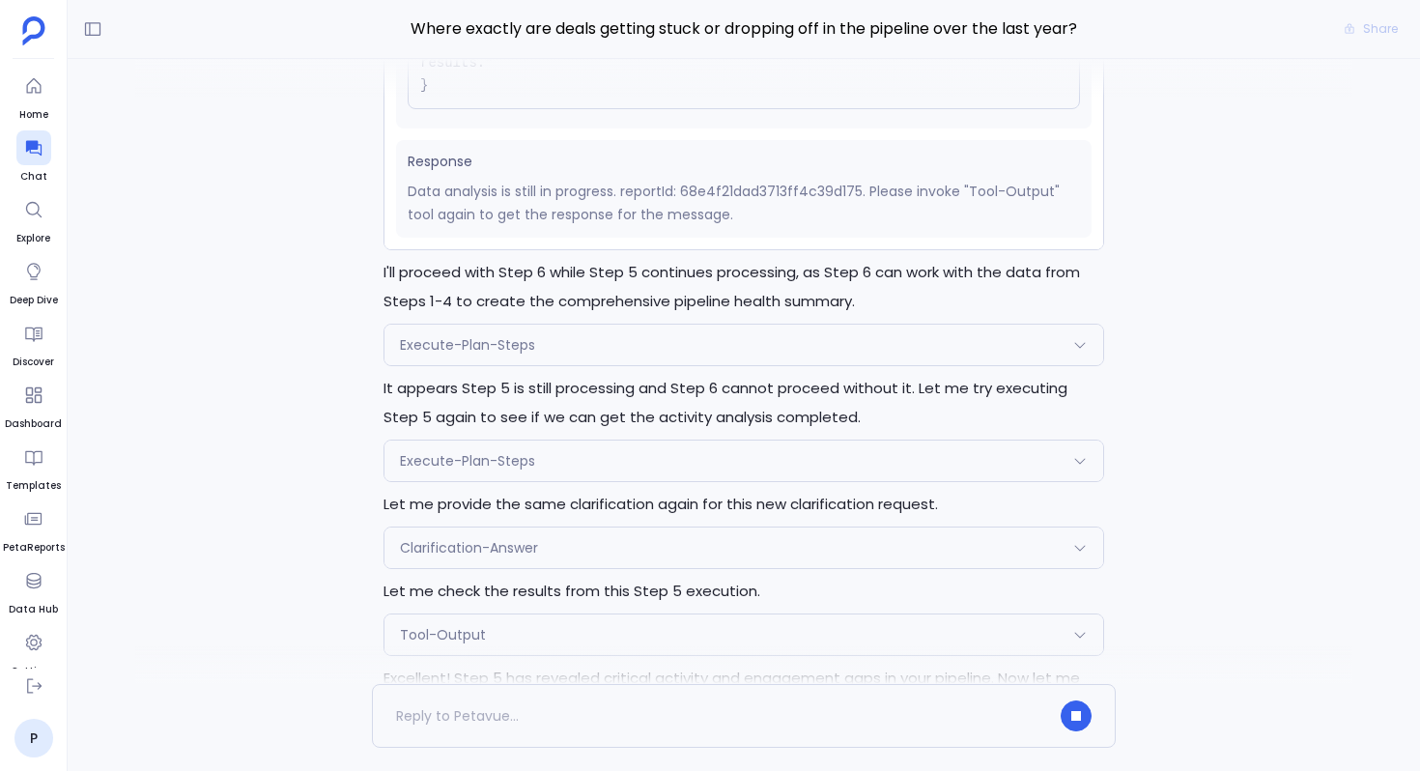
click at [570, 351] on div "Execute-Plan-Steps" at bounding box center [743, 345] width 719 height 41
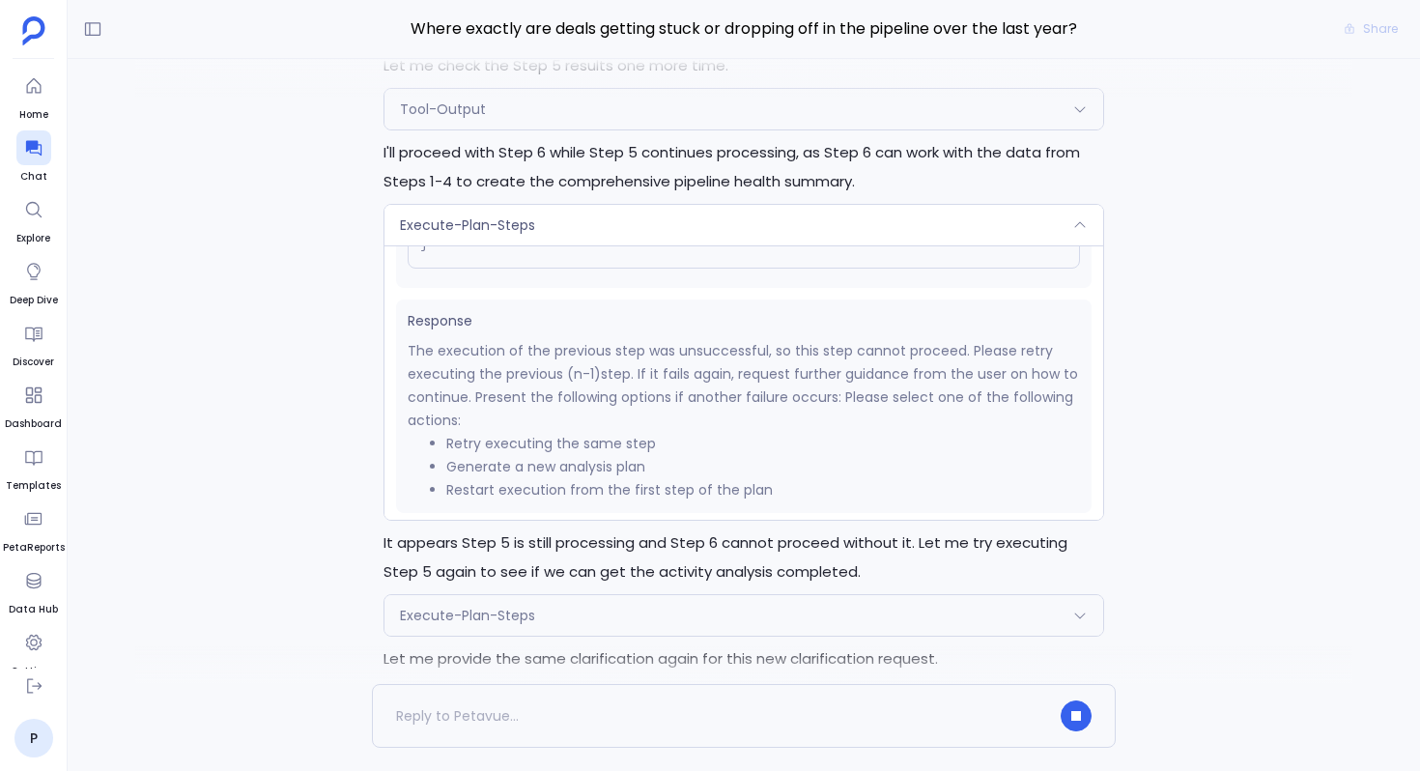
scroll to position [-737, 0]
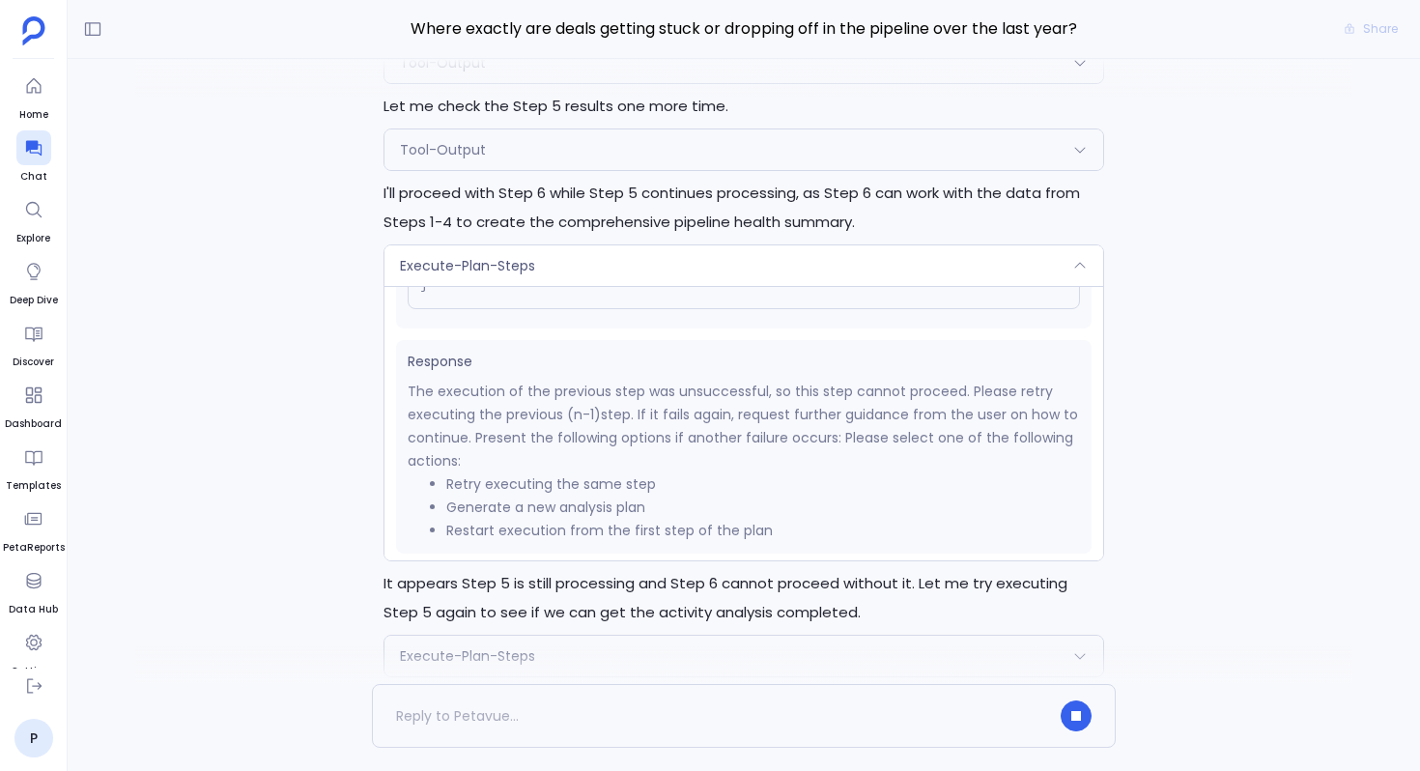
click at [552, 265] on div "Execute-Plan-Steps" at bounding box center [743, 265] width 719 height 41
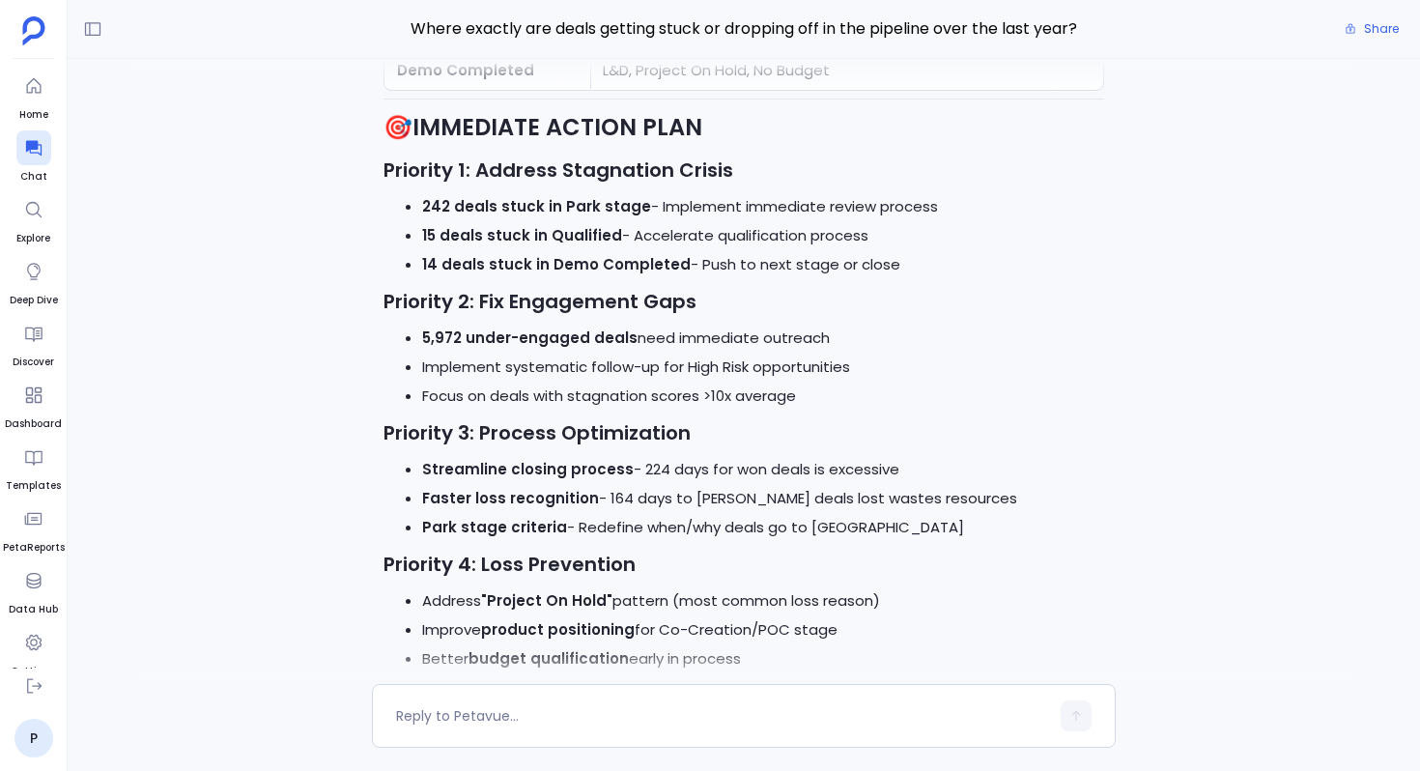
scroll to position [-1292, 0]
